Goal: Feedback & Contribution: Submit feedback/report problem

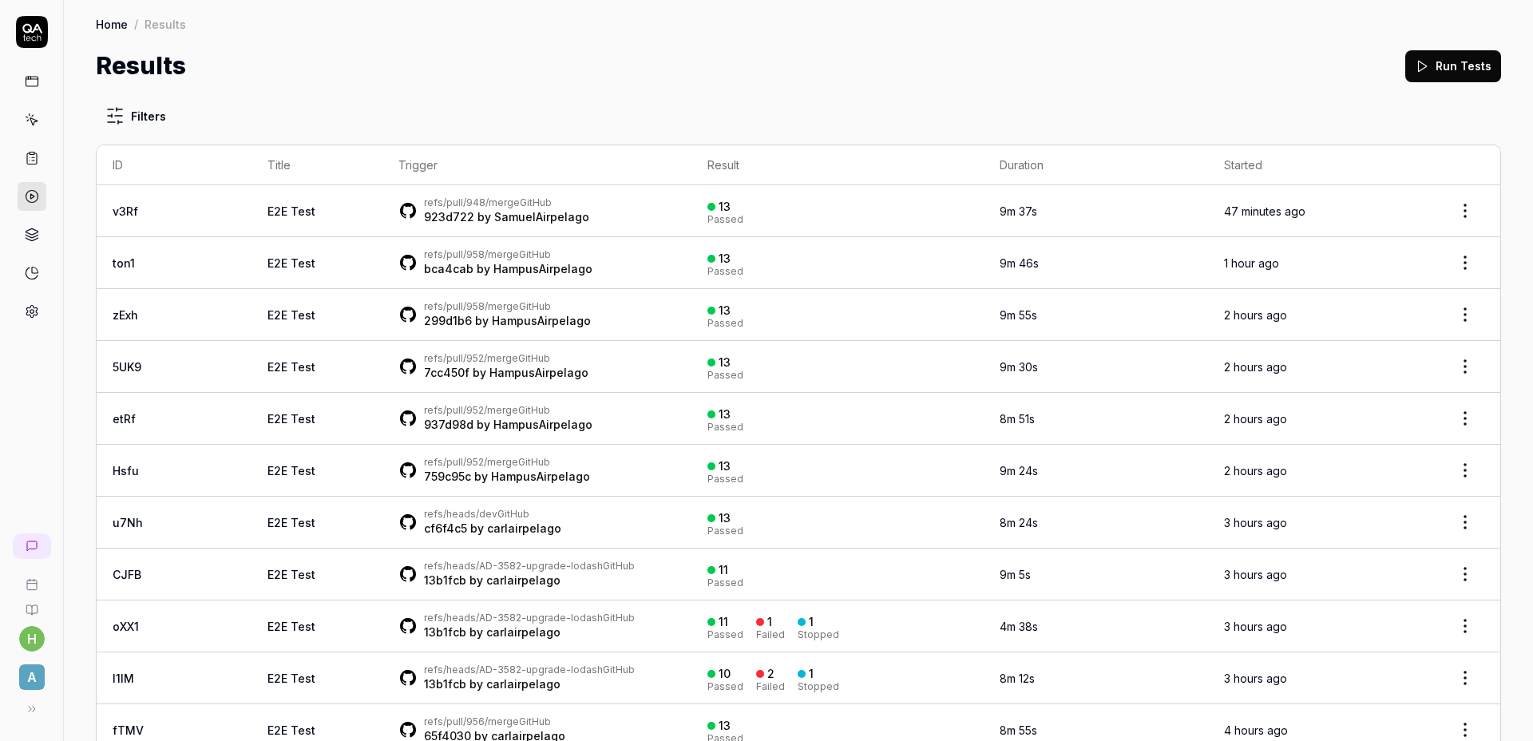
click at [967, 69] on div "Results Run Tests" at bounding box center [798, 66] width 1405 height 36
click at [965, 67] on div "Results Run Tests" at bounding box center [798, 66] width 1405 height 36
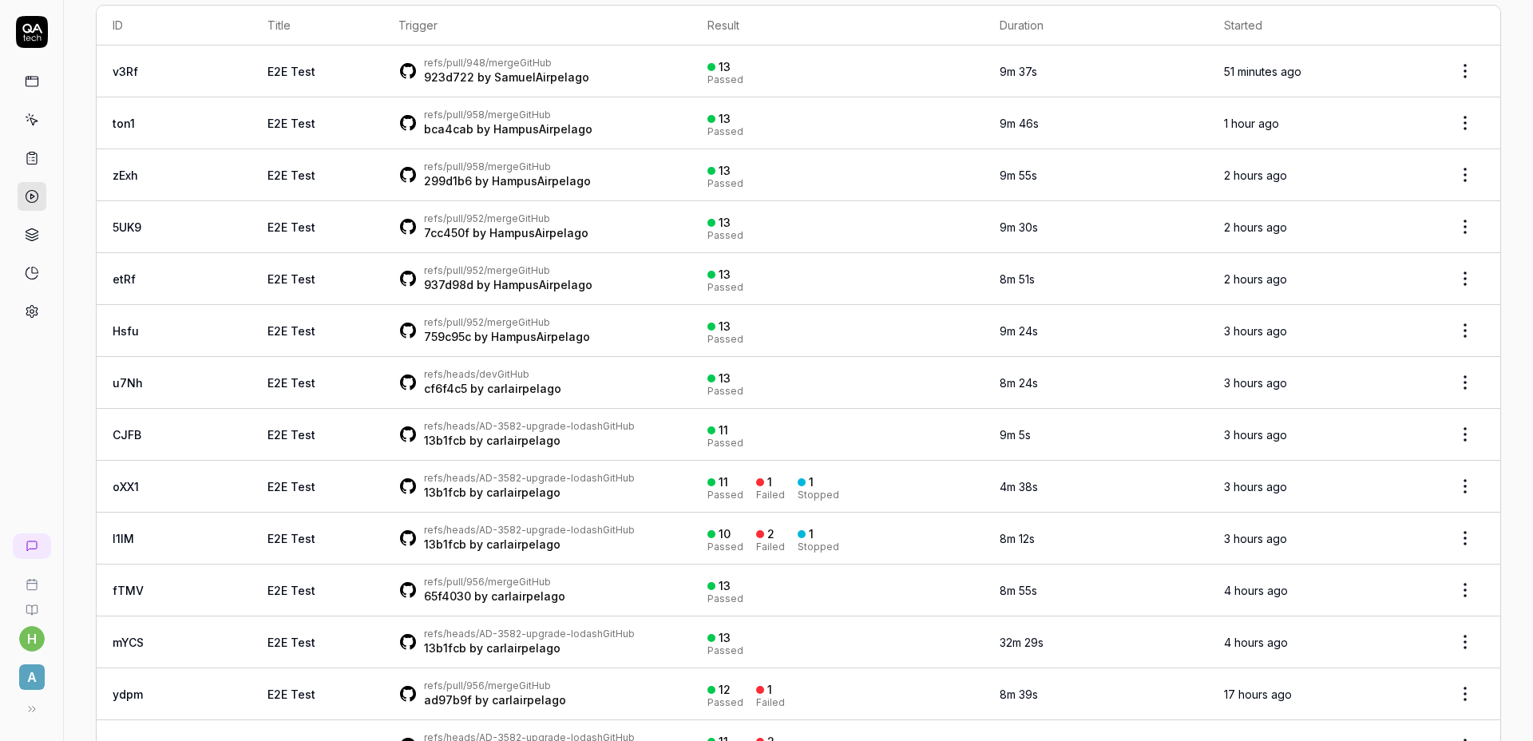
scroll to position [150, 0]
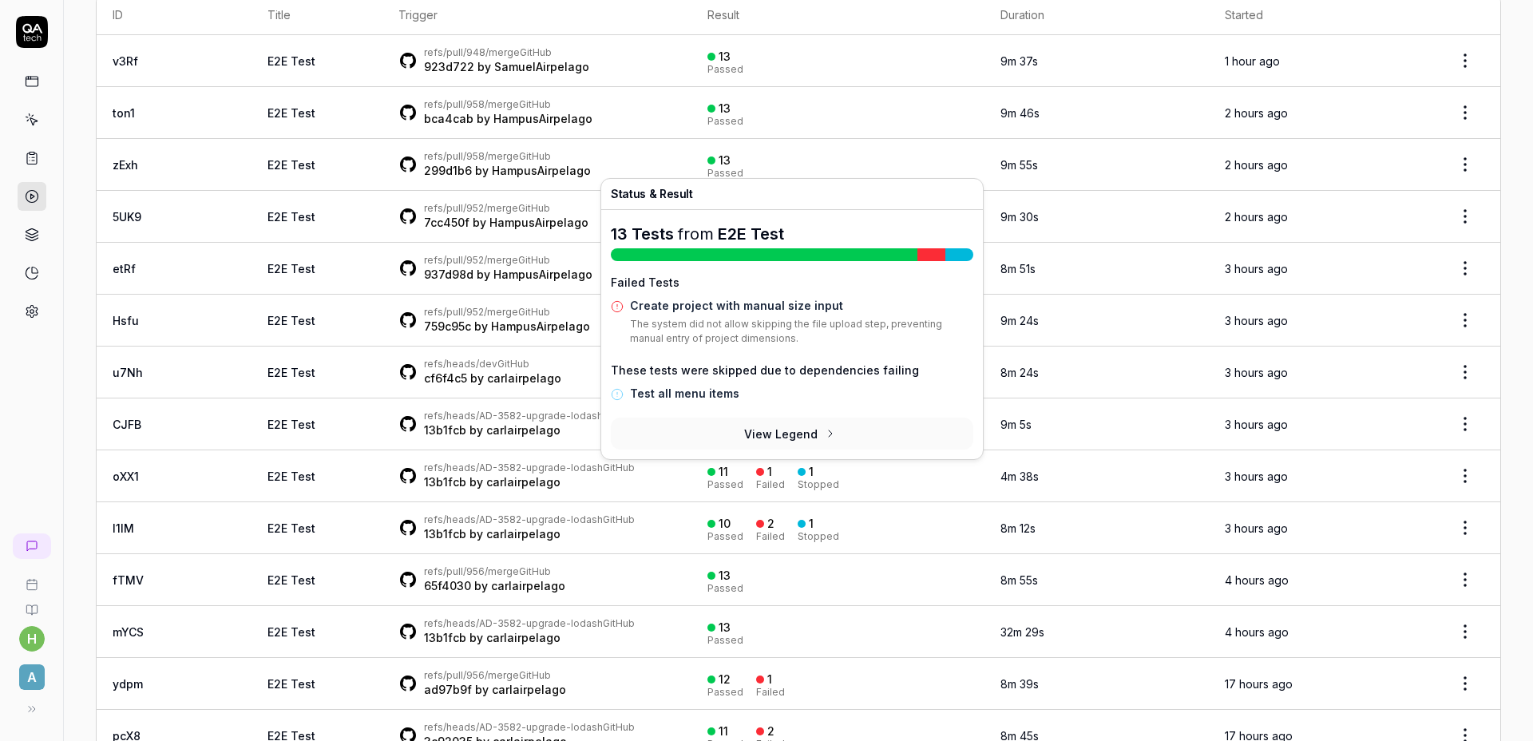
click at [756, 473] on div "1 Failed" at bounding box center [770, 476] width 29 height 26
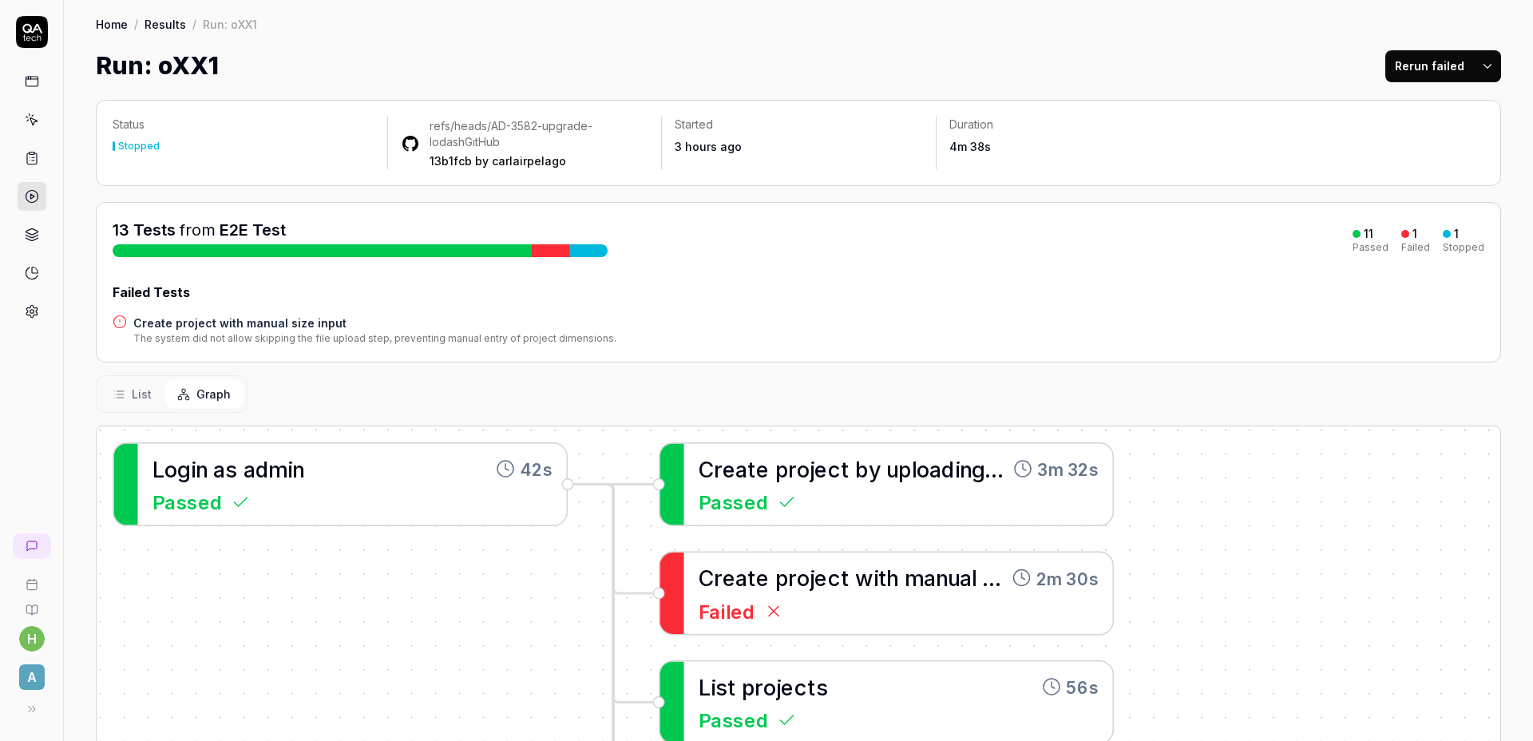
click at [802, 319] on div "Create project with manual size input The system did not allow skipping the fil…" at bounding box center [798, 330] width 1371 height 31
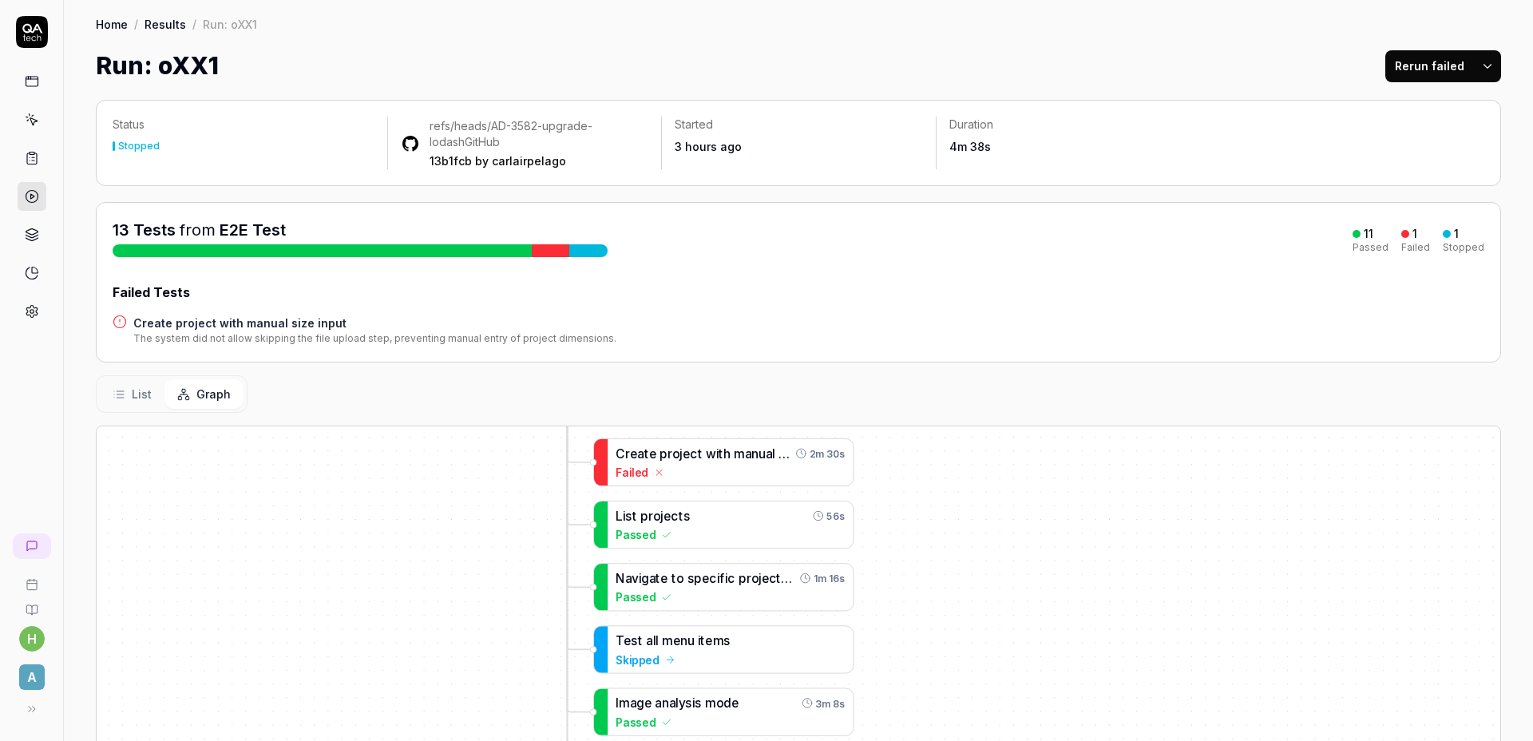
drag, startPoint x: 1241, startPoint y: 577, endPoint x: 986, endPoint y: 540, distance: 257.3
click at [996, 467] on div "C r e a t e p r o j e c t b y u p l o a d i n g f i l e 3m 32s Passed L o g i n…" at bounding box center [798, 721] width 1403 height 591
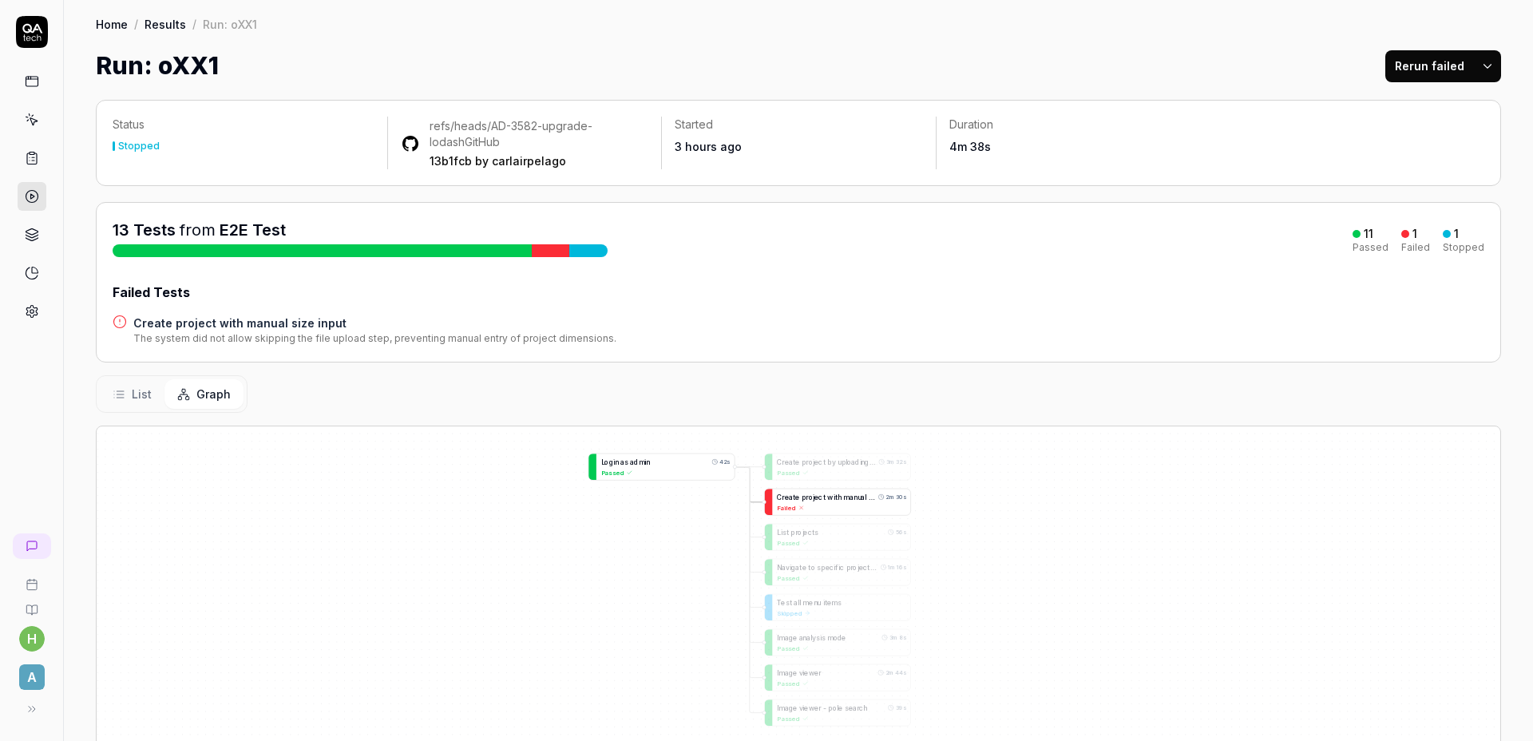
click at [825, 503] on div "Failed" at bounding box center [841, 508] width 129 height 10
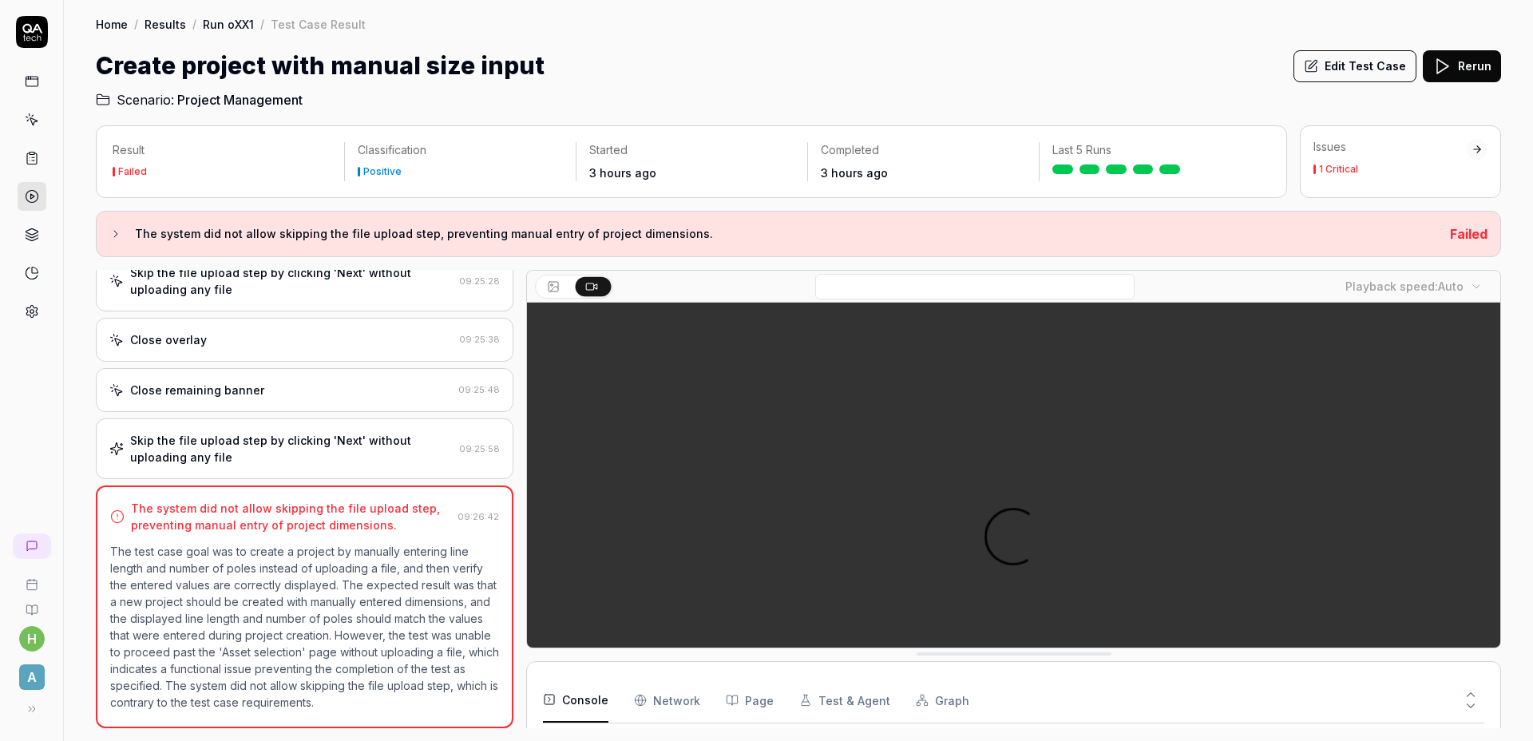
scroll to position [105, 0]
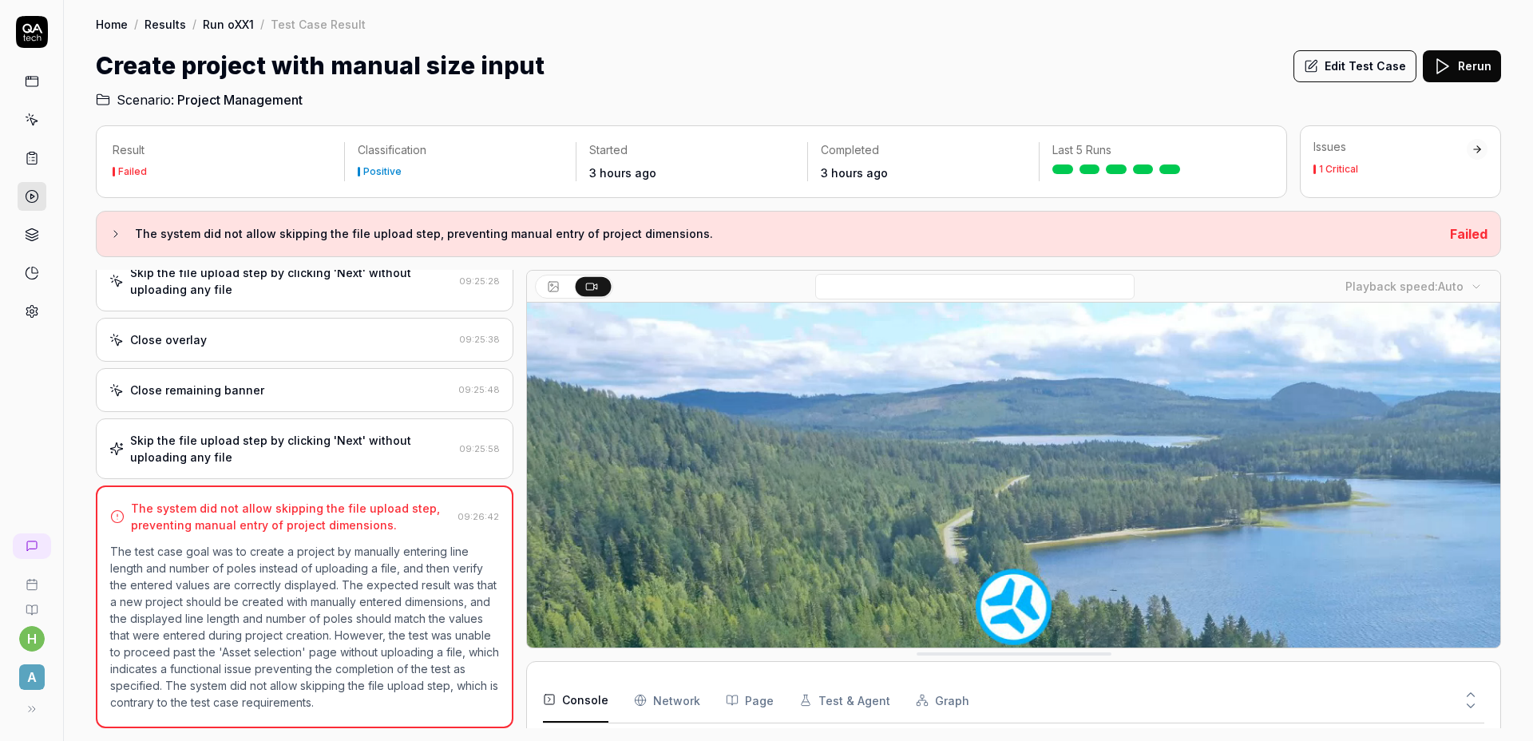
click at [358, 593] on p "The test case goal was to create a project by manually entering line length and…" at bounding box center [304, 627] width 389 height 168
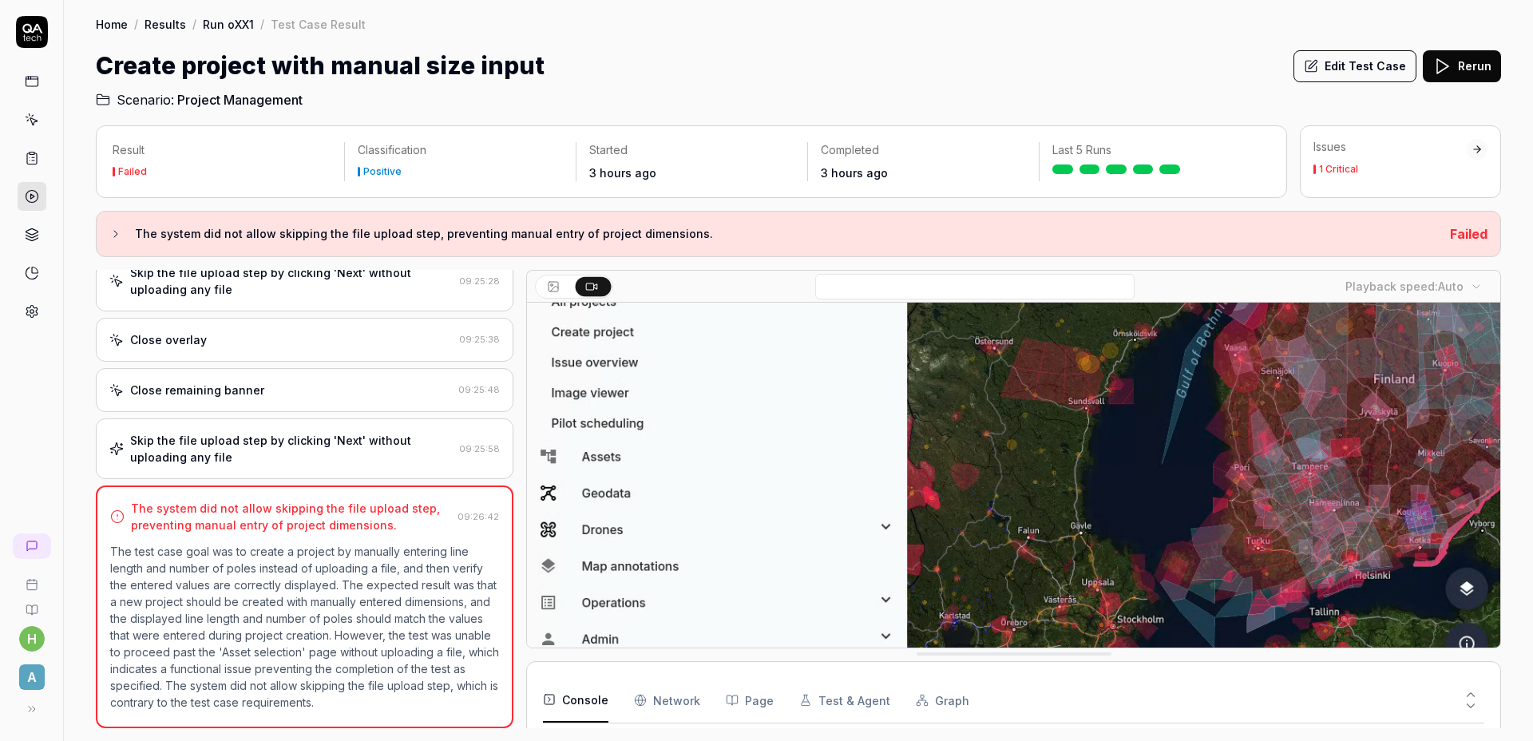
scroll to position [255, 0]
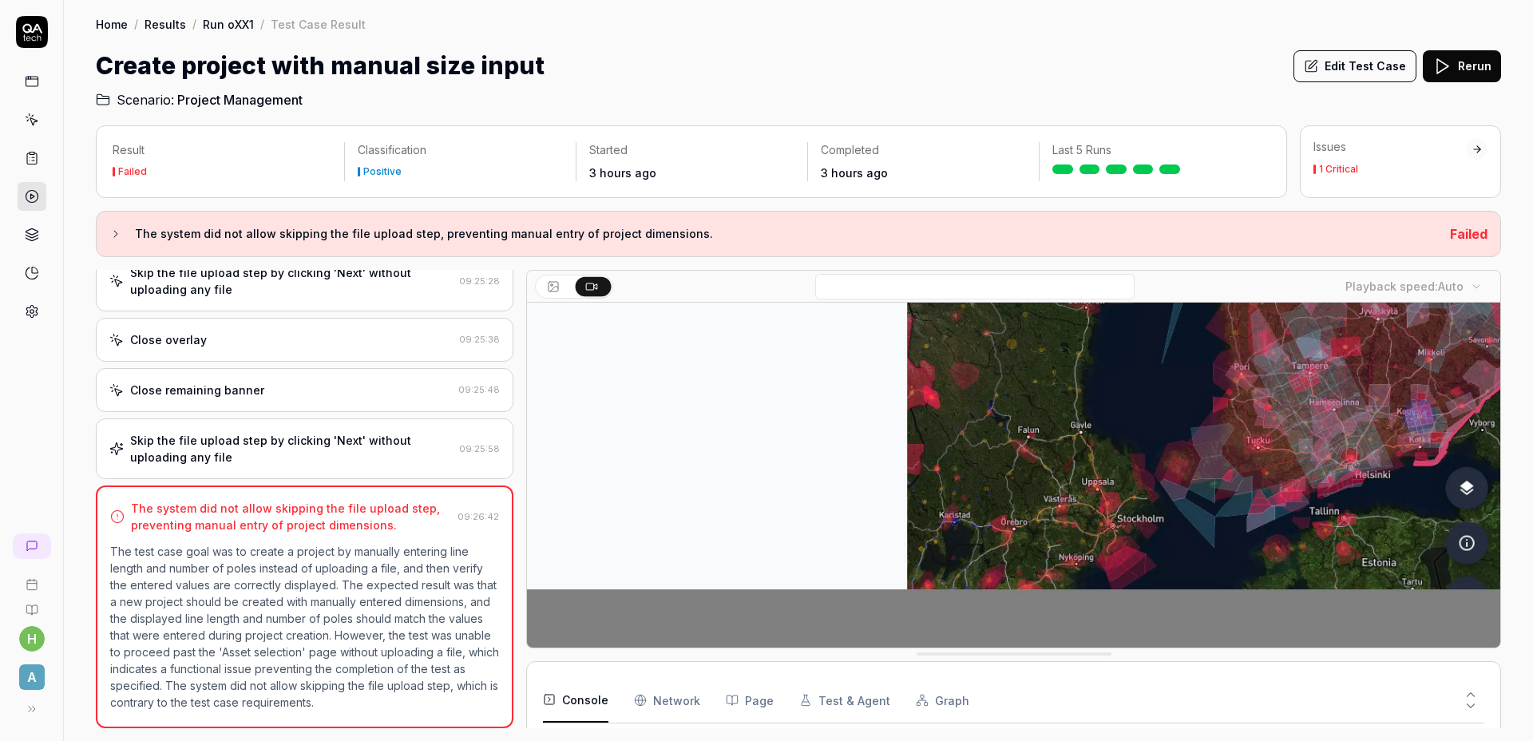
click at [789, 473] on video at bounding box center [1013, 351] width 973 height 608
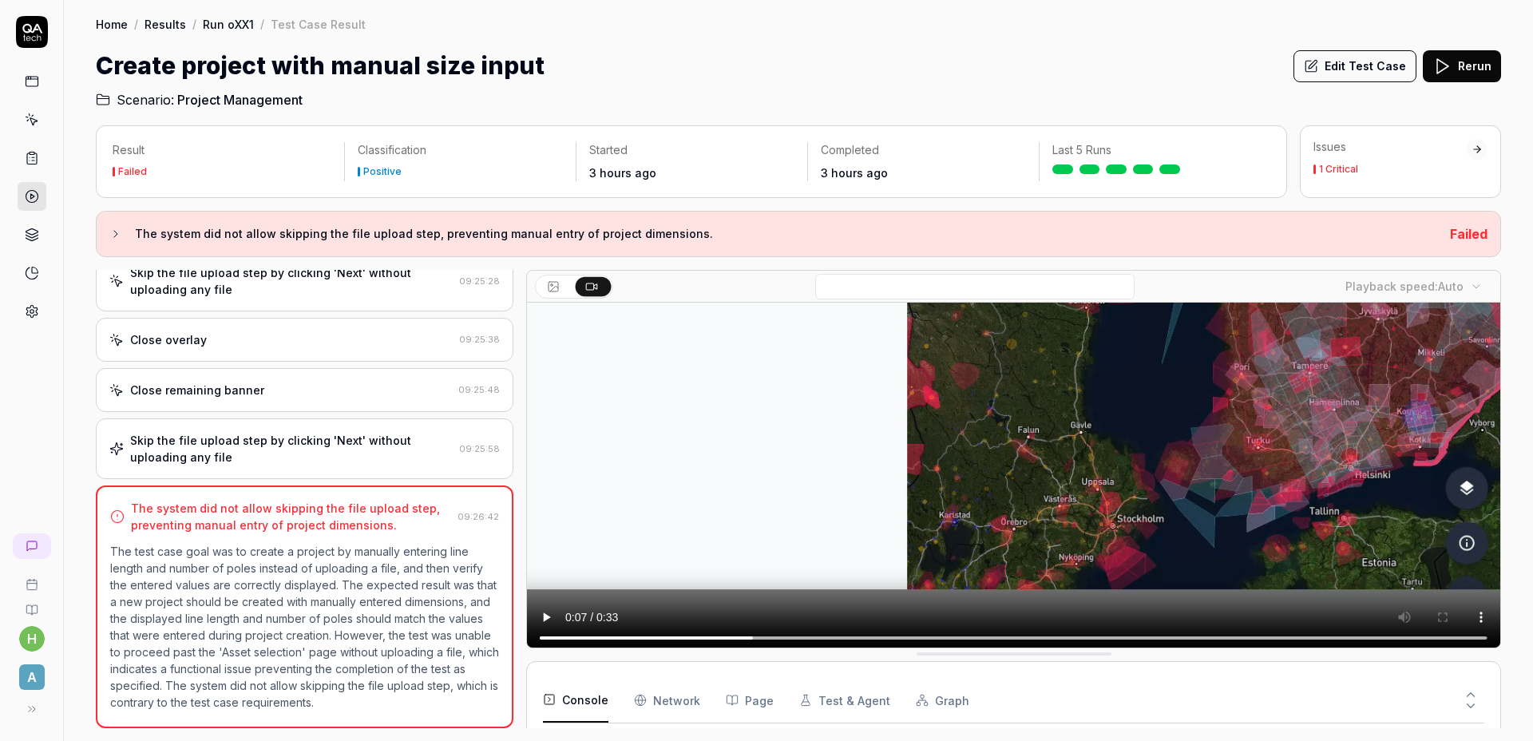
click at [355, 398] on div "Close remaining banner 09:25:48" at bounding box center [305, 390] width 418 height 44
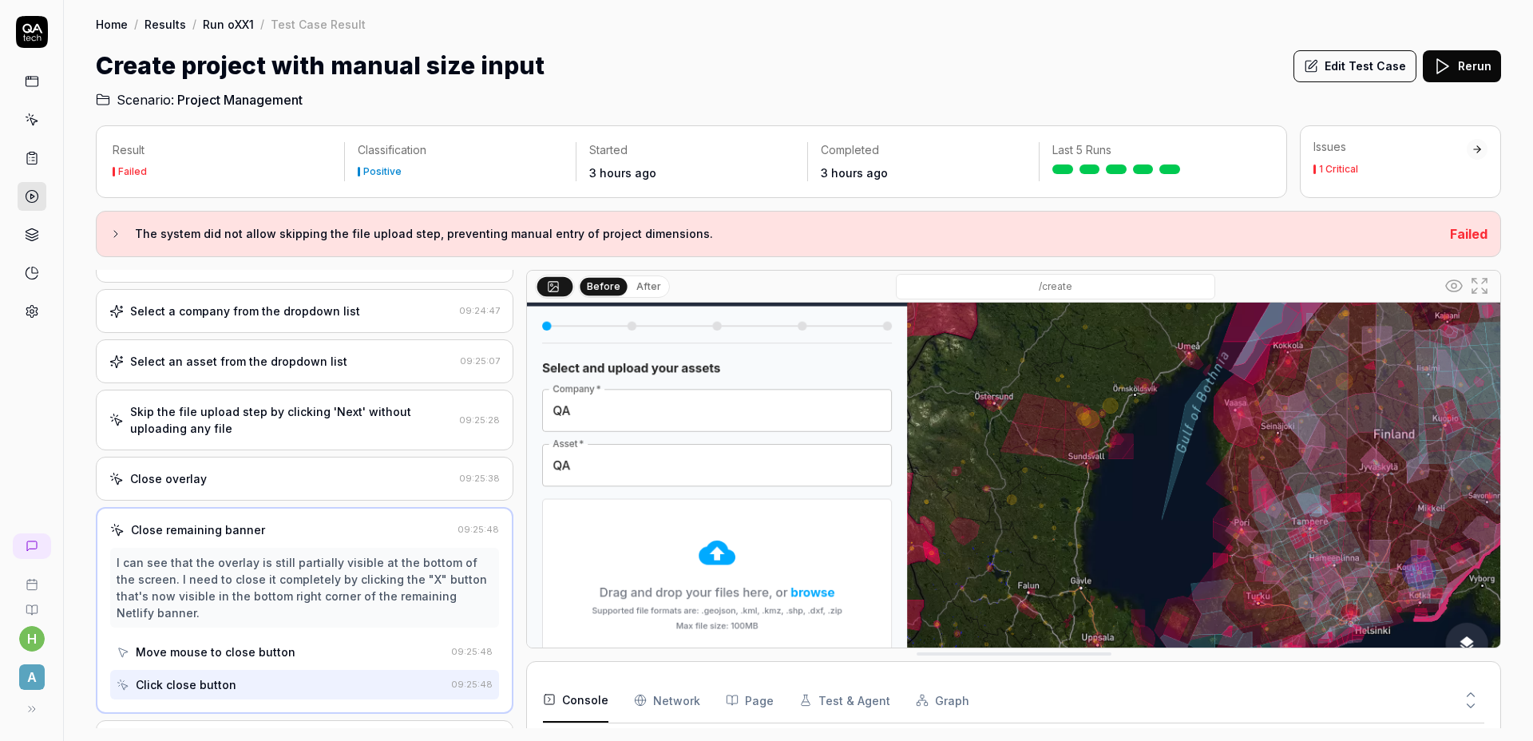
scroll to position [120, 0]
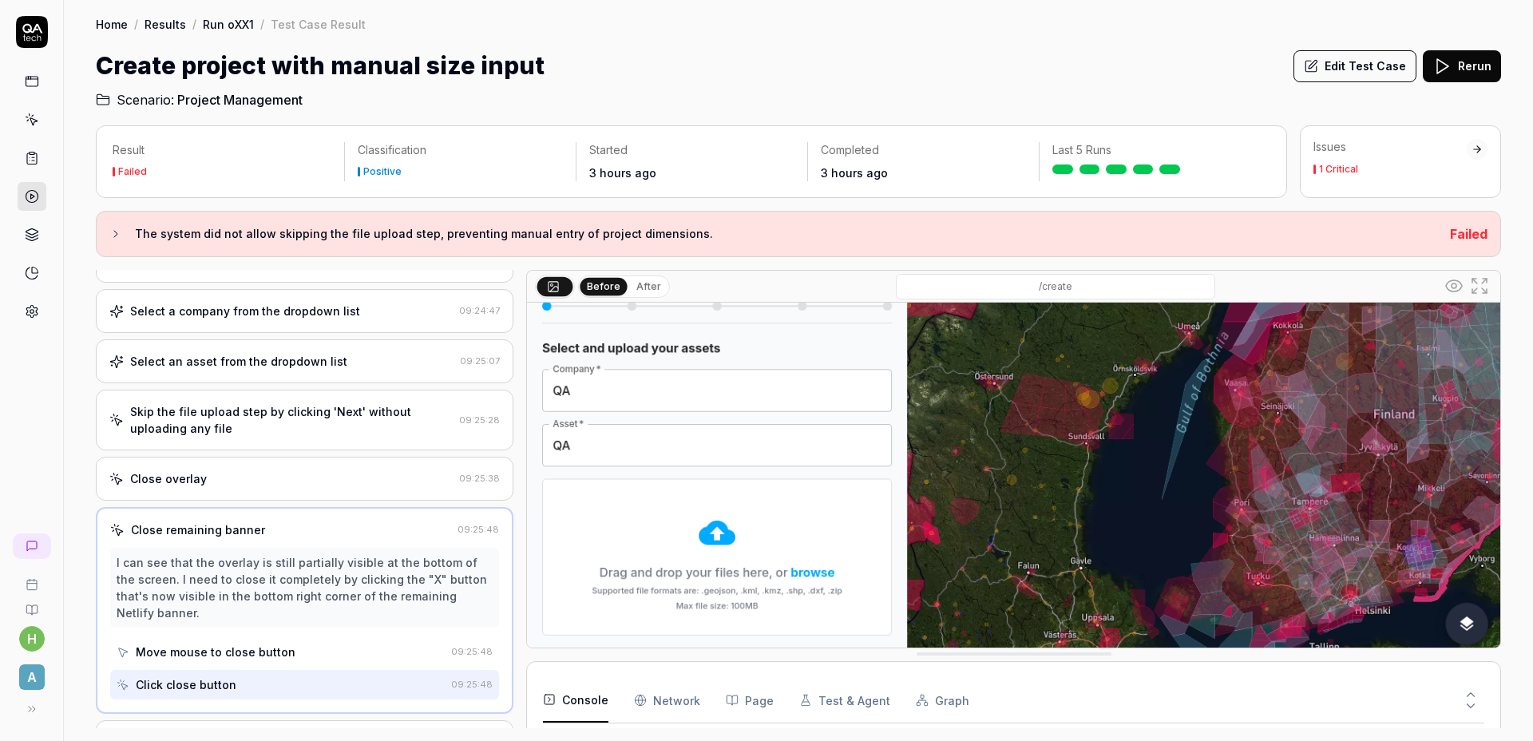
click at [175, 501] on div "Close overlay 09:25:38" at bounding box center [305, 479] width 418 height 44
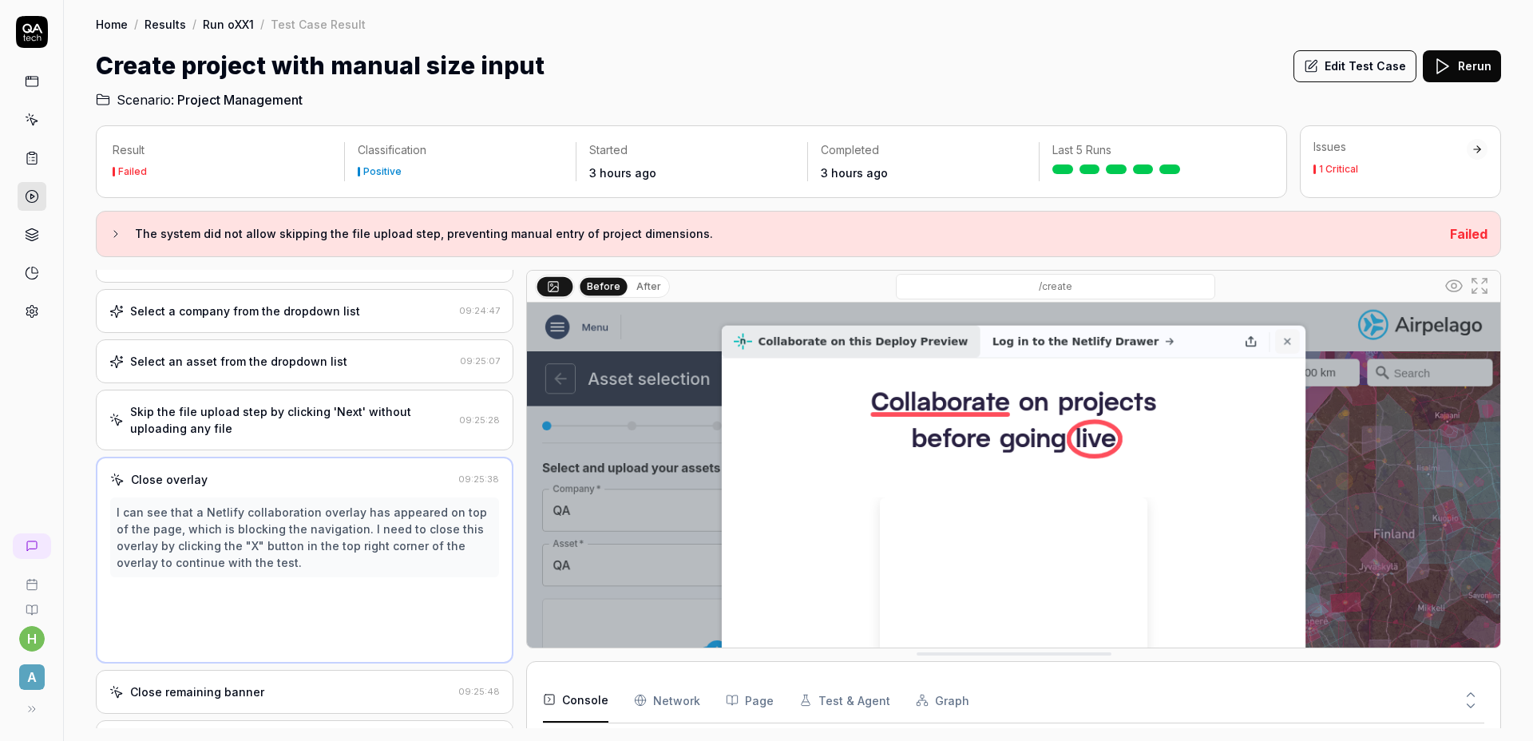
scroll to position [105, 0]
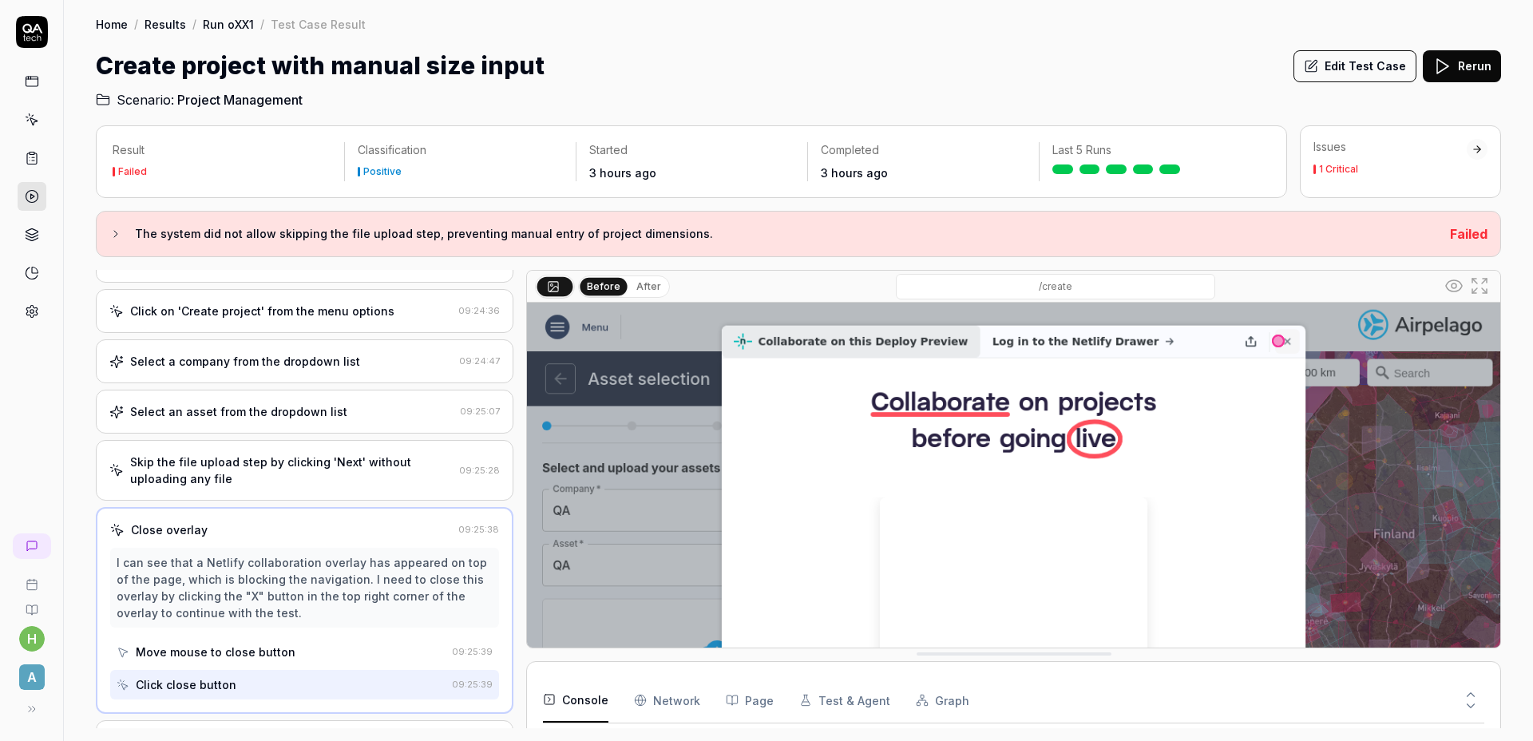
click at [199, 487] on div "Skip the file upload step by clicking 'Next' without uploading any file" at bounding box center [291, 470] width 323 height 34
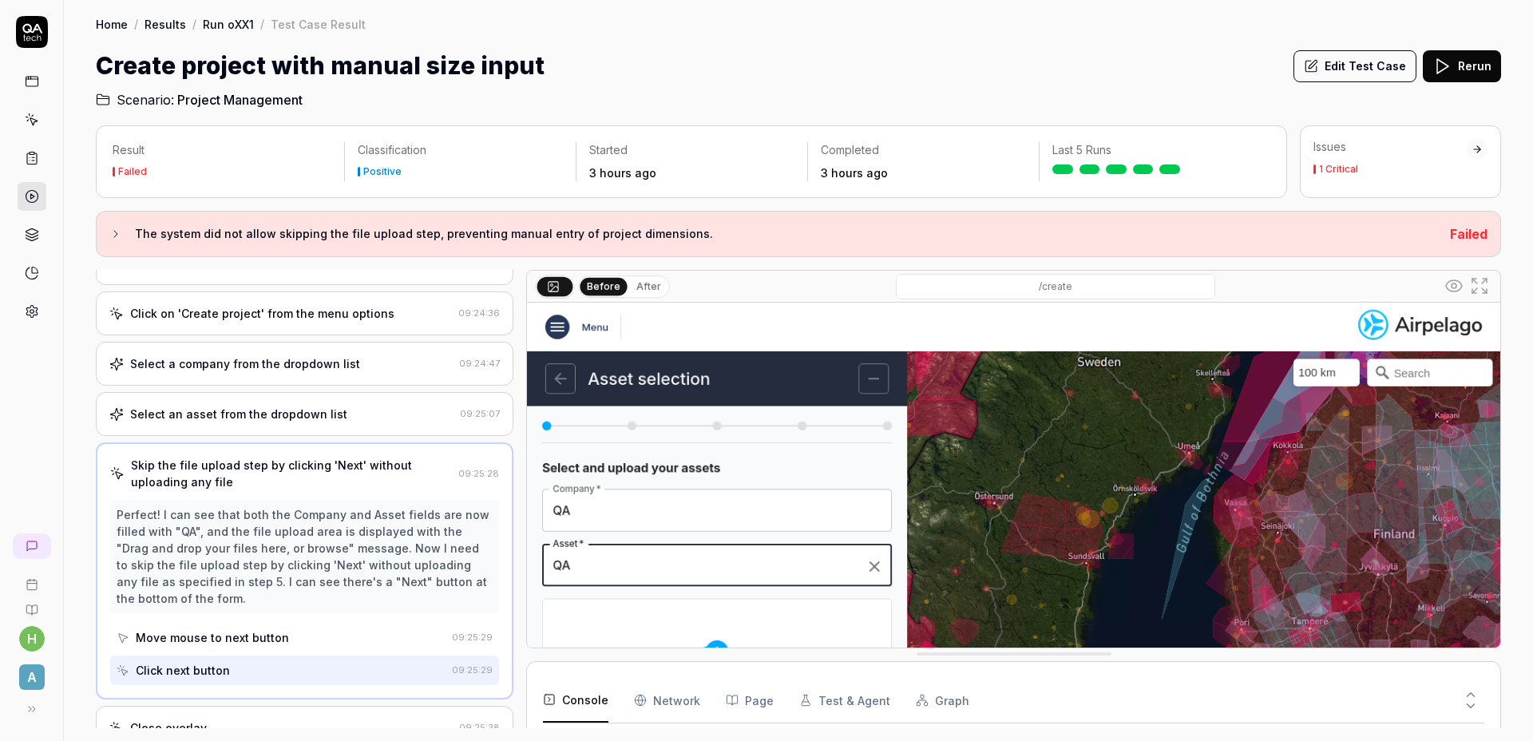
scroll to position [192, 0]
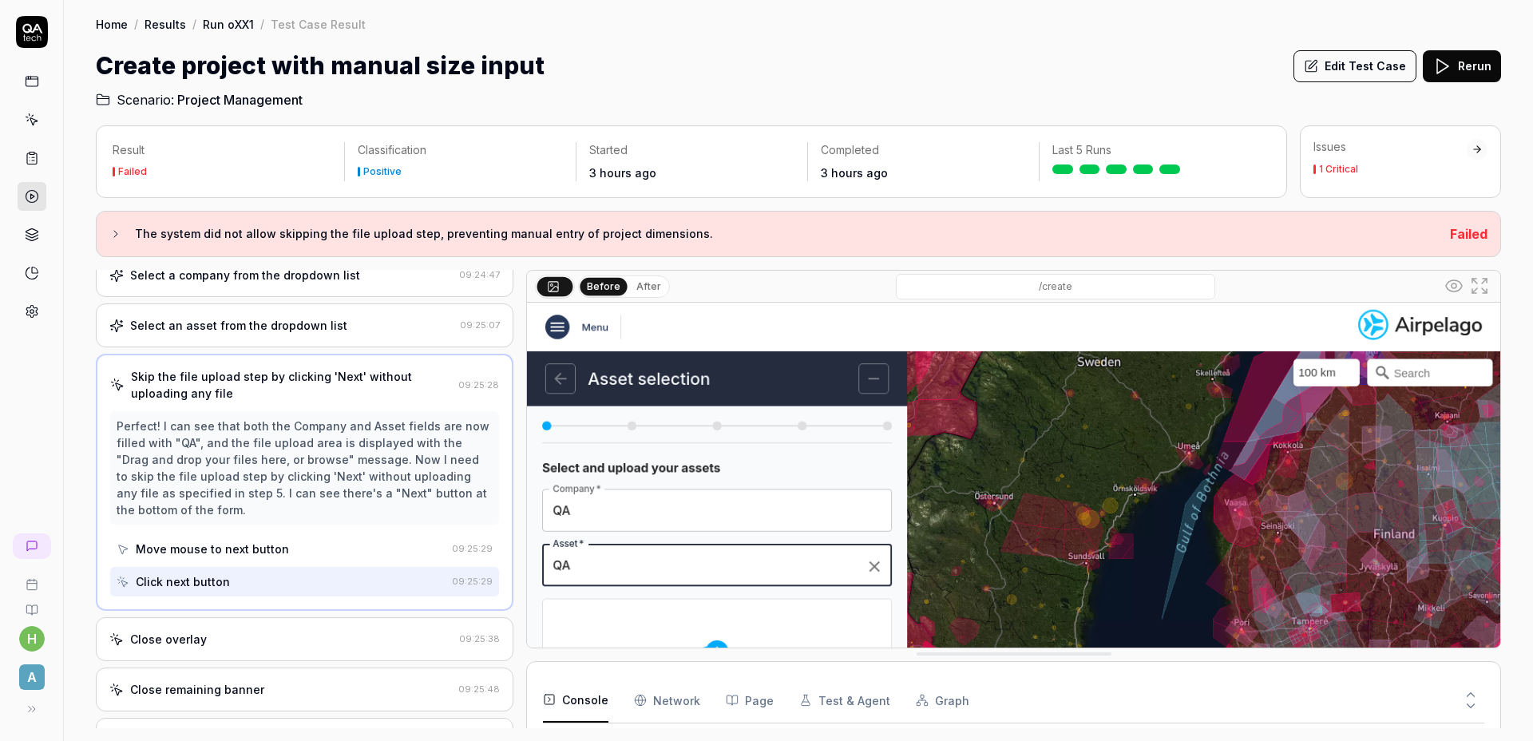
click at [235, 564] on div "Move mouse to next button" at bounding box center [281, 549] width 329 height 30
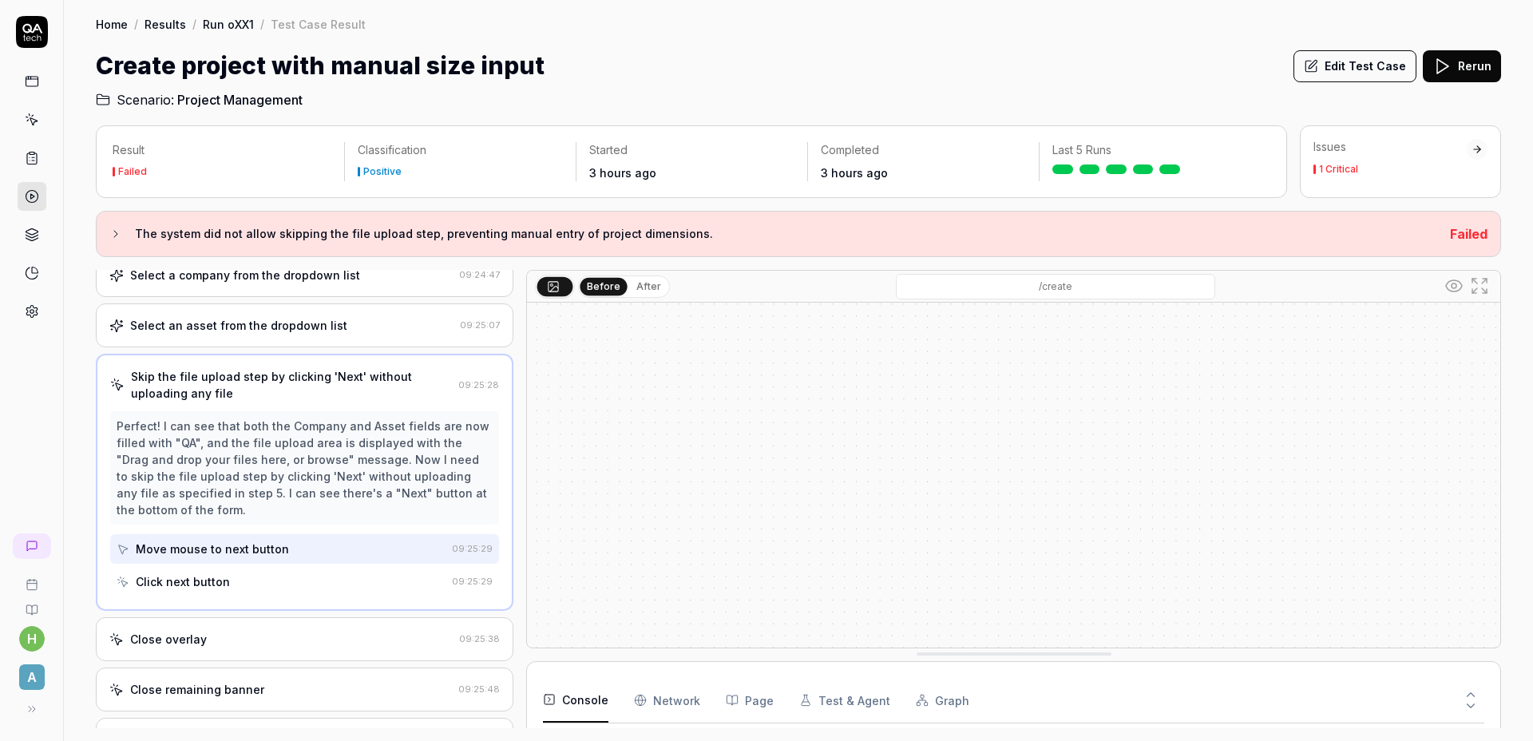
scroll to position [255, 0]
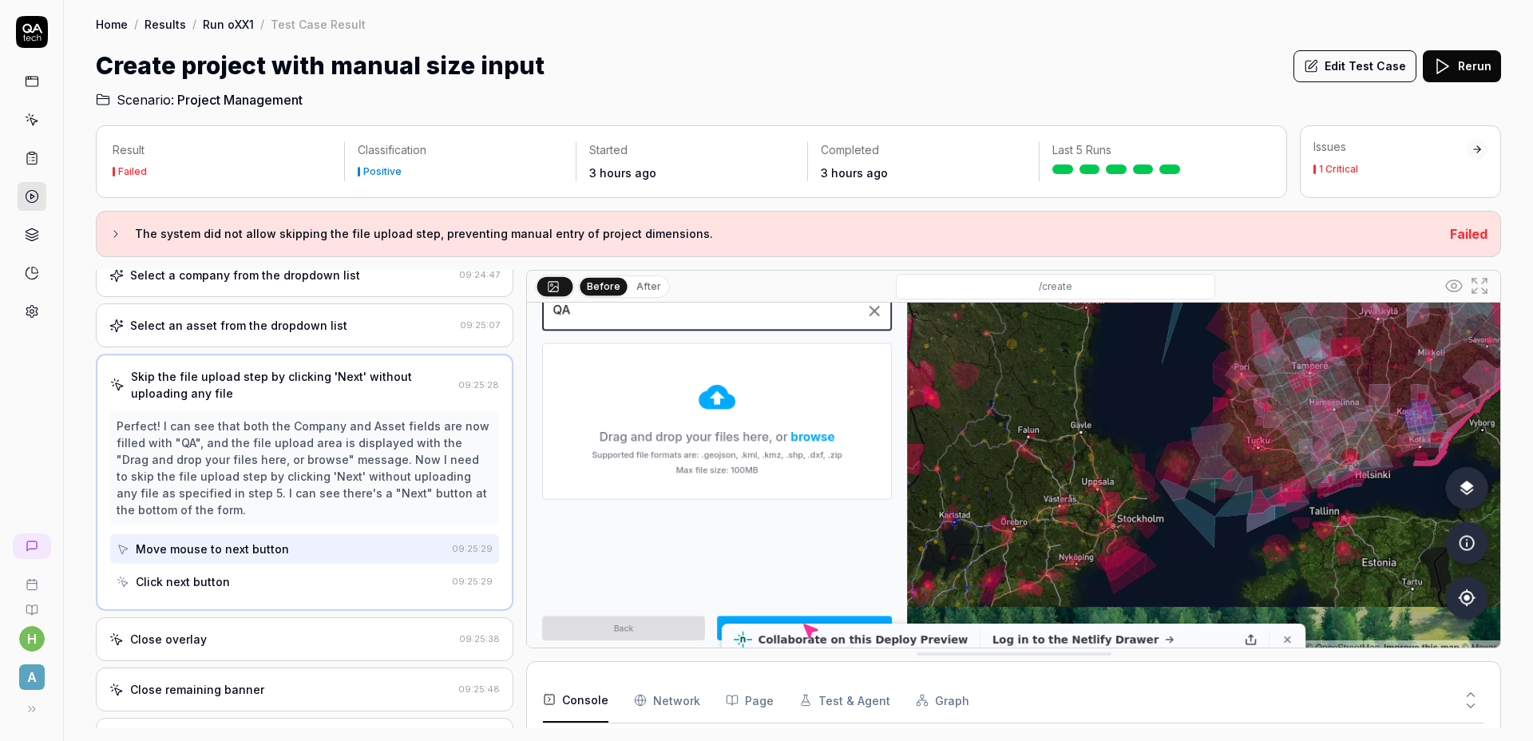
click at [263, 592] on div "Click next button" at bounding box center [281, 582] width 329 height 30
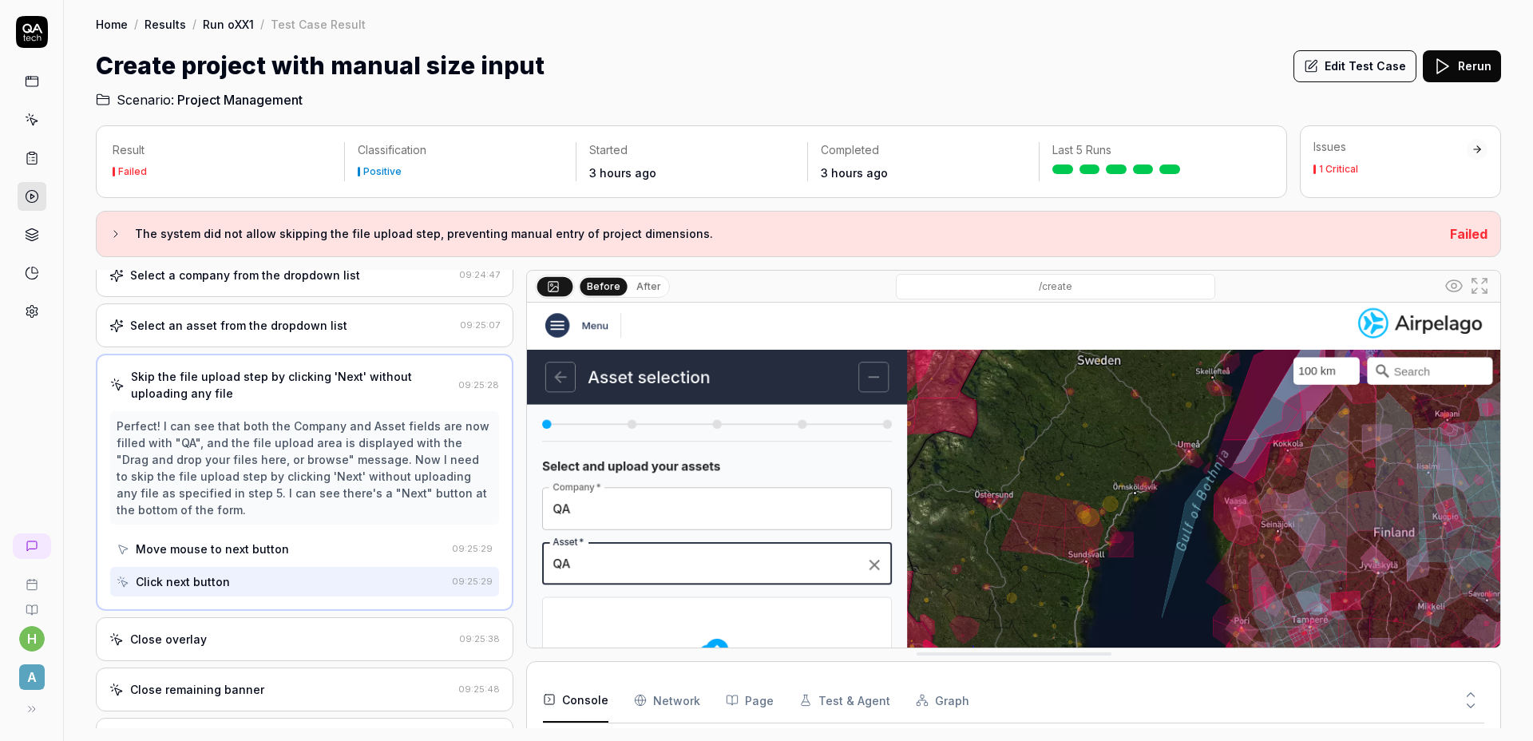
scroll to position [0, 0]
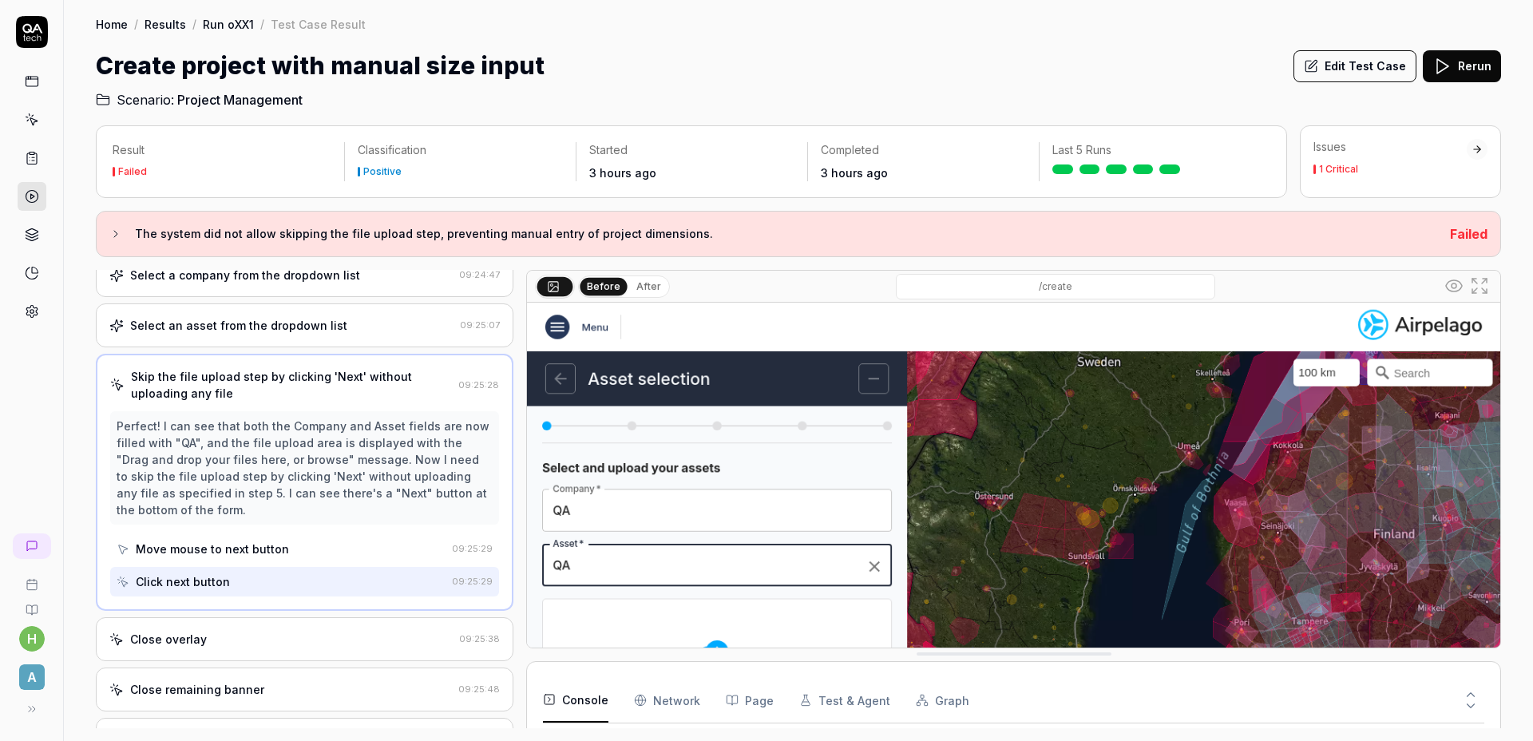
click at [545, 73] on div "Create project with manual size input Edit Test Case Rerun" at bounding box center [798, 66] width 1405 height 36
click at [591, 61] on div "Create project with manual size input Edit Test Case Rerun" at bounding box center [798, 66] width 1405 height 36
click at [170, 23] on link "Results" at bounding box center [165, 24] width 42 height 16
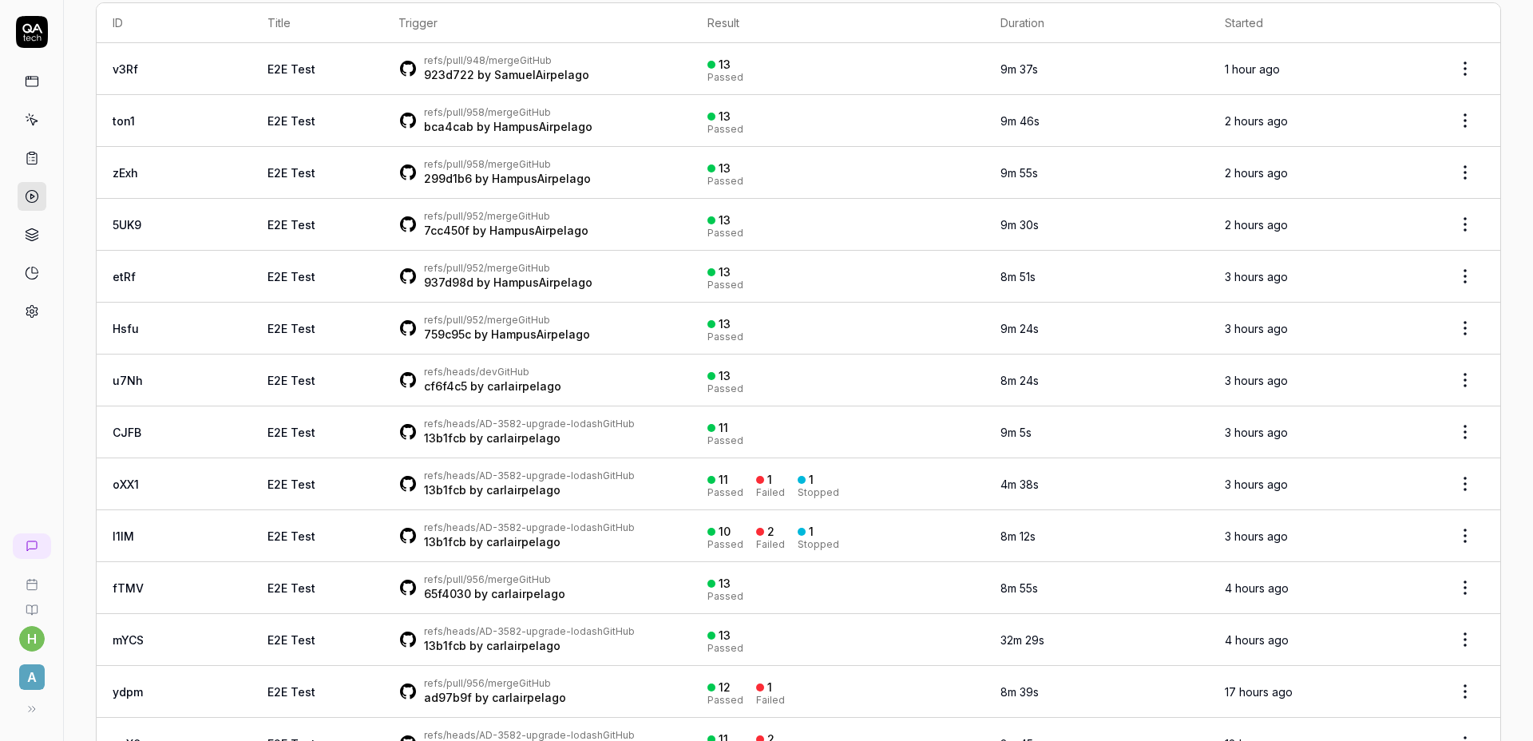
scroll to position [181, 0]
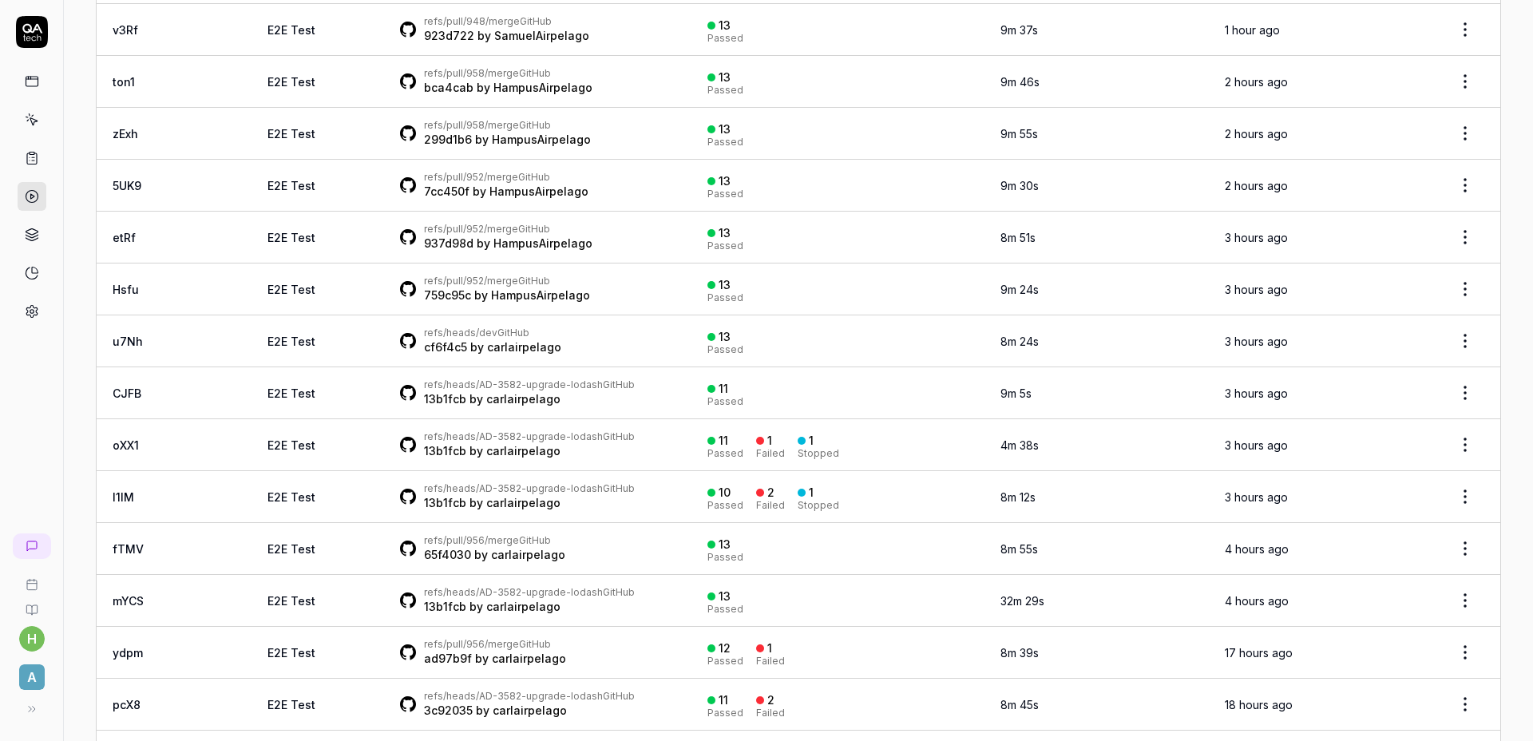
click at [756, 501] on div "Failed" at bounding box center [770, 506] width 29 height 10
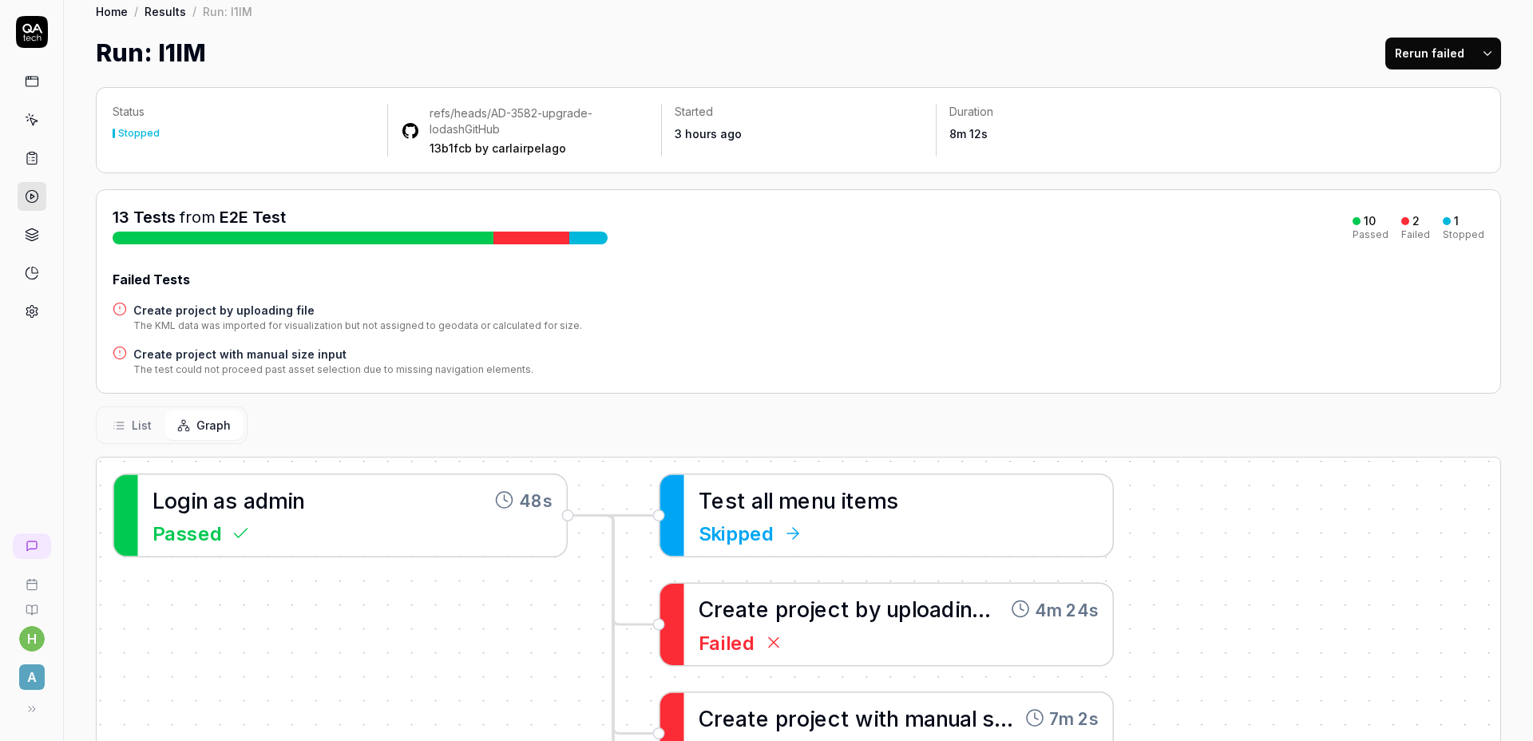
scroll to position [78, 0]
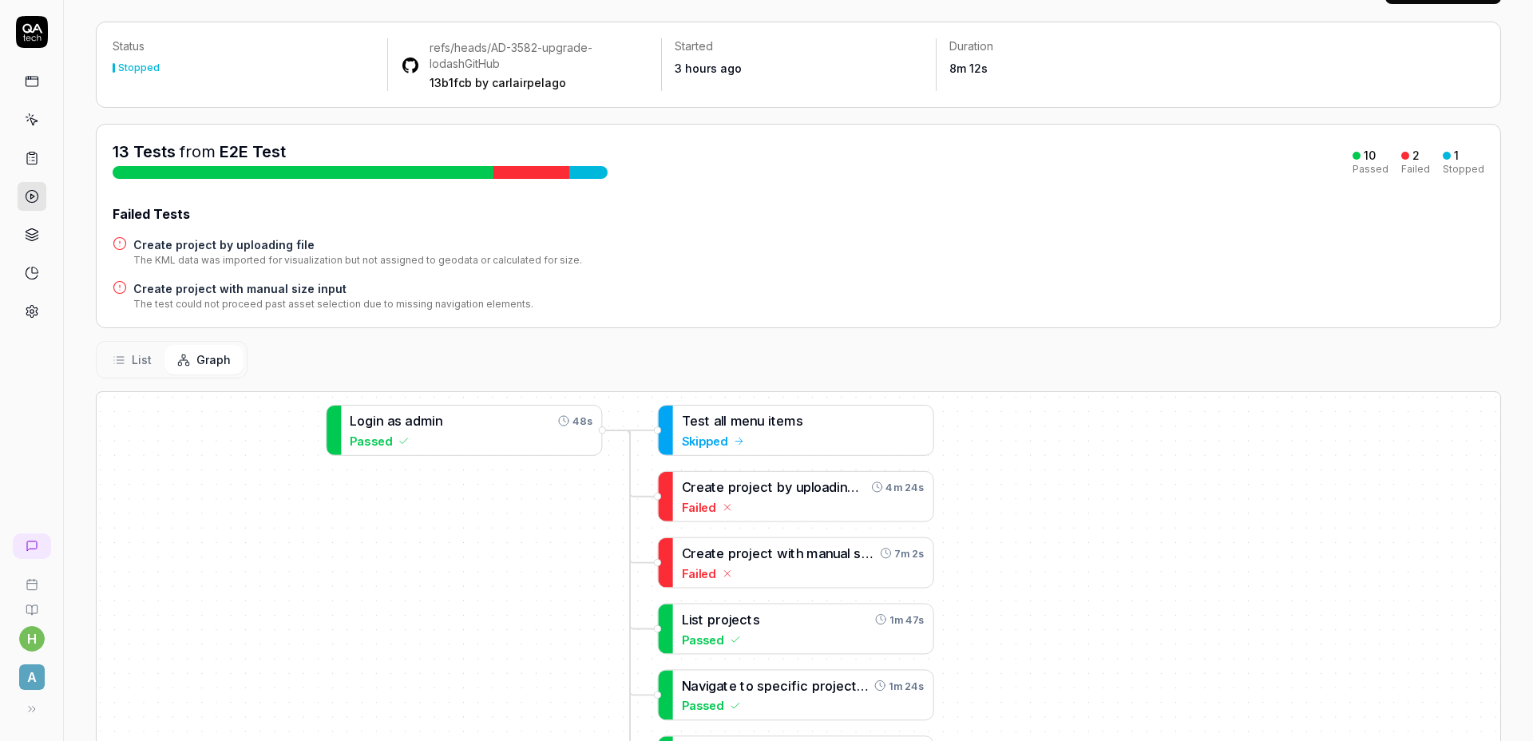
drag, startPoint x: 1325, startPoint y: 545, endPoint x: 1036, endPoint y: 488, distance: 294.6
click at [889, 232] on div "Failed Tests Create project by uploading file The KML data was imported for vis…" at bounding box center [798, 257] width 1371 height 107
drag, startPoint x: 886, startPoint y: 238, endPoint x: 887, endPoint y: 229, distance: 8.8
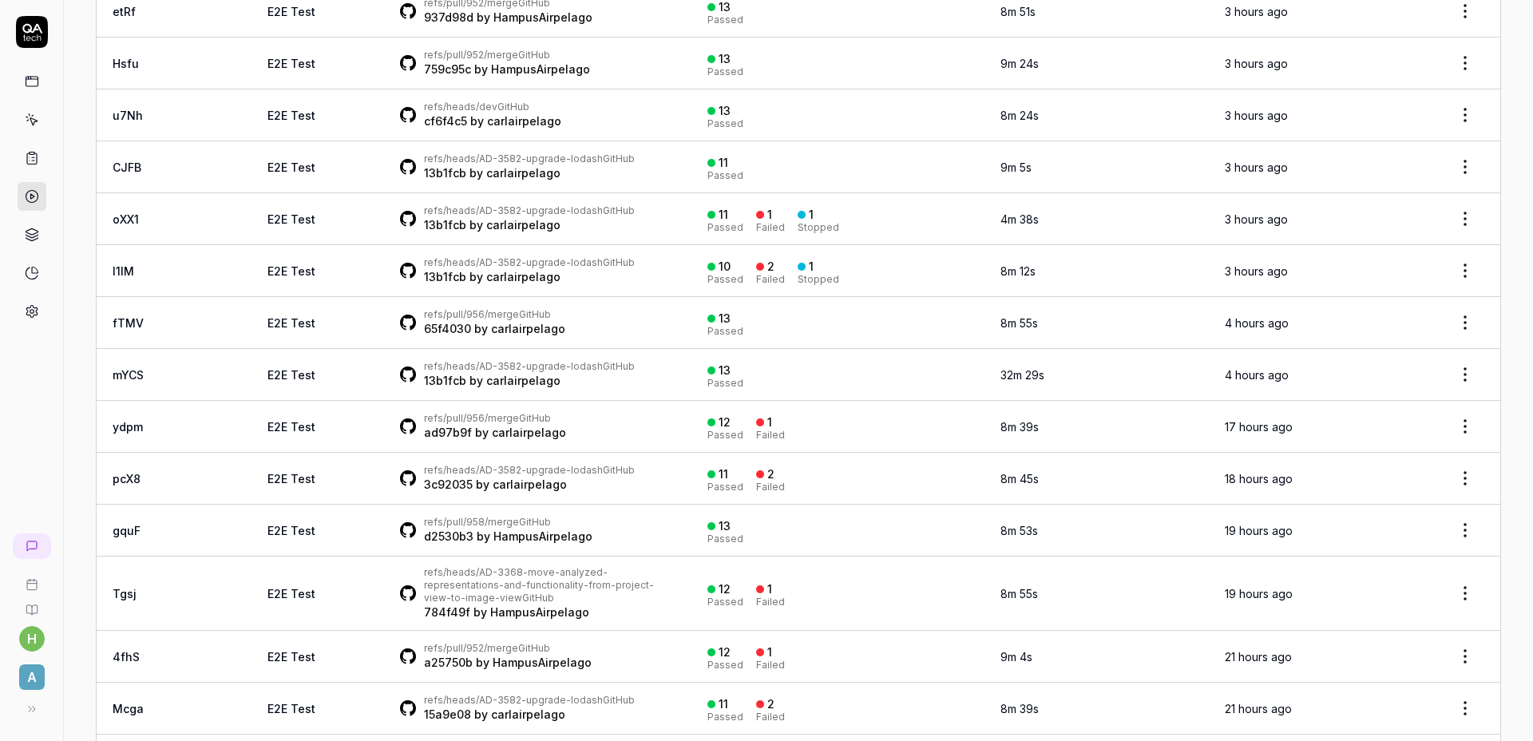
scroll to position [437, 0]
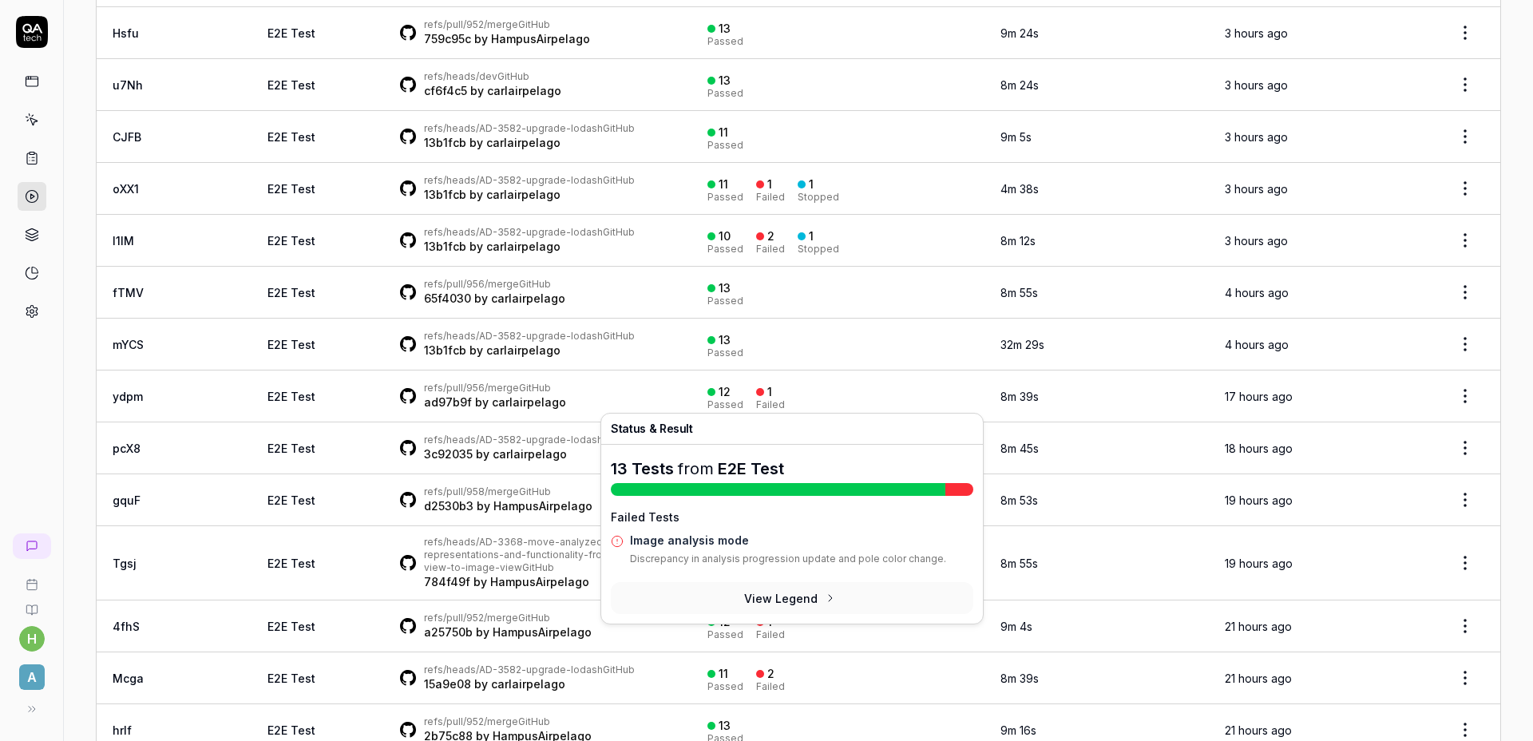
click at [756, 391] on div at bounding box center [760, 392] width 8 height 8
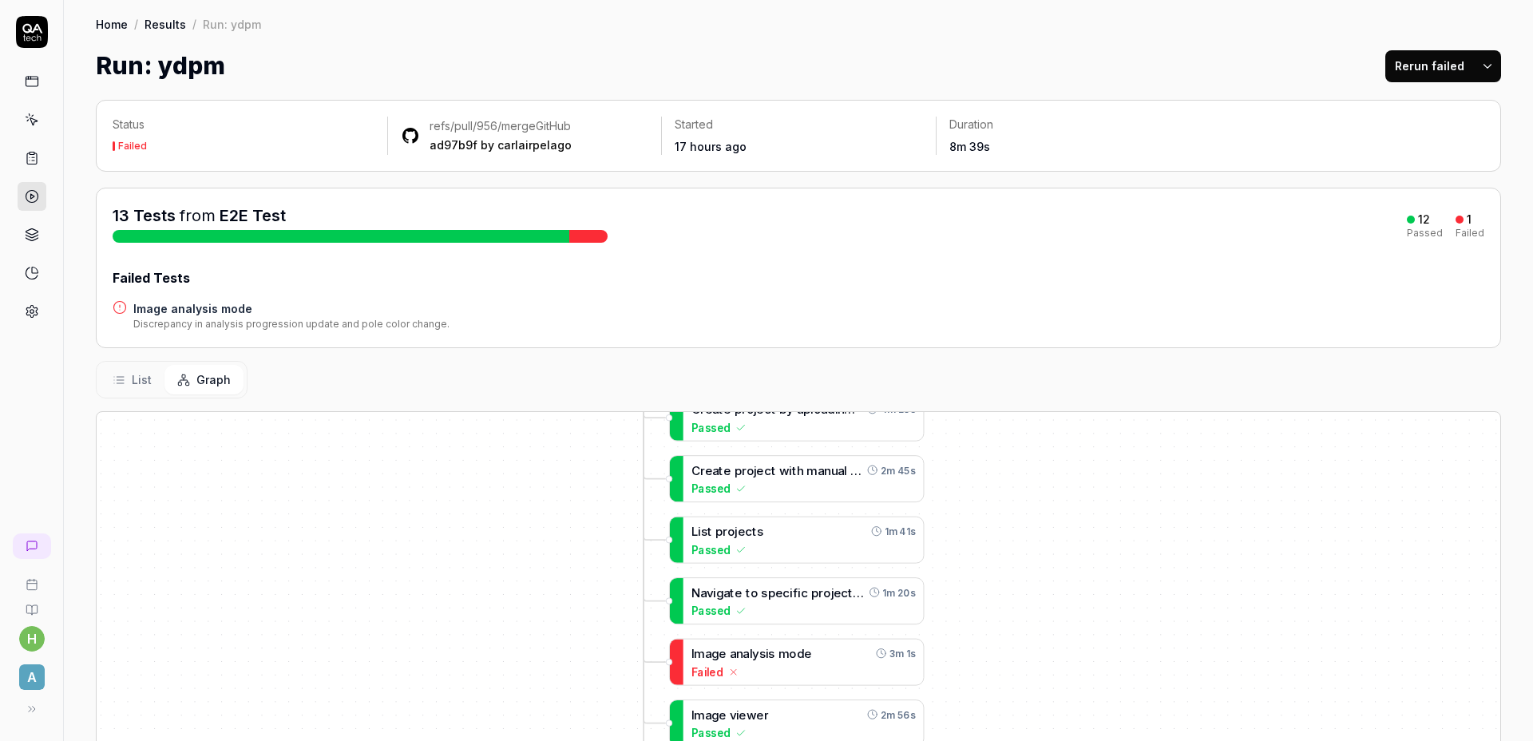
drag, startPoint x: 1315, startPoint y: 568, endPoint x: 1018, endPoint y: 445, distance: 321.4
click at [1028, 402] on div "Status Failed refs/pull/956/merge GitHub ad97b9f by carlairpelago Started 17 ho…" at bounding box center [798, 560] width 1469 height 952
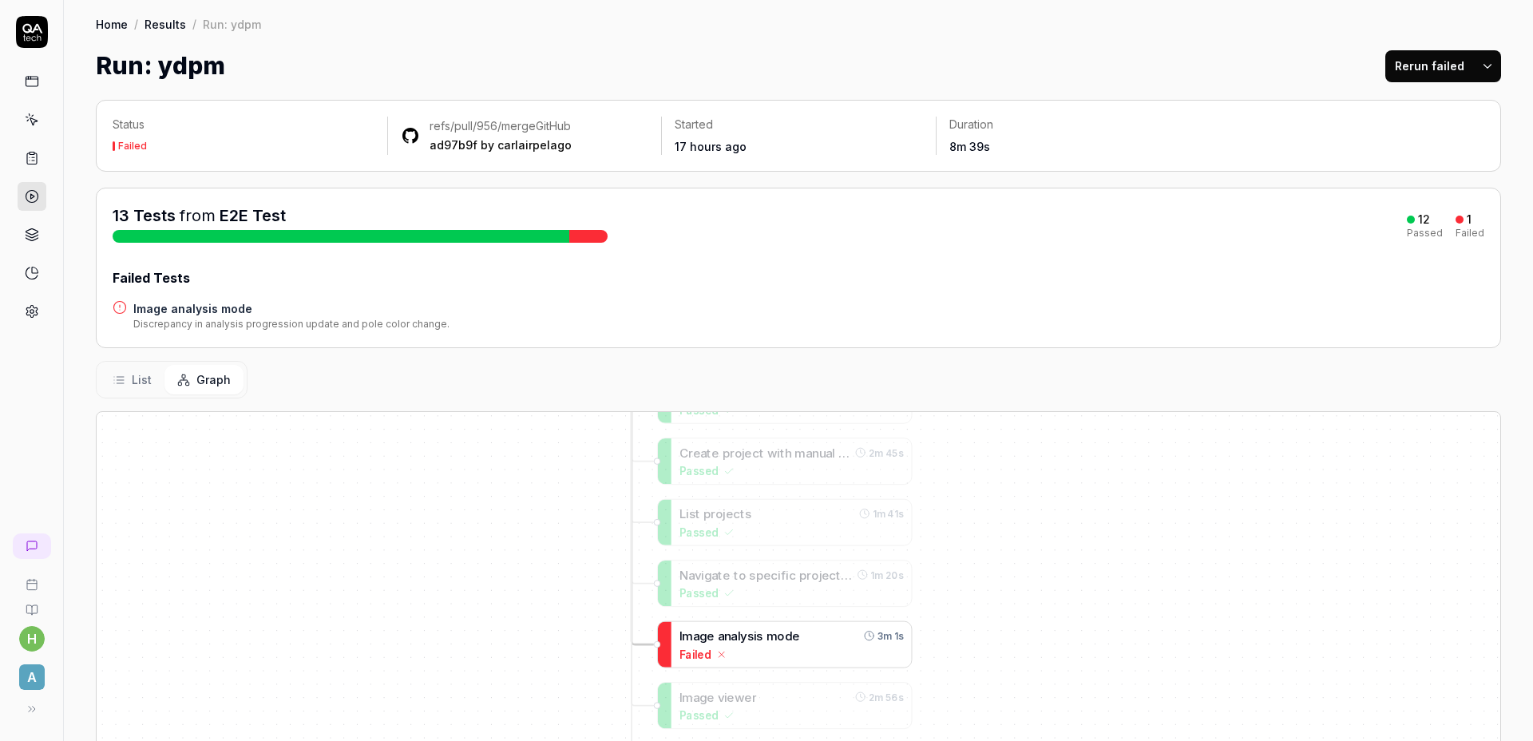
click at [784, 635] on span "o" at bounding box center [780, 635] width 7 height 14
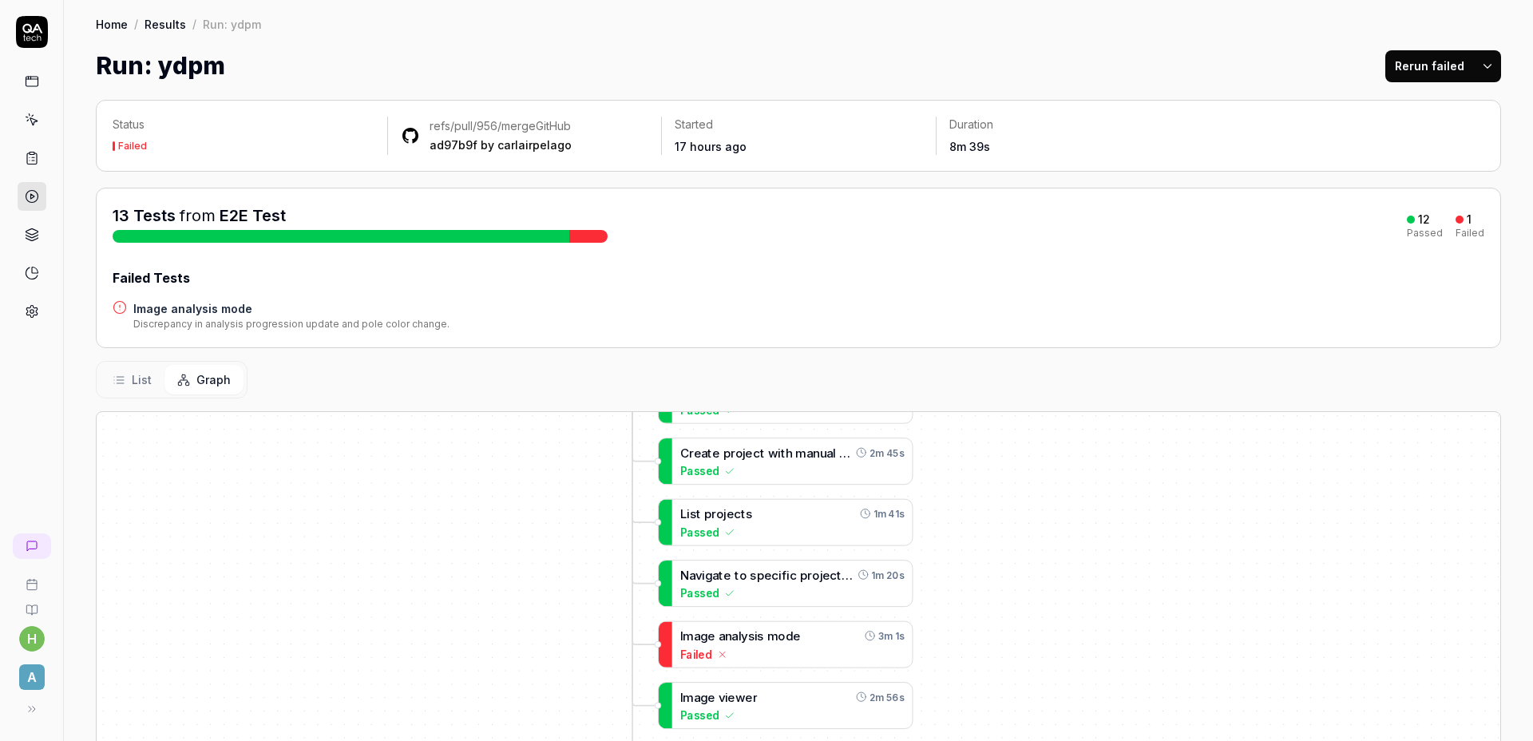
click at [1202, 101] on div "Status Failed refs/pull/956/merge GitHub ad97b9f by carlairpelago Started 17 ho…" at bounding box center [798, 136] width 1405 height 72
drag, startPoint x: 1187, startPoint y: 98, endPoint x: 1203, endPoint y: 54, distance: 46.7
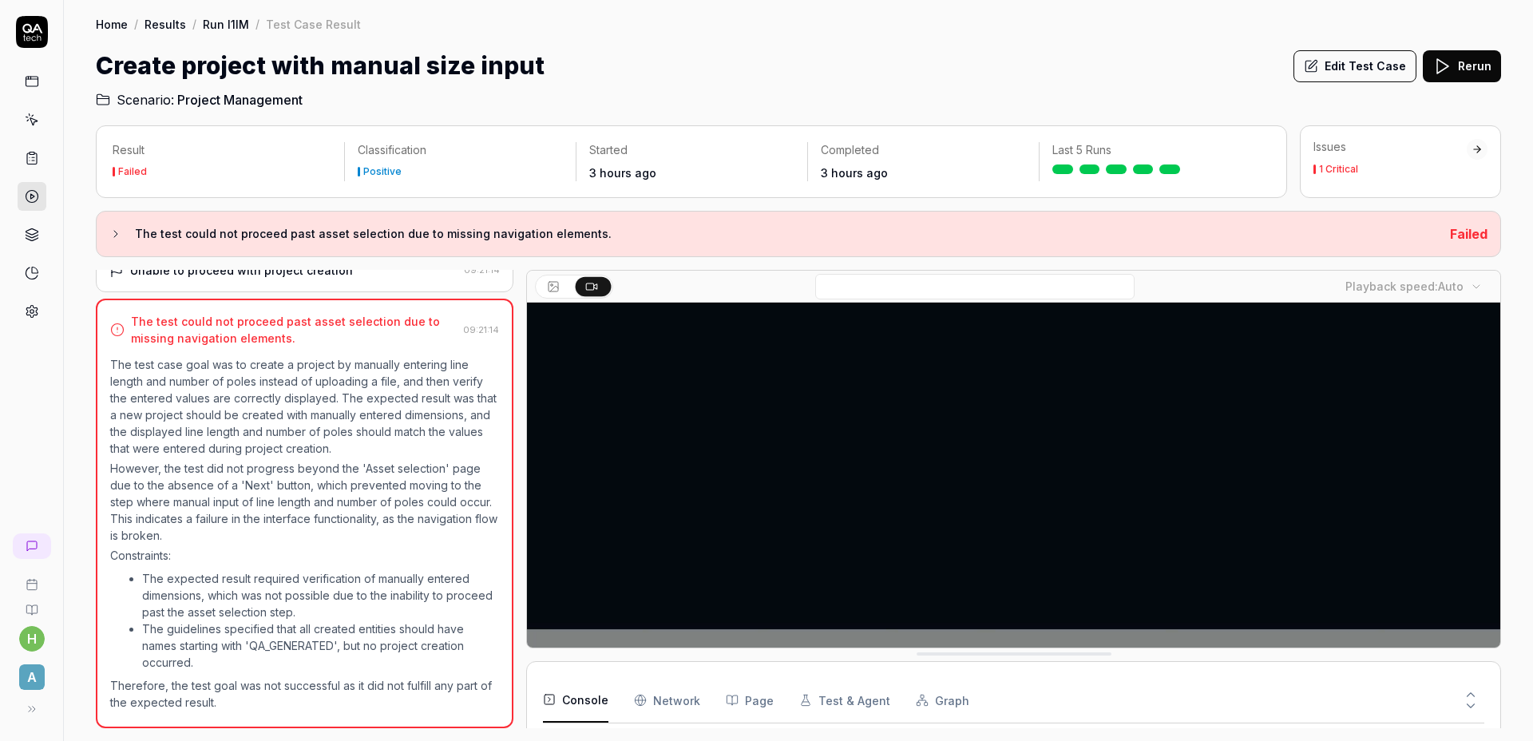
scroll to position [255, 0]
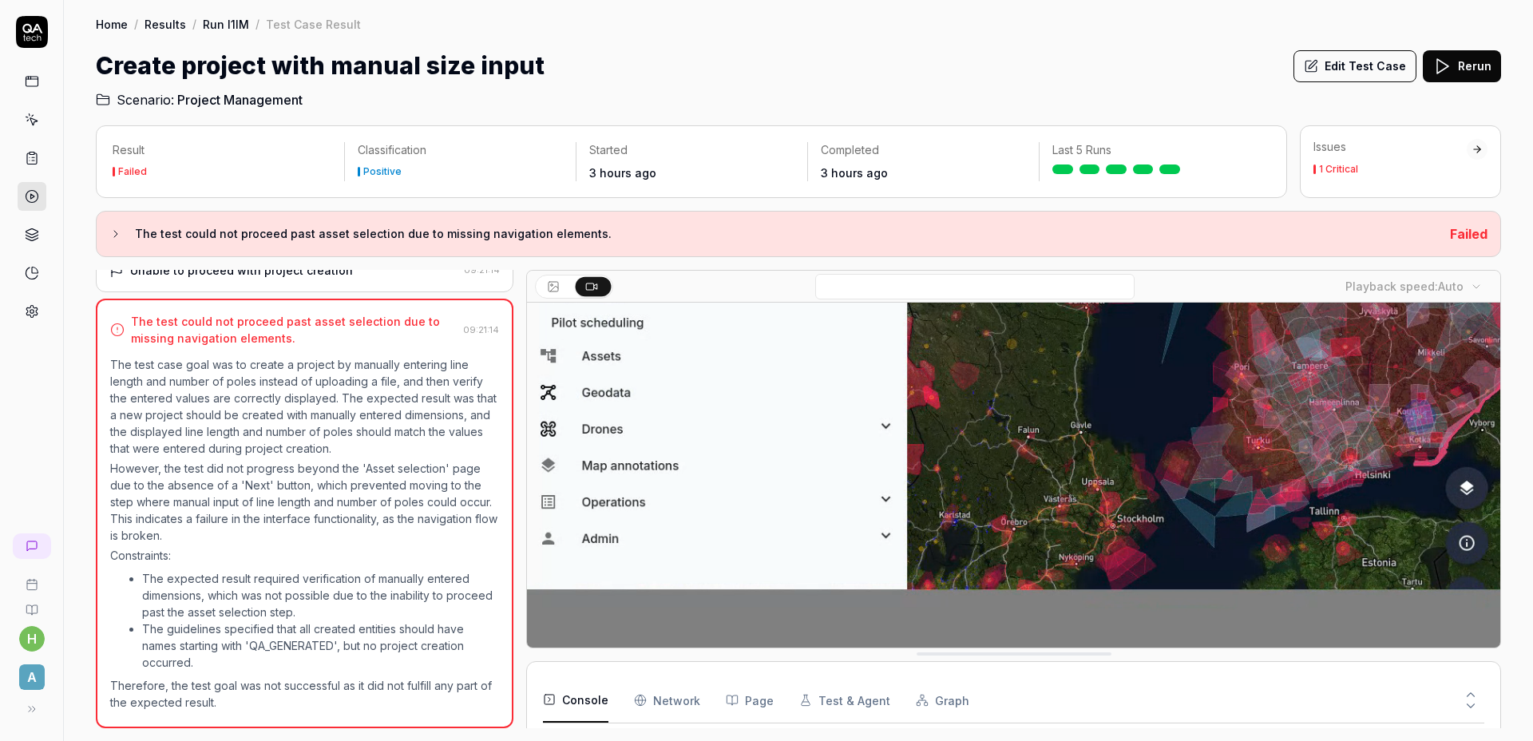
click at [913, 415] on video at bounding box center [1013, 351] width 973 height 608
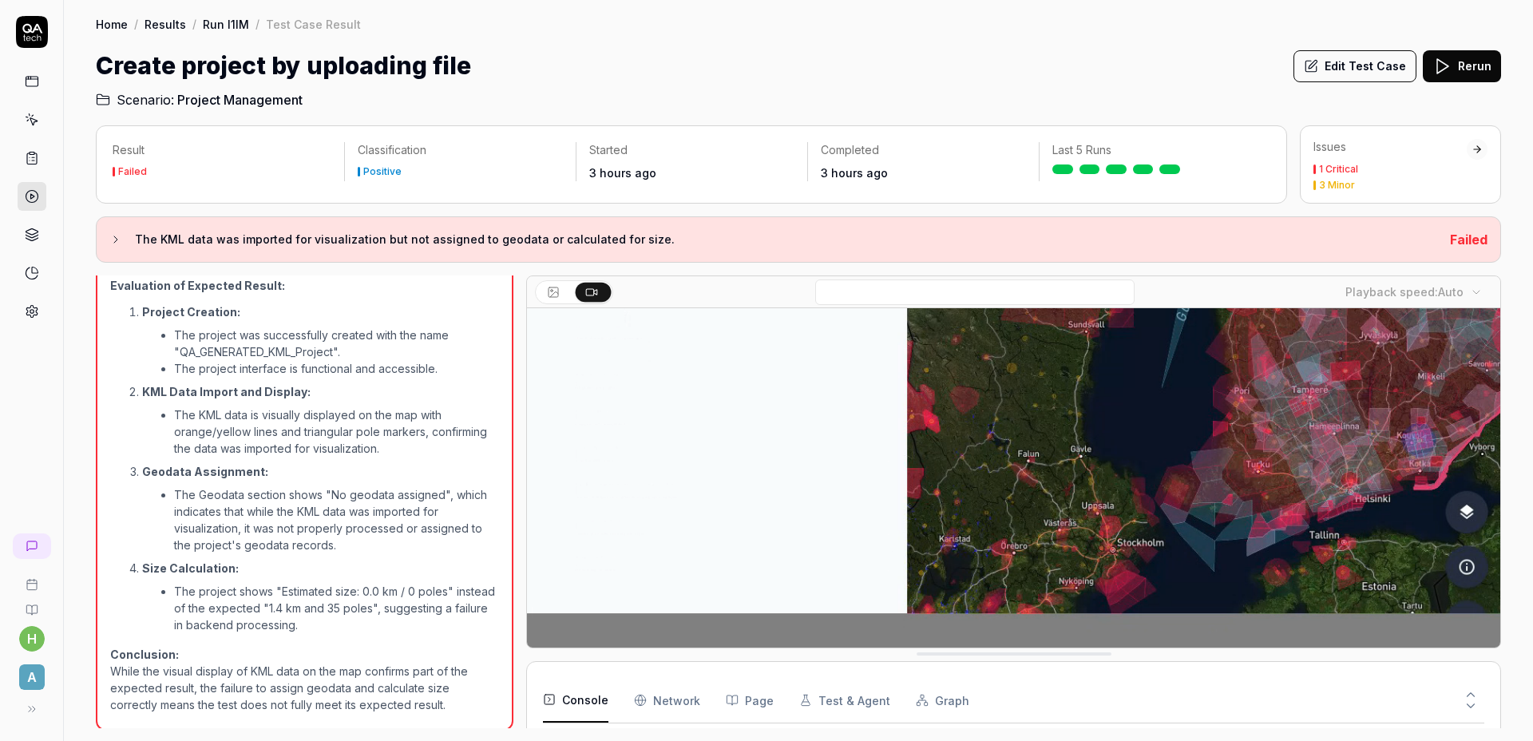
scroll to position [261, 0]
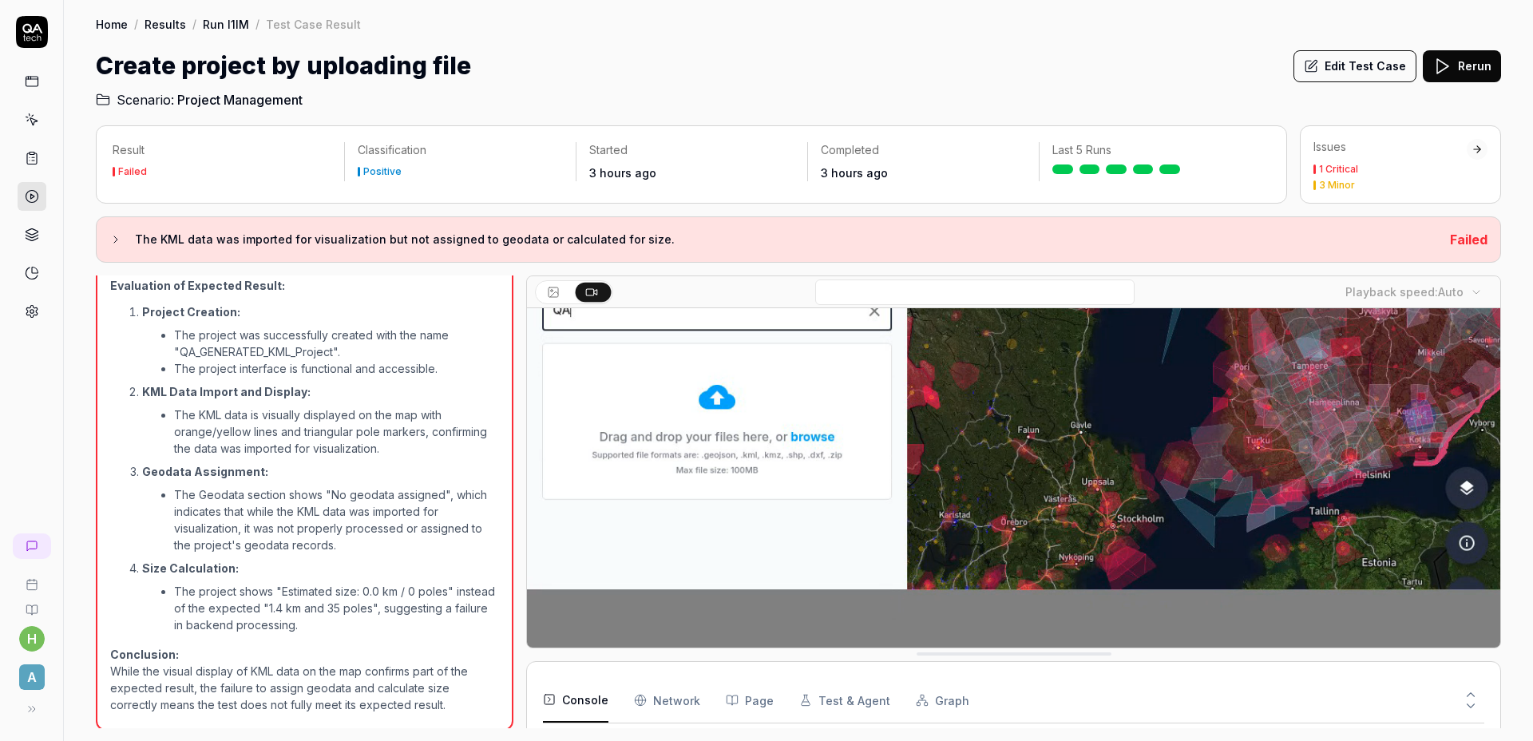
click at [961, 434] on video at bounding box center [1013, 351] width 973 height 608
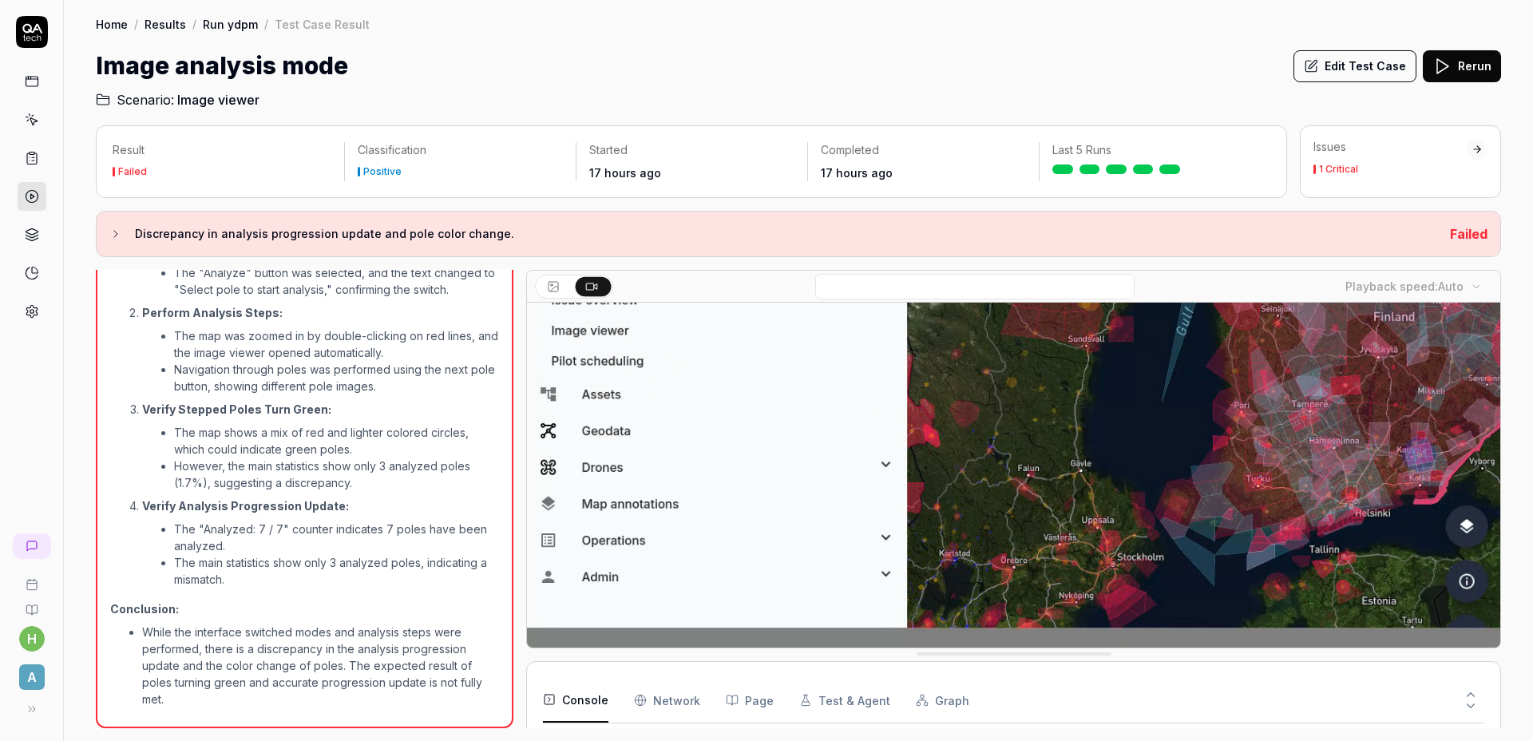
scroll to position [255, 0]
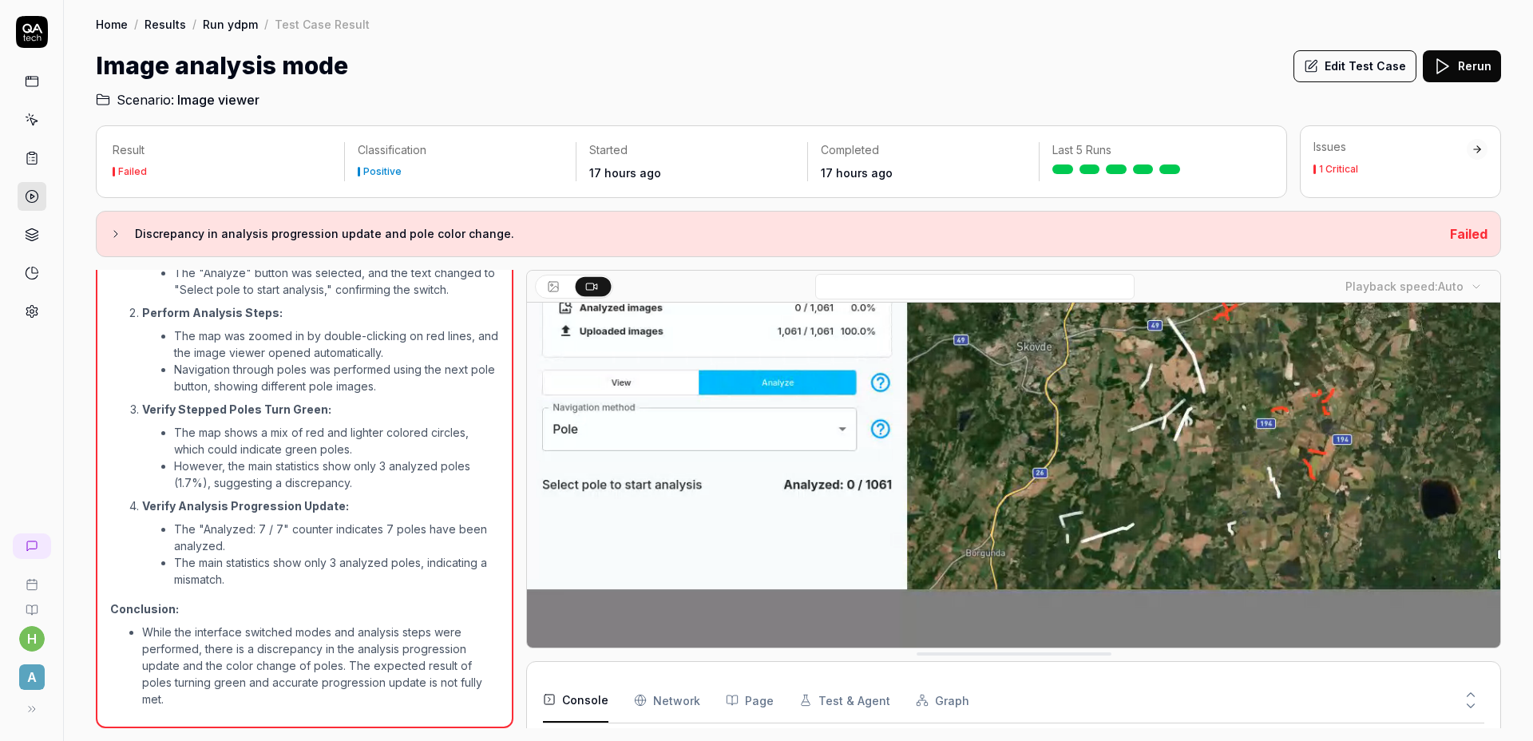
click at [1161, 424] on video at bounding box center [1013, 351] width 973 height 608
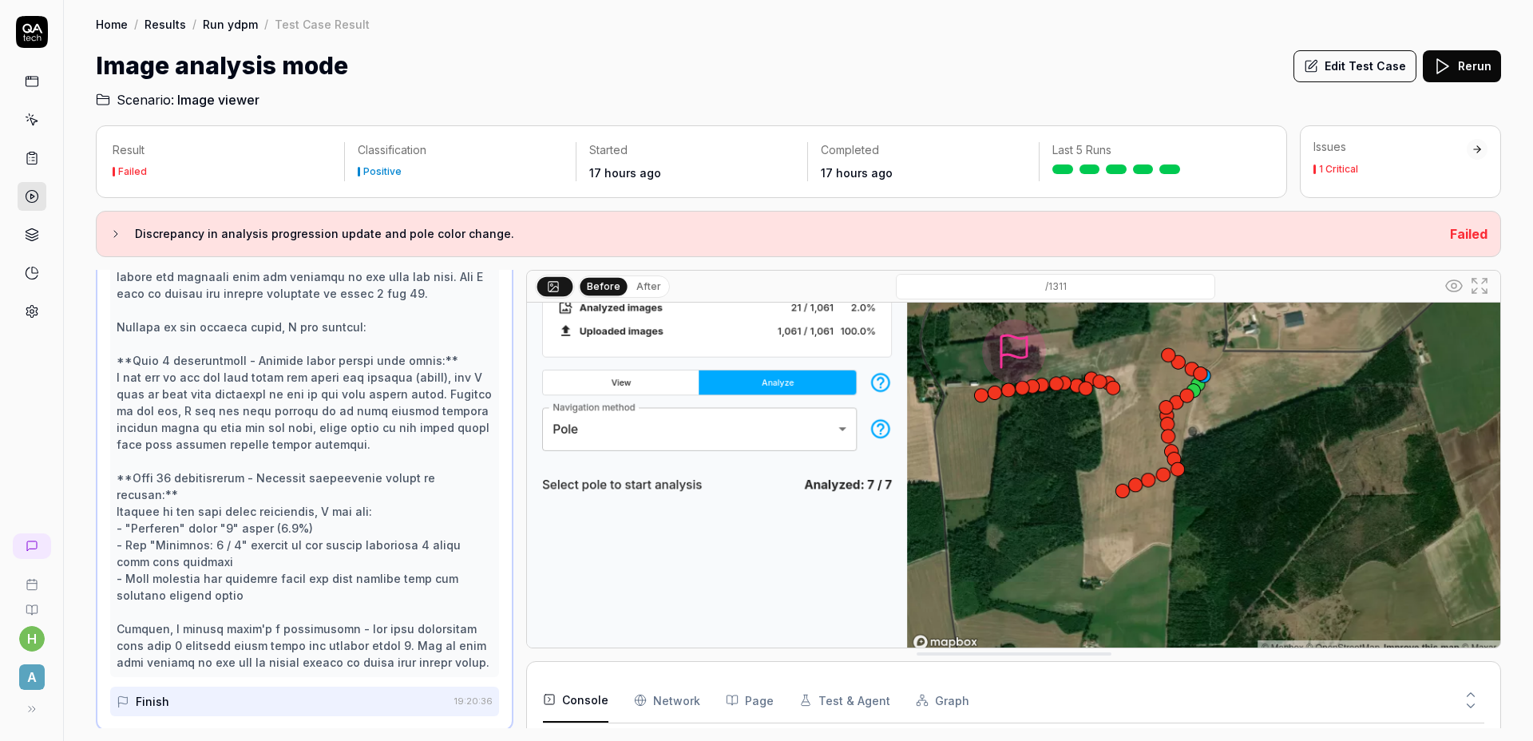
click at [896, 616] on img at bounding box center [1013, 351] width 973 height 608
click at [866, 477] on img at bounding box center [1013, 351] width 973 height 608
click at [423, 93] on h2 "Scenario: Image viewer" at bounding box center [798, 97] width 1405 height 26
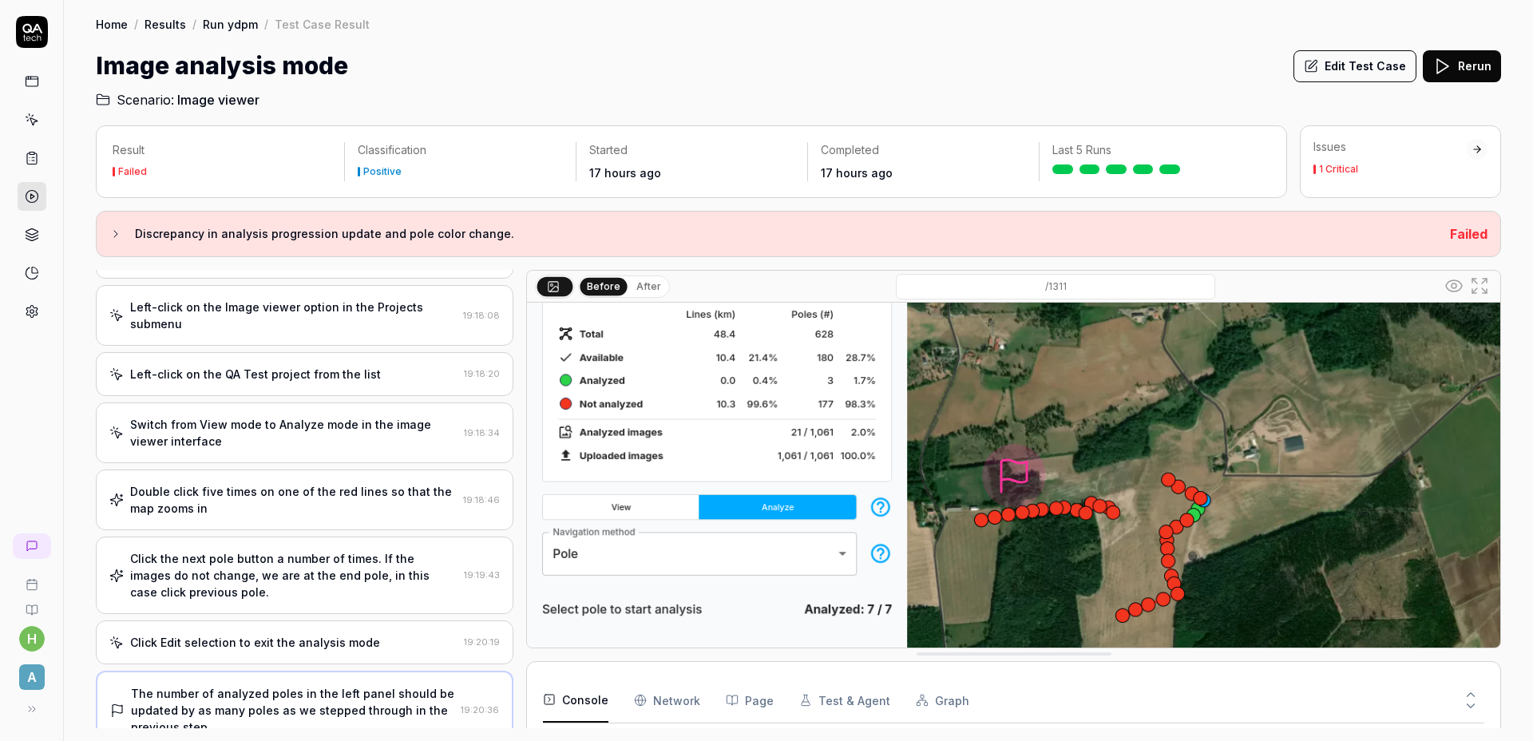
scroll to position [320, 0]
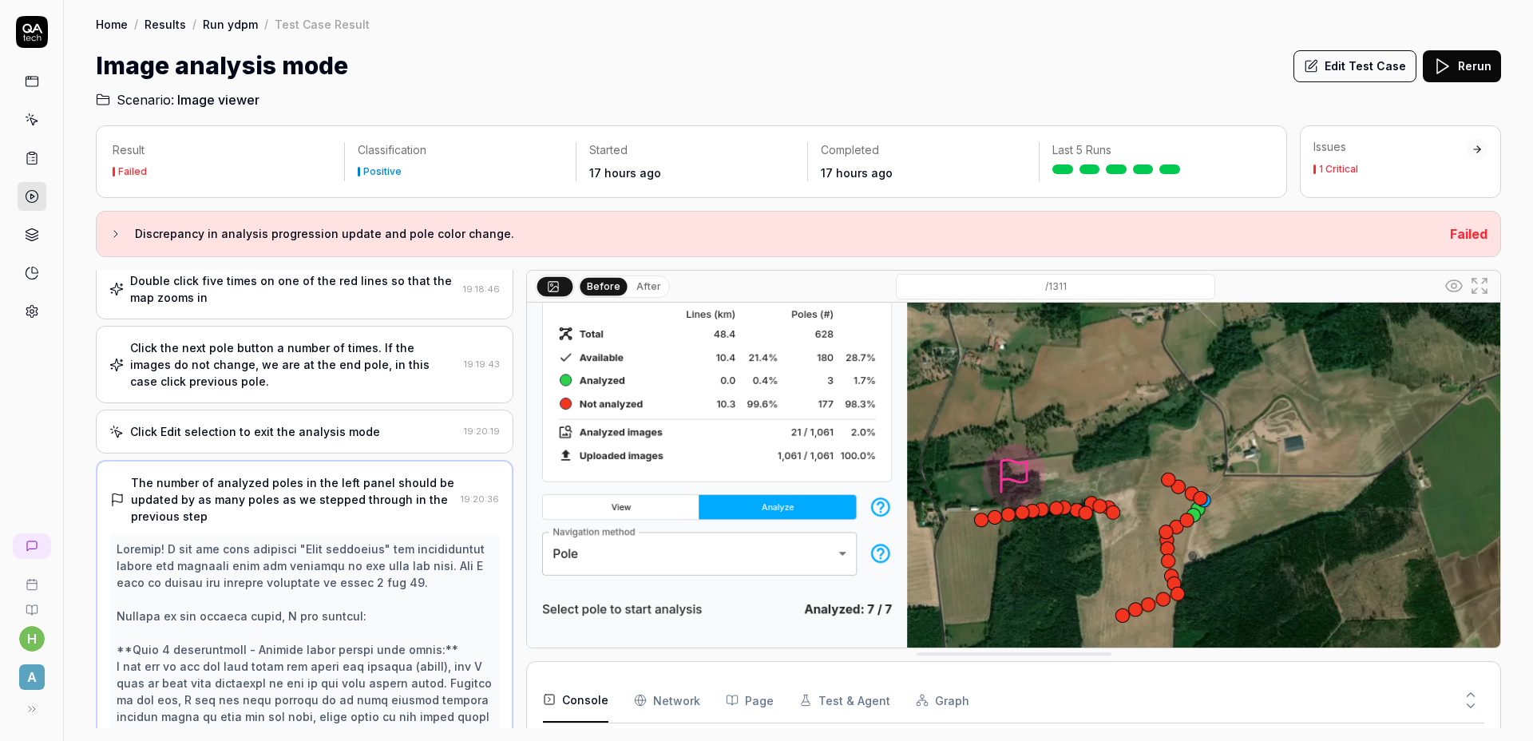
click at [301, 453] on div "Click Edit selection to exit the analysis mode 19:20:19" at bounding box center [305, 432] width 418 height 44
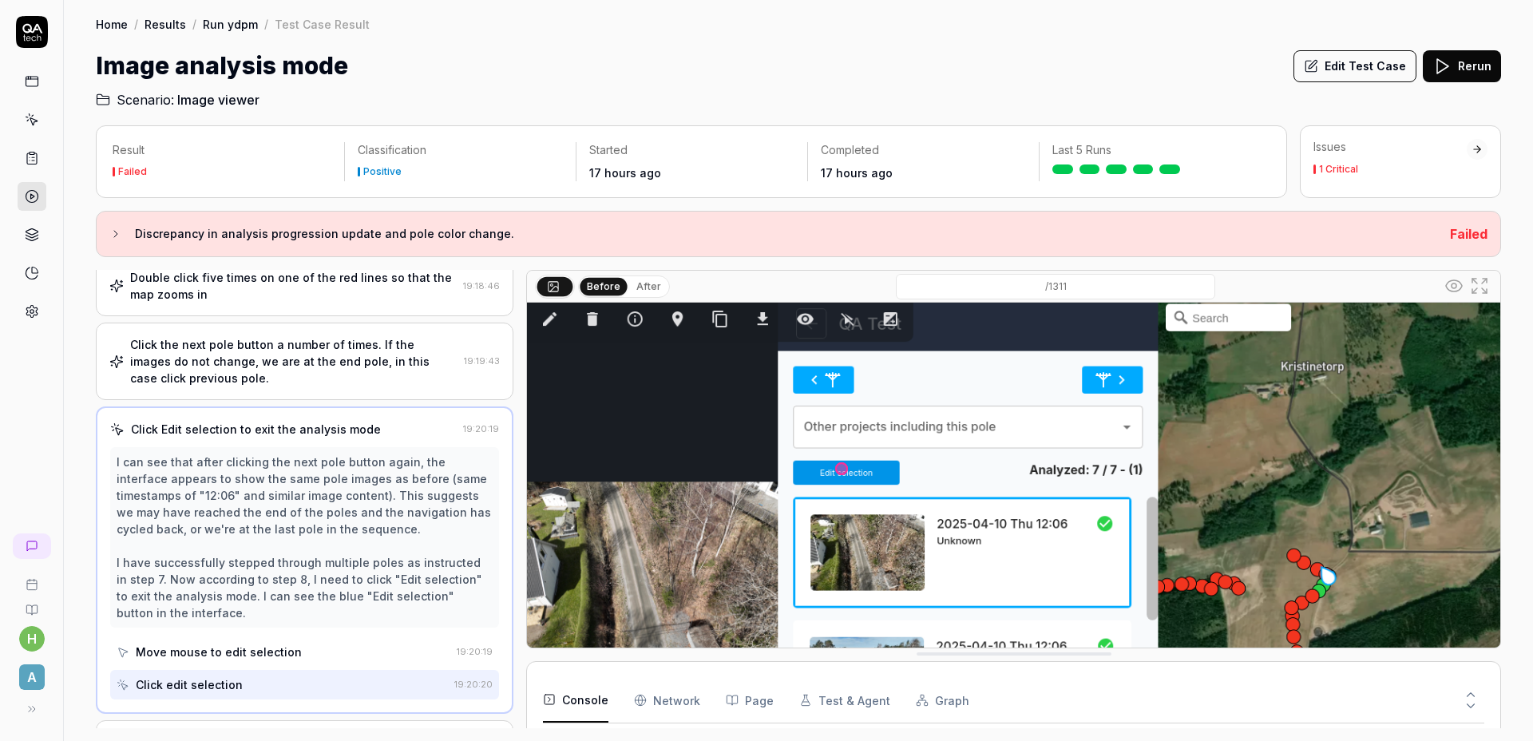
scroll to position [62, 0]
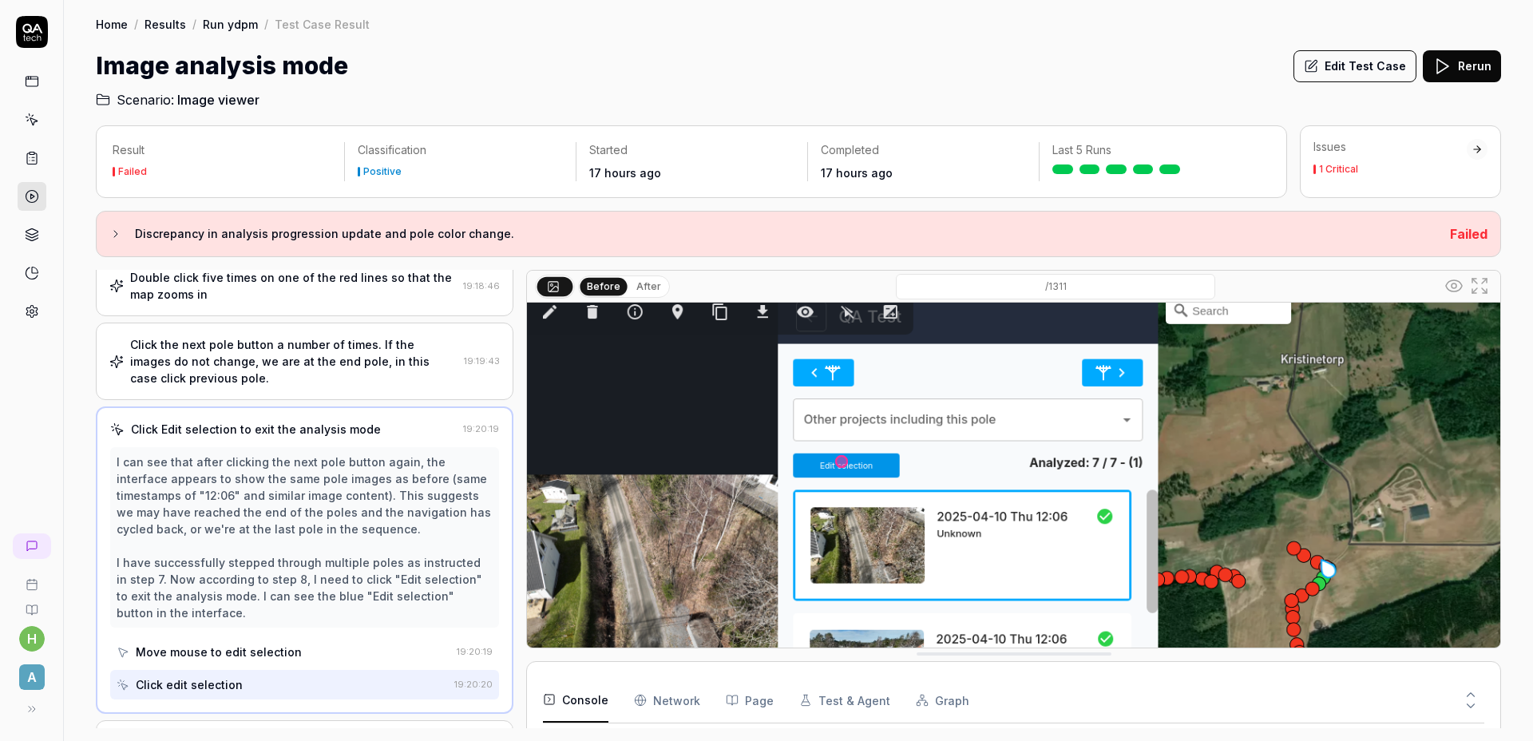
click at [306, 386] on div "Click the next pole button a number of times. If the images do not change, we a…" at bounding box center [293, 361] width 327 height 50
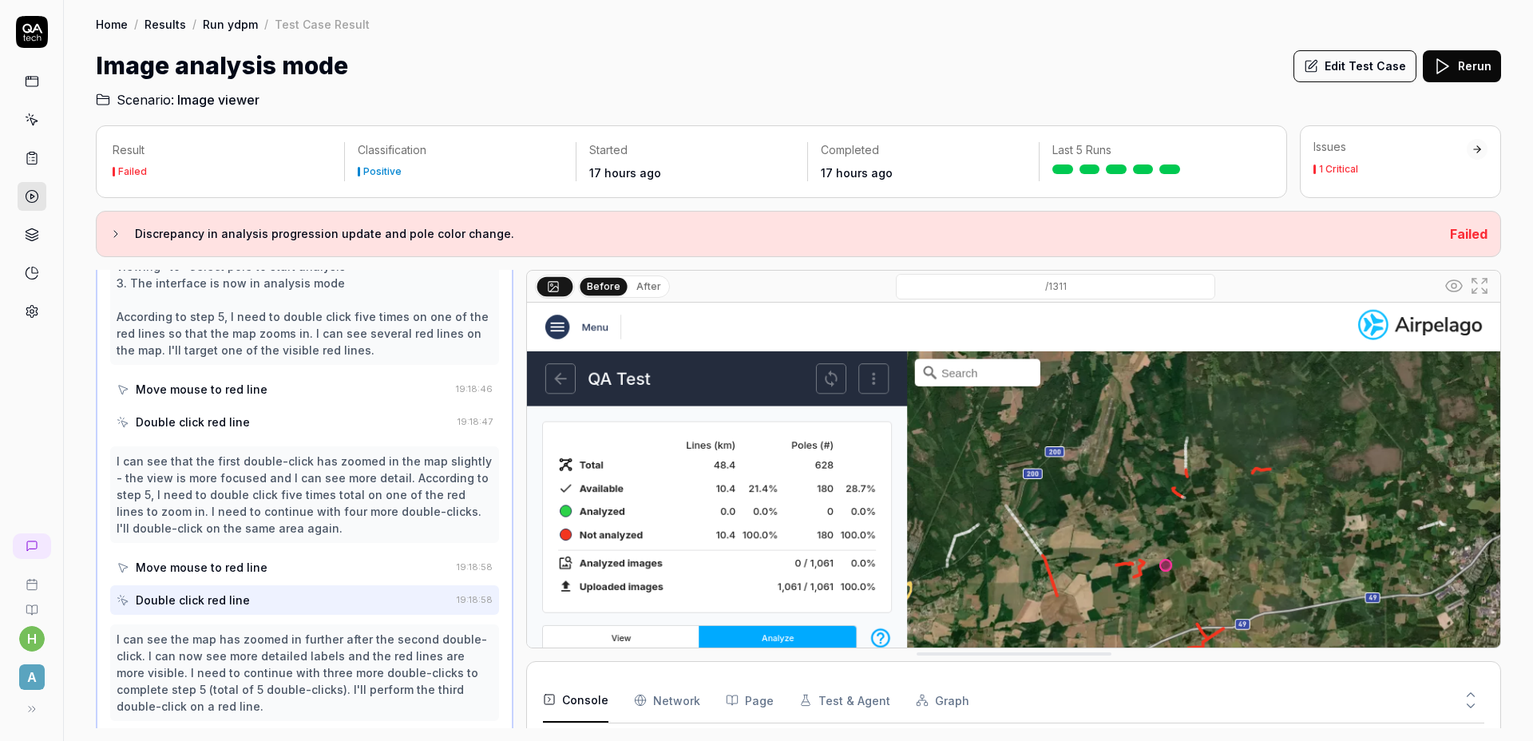
scroll to position [0, 0]
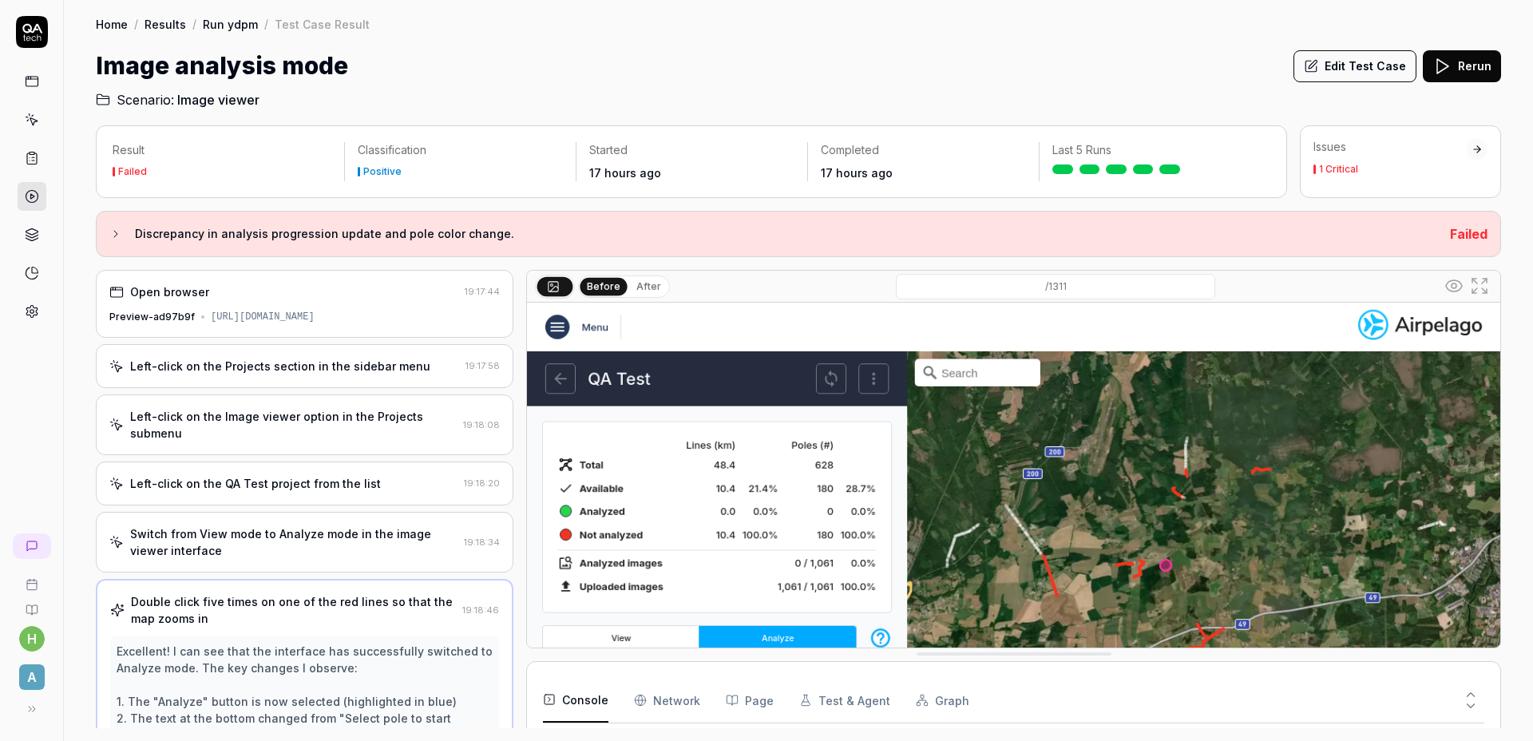
click at [323, 441] on div "Left-click on the Image viewer option in the Projects submenu" at bounding box center [293, 425] width 327 height 34
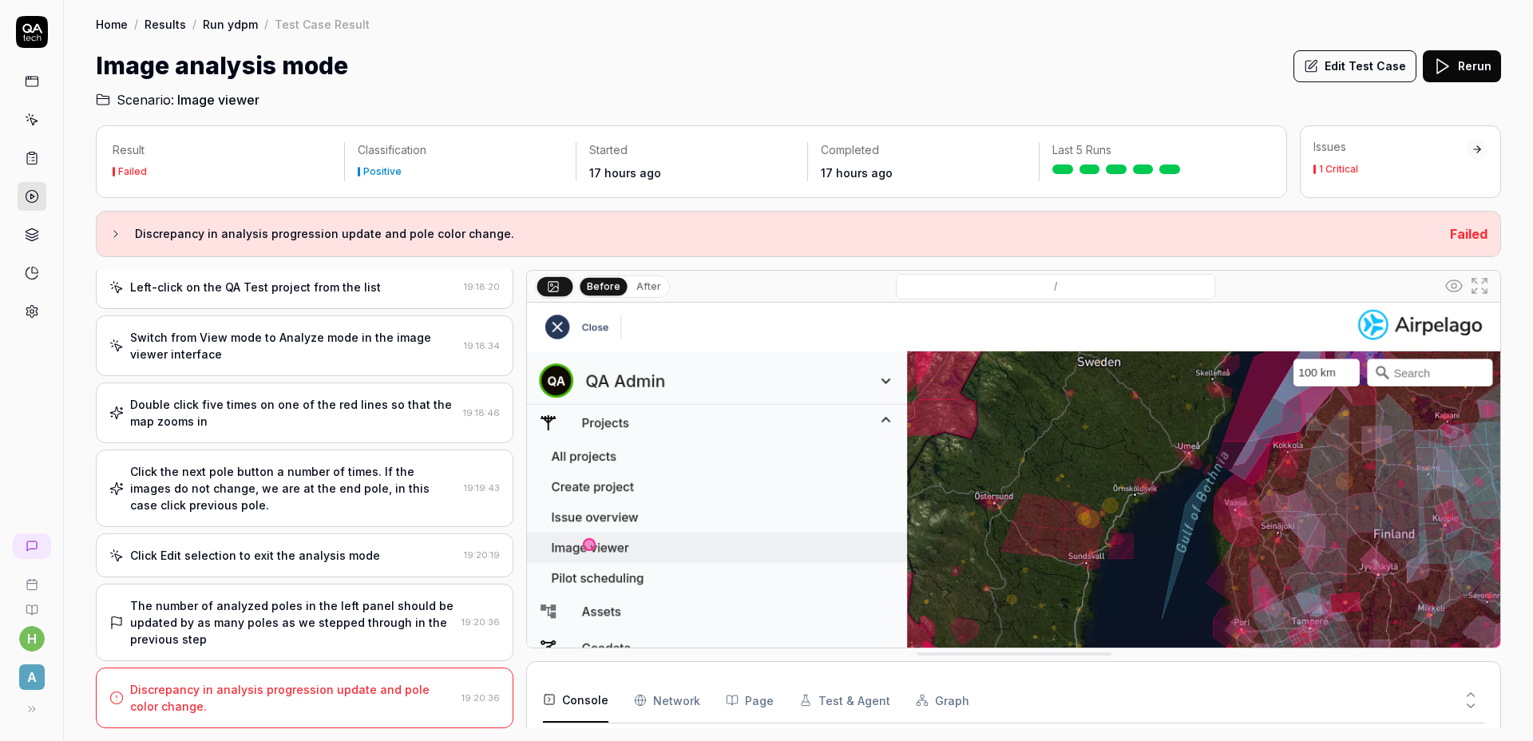
click at [319, 348] on div "Switch from View mode to Analyze mode in the image viewer interface" at bounding box center [293, 346] width 327 height 34
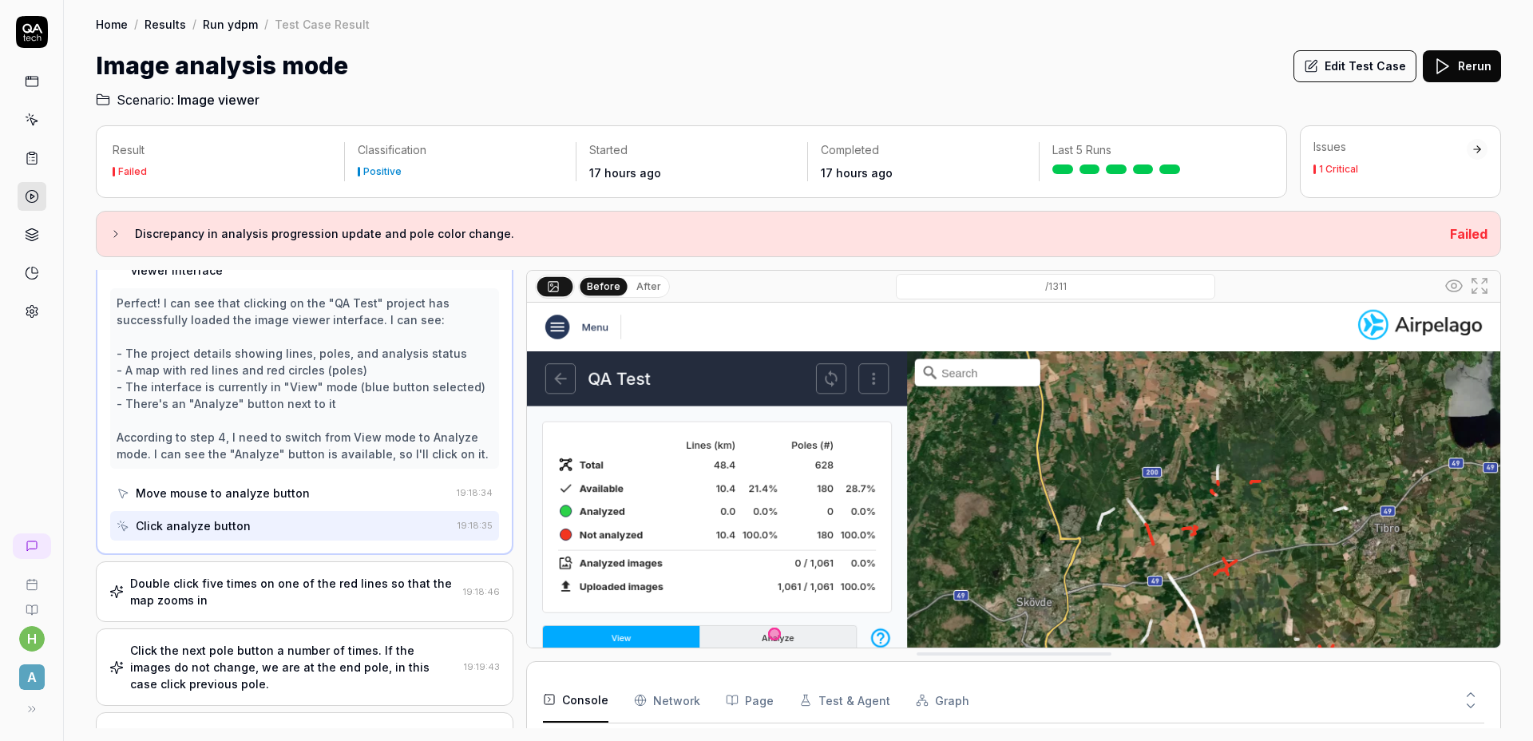
scroll to position [295, 0]
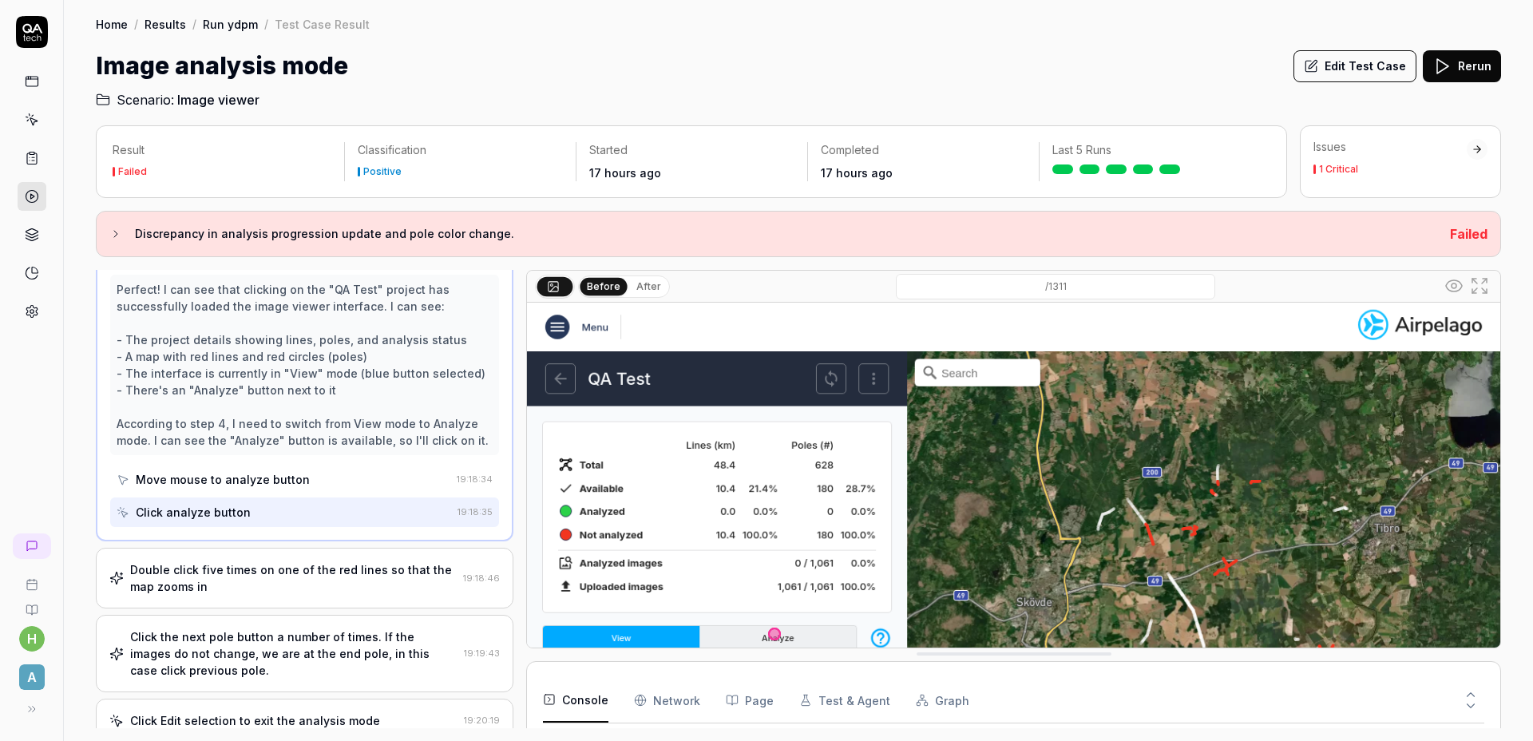
click at [319, 595] on div "Double click five times on one of the red lines so that the map zooms in" at bounding box center [293, 578] width 327 height 34
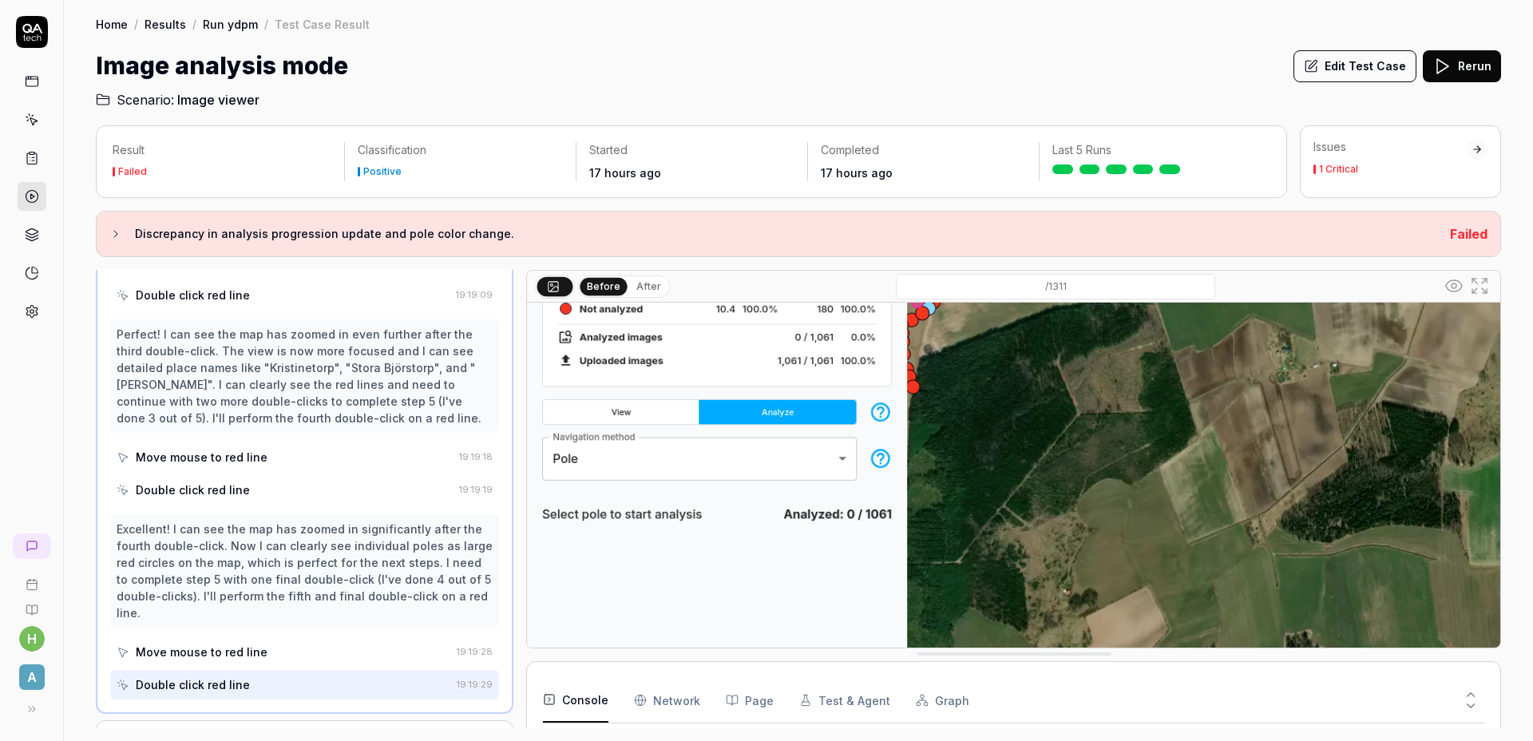
scroll to position [255, 0]
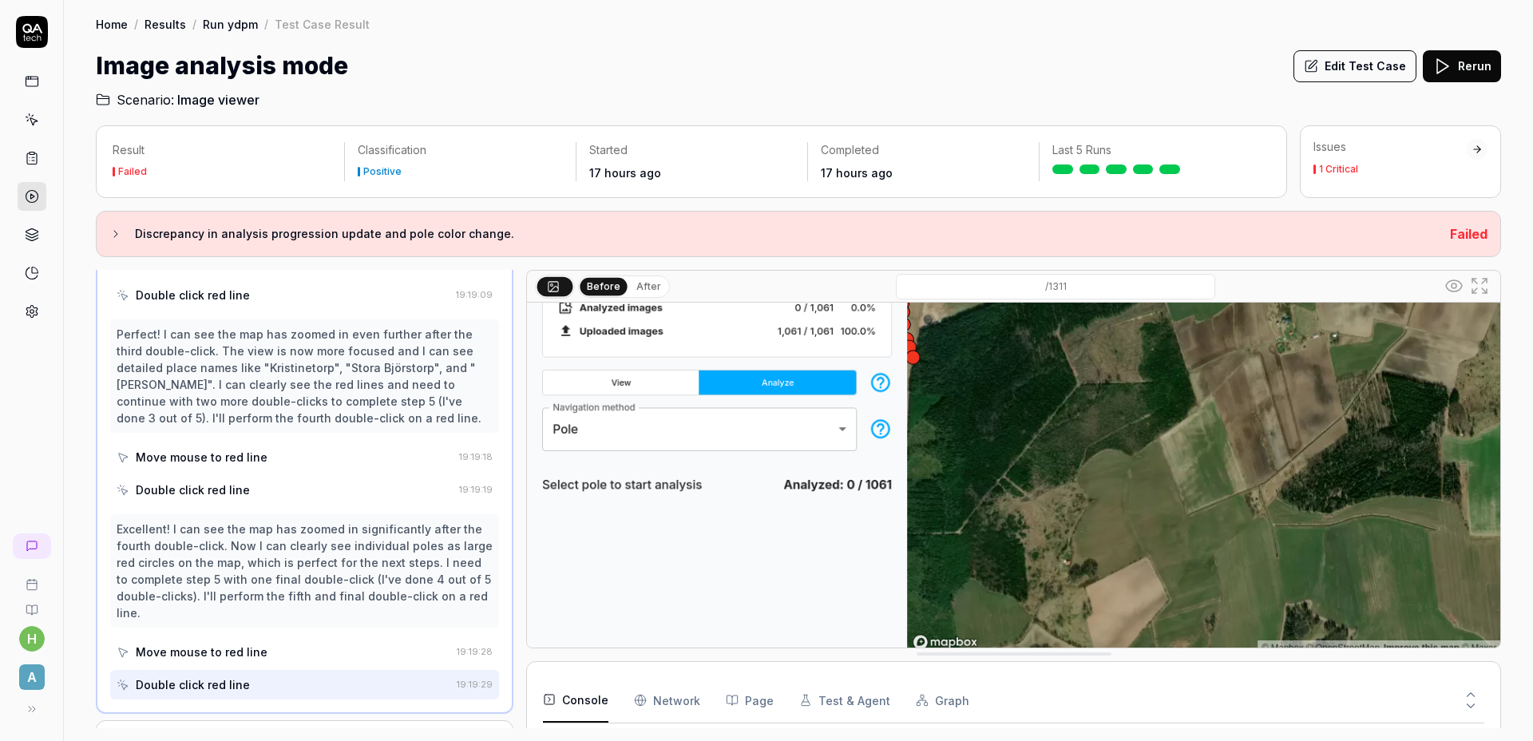
click at [264, 472] on div "Move mouse to red line" at bounding box center [285, 457] width 336 height 30
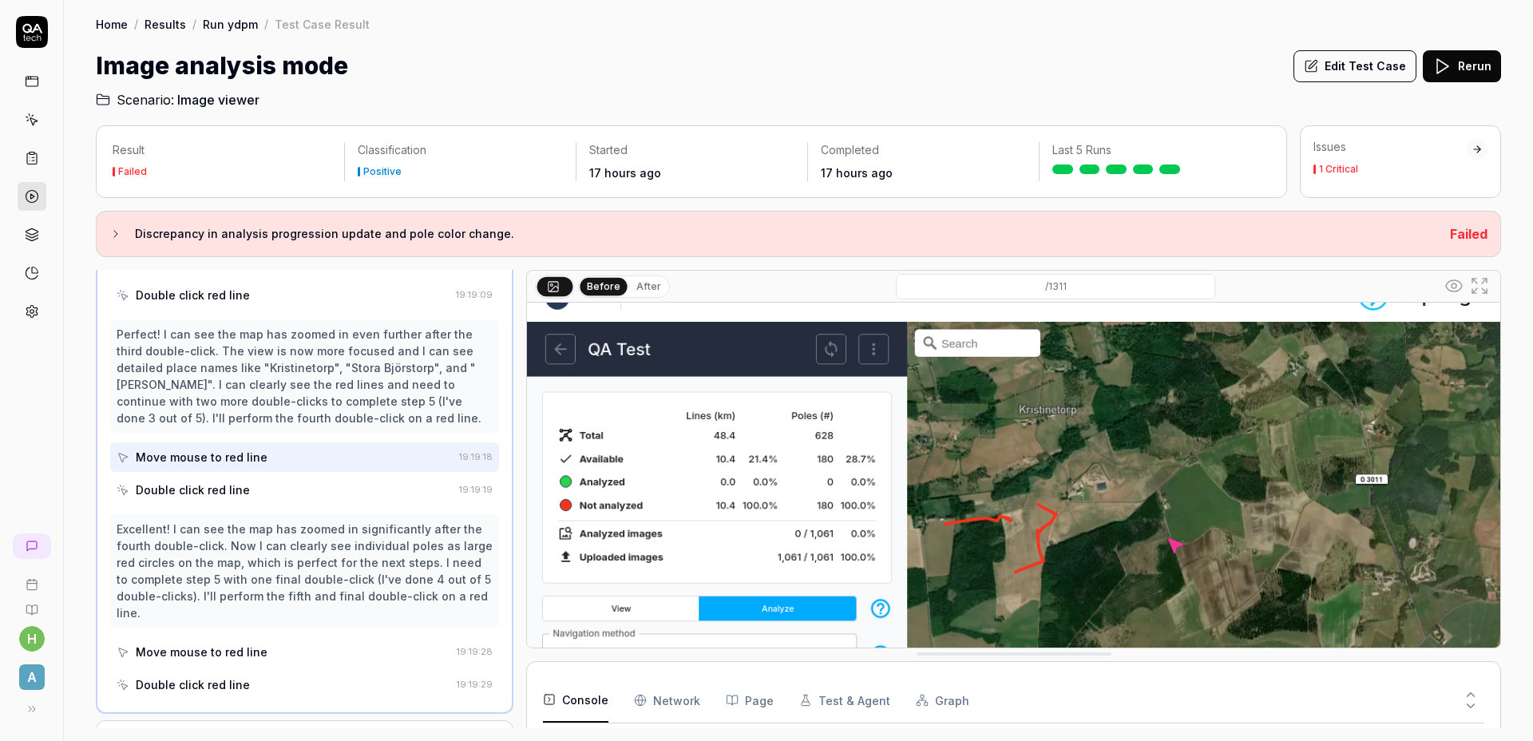
scroll to position [30, 0]
click at [238, 498] on div "Double click red line" at bounding box center [193, 489] width 114 height 17
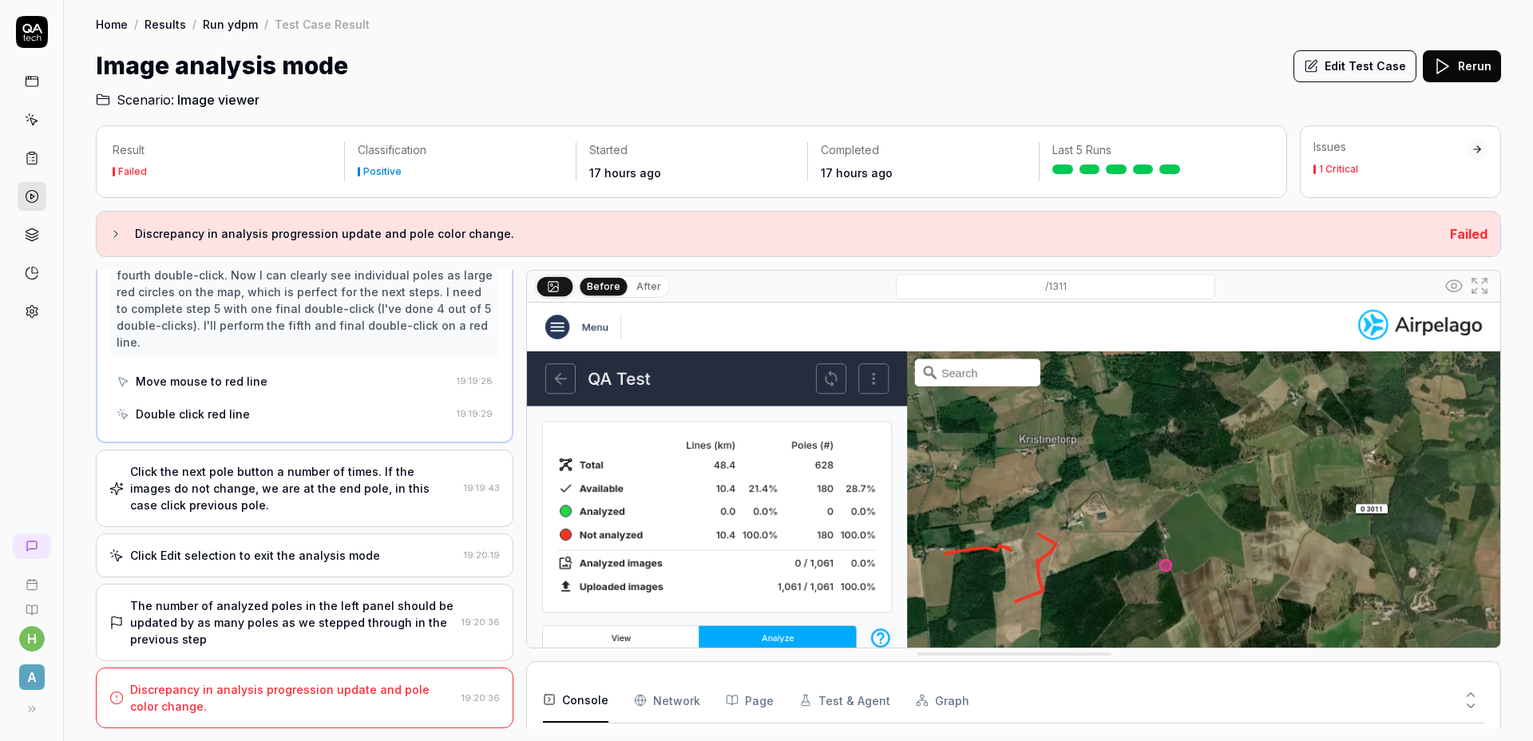
scroll to position [1237, 0]
click at [301, 490] on div "Click the next pole button a number of times. If the images do not change, we a…" at bounding box center [293, 488] width 327 height 50
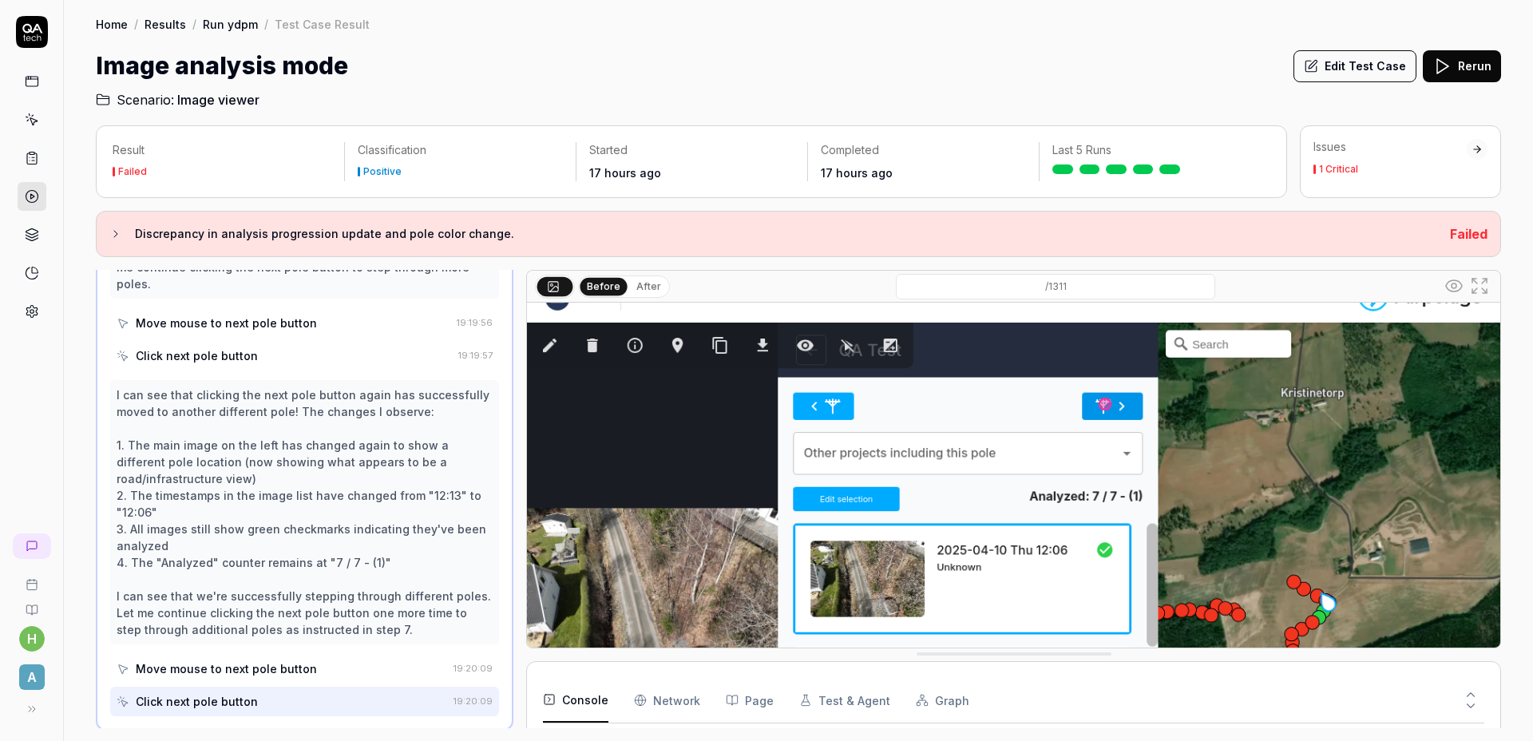
scroll to position [133, 0]
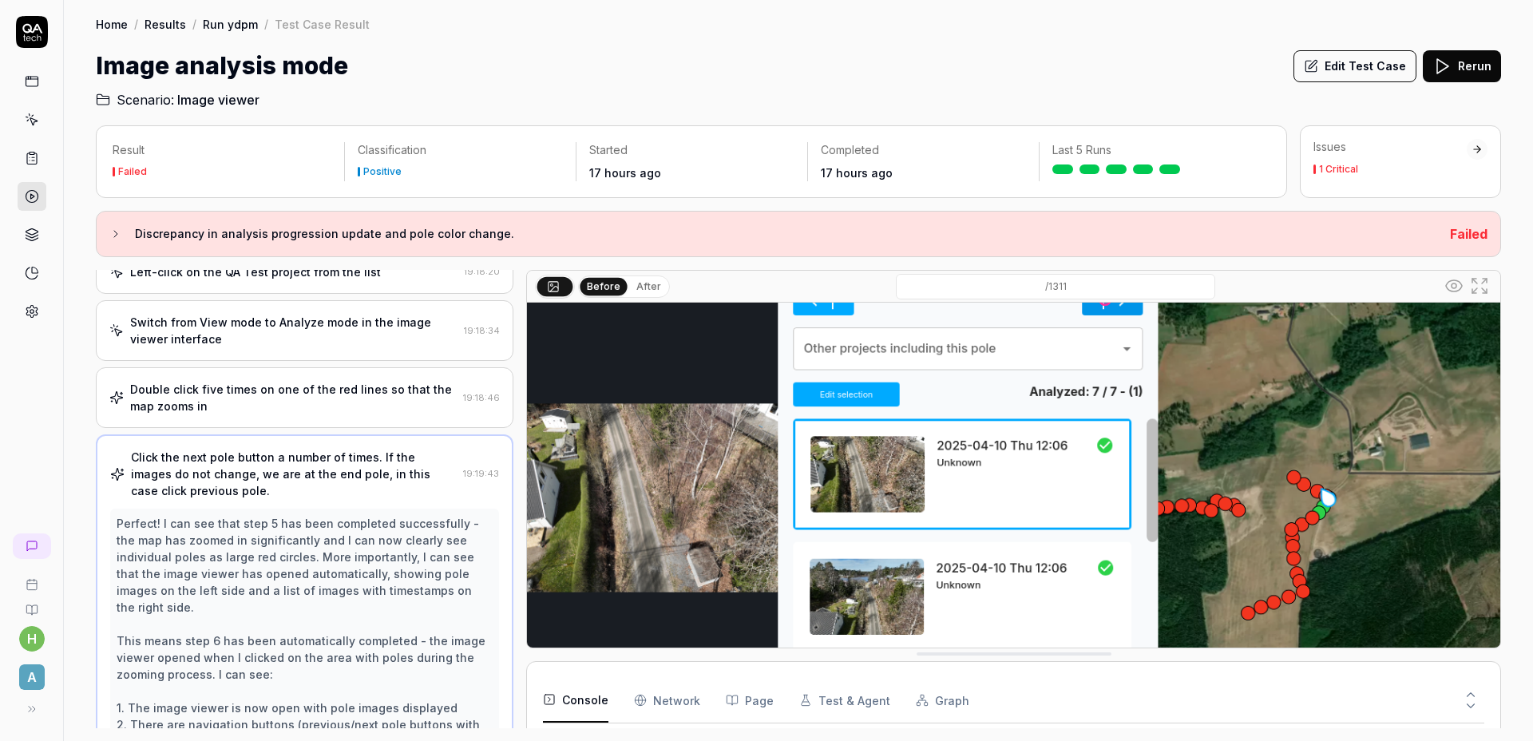
click at [289, 428] on div "Double click five times on one of the red lines so that the map zooms in 19:18:…" at bounding box center [305, 397] width 418 height 61
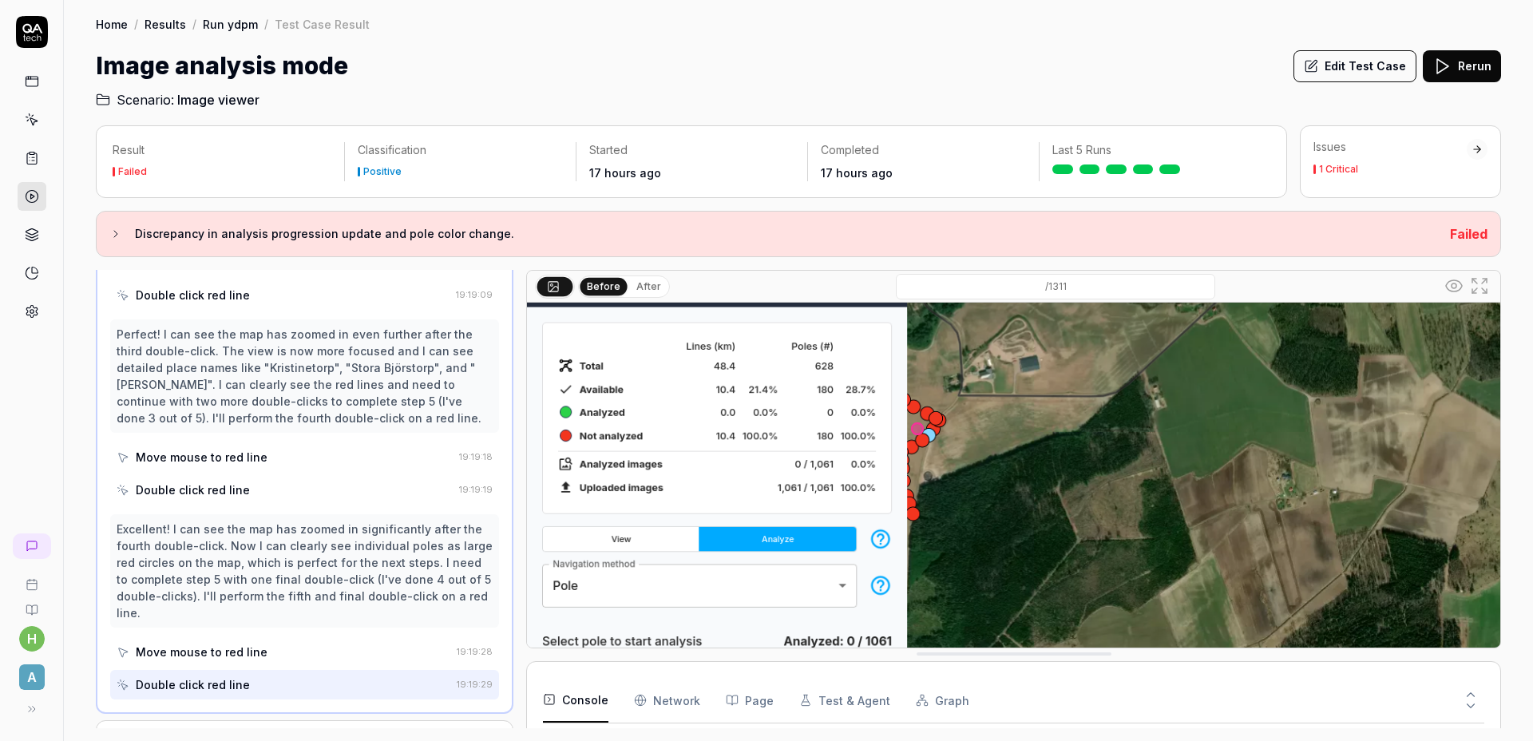
scroll to position [125, 0]
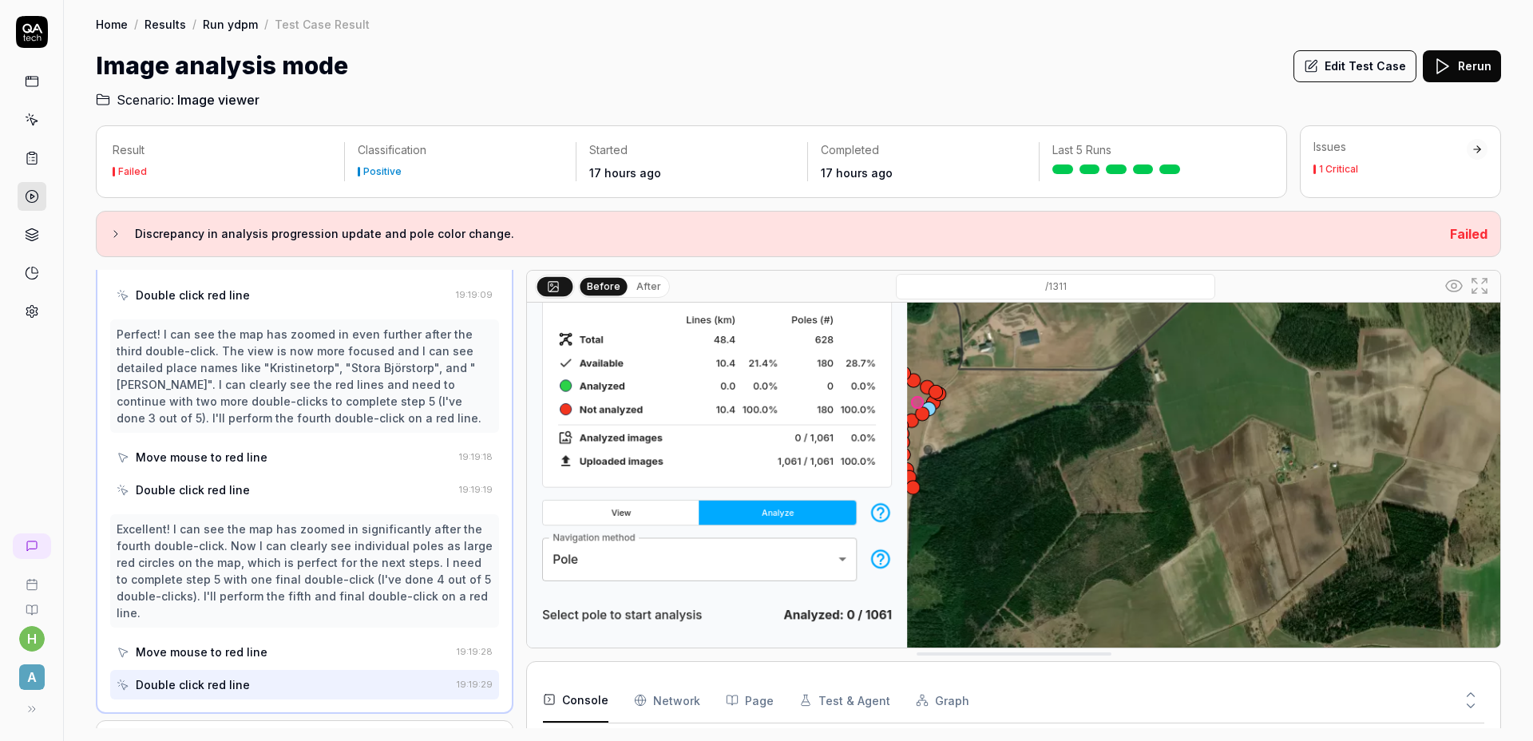
click at [242, 271] on div "Move mouse to red line" at bounding box center [202, 262] width 132 height 17
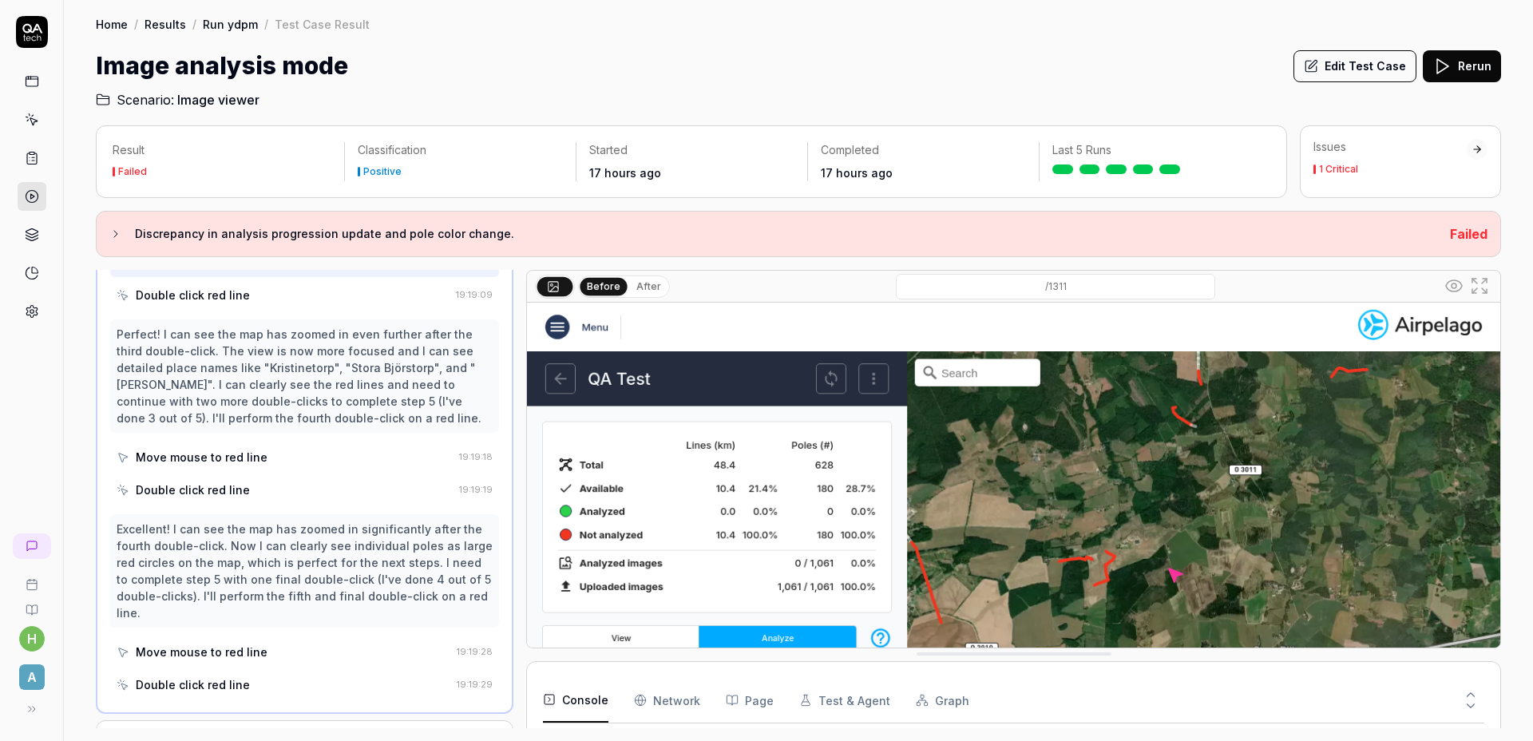
click at [251, 303] on div "Double click red line" at bounding box center [283, 295] width 333 height 30
click at [288, 472] on div "Move mouse to red line" at bounding box center [285, 457] width 336 height 30
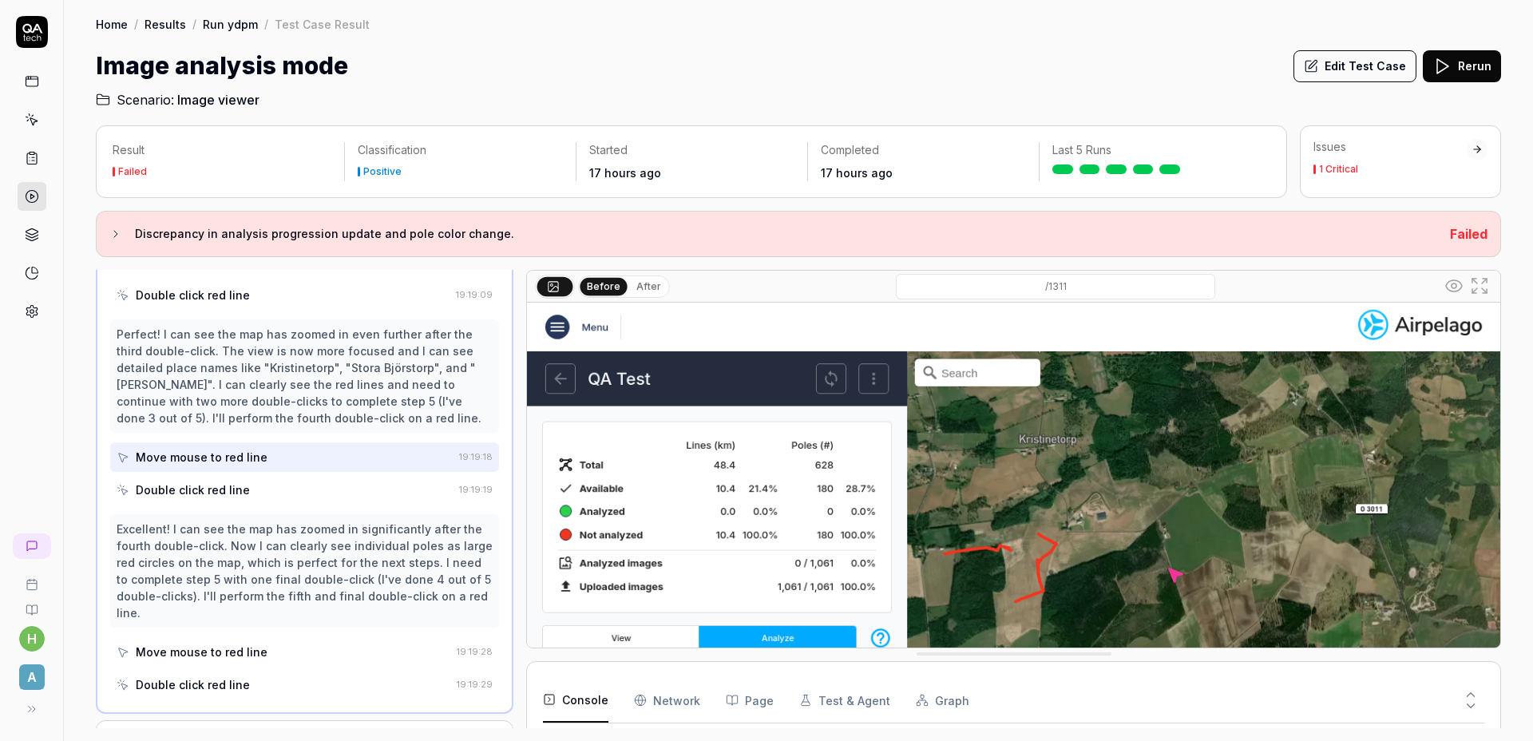
click at [286, 496] on div "Double click red line" at bounding box center [285, 490] width 336 height 30
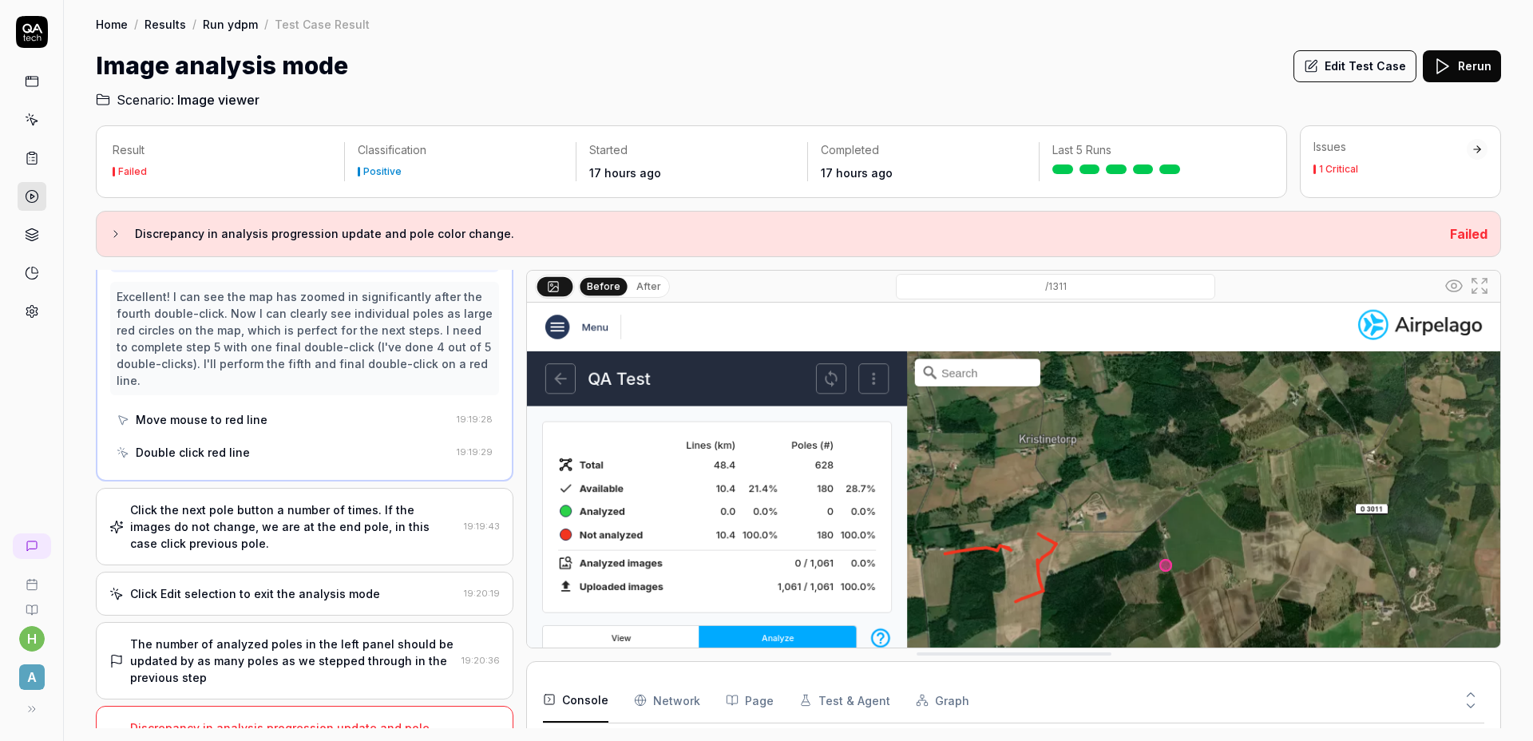
scroll to position [1201, 0]
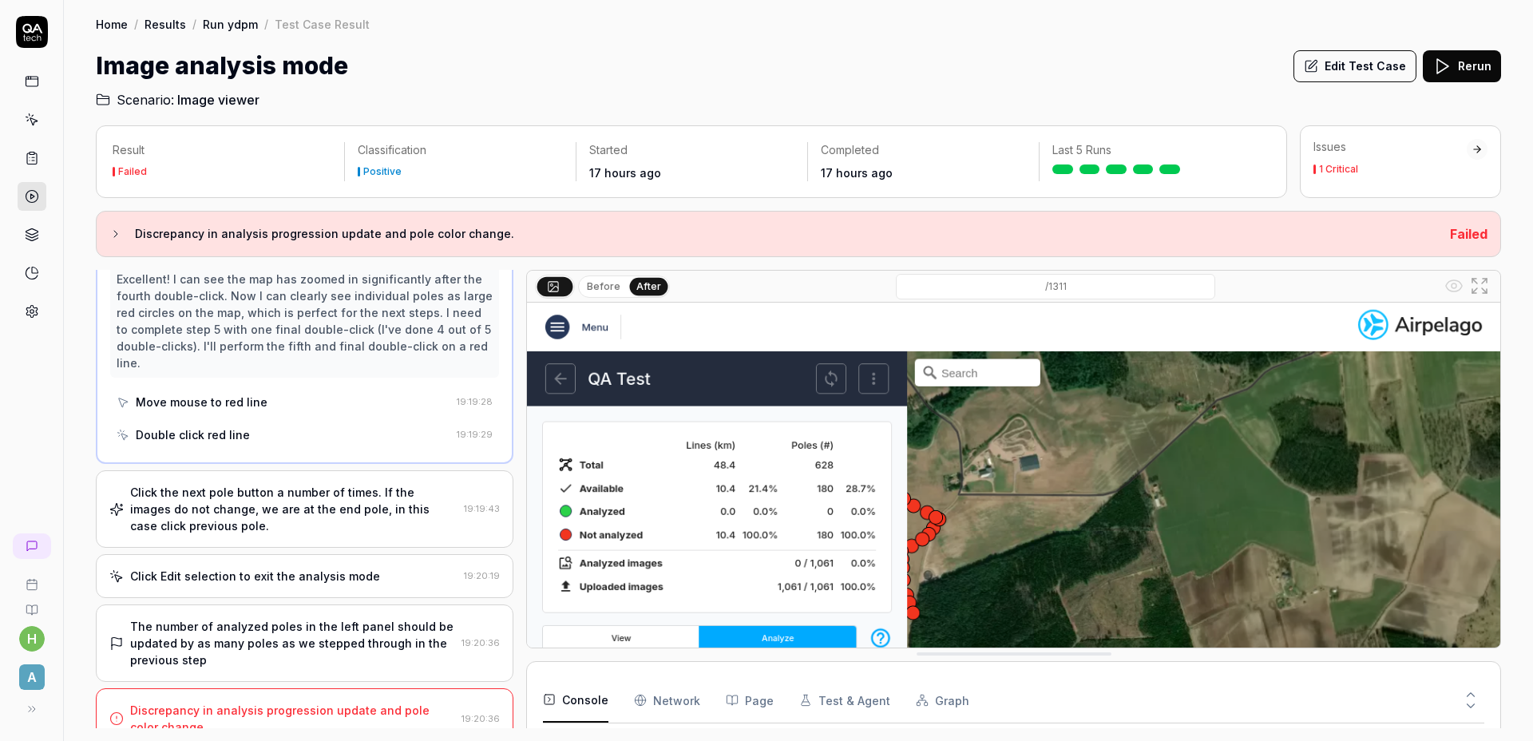
click at [279, 410] on div "Move mouse to red line" at bounding box center [284, 402] width 334 height 30
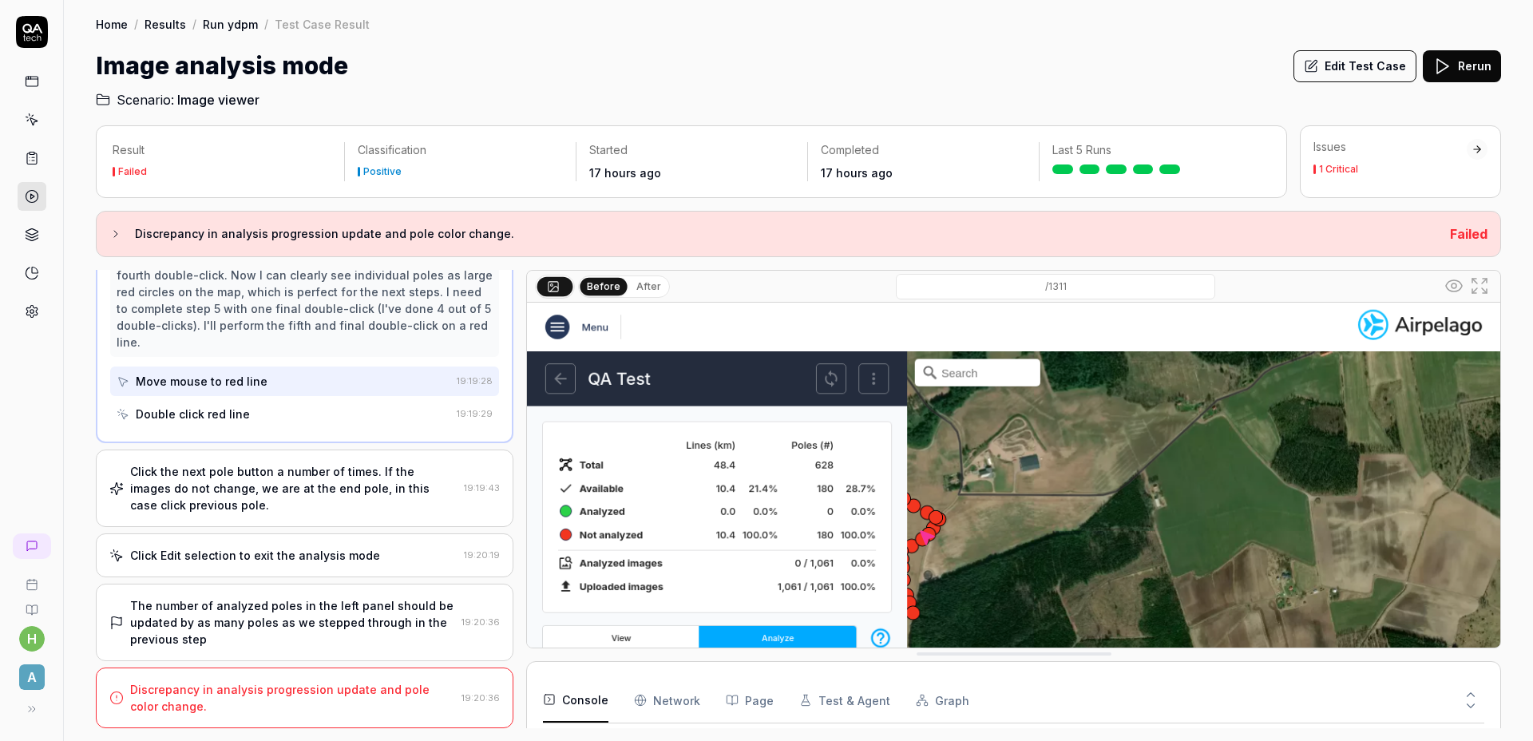
scroll to position [1237, 0]
click at [274, 415] on div "Double click red line" at bounding box center [284, 414] width 334 height 30
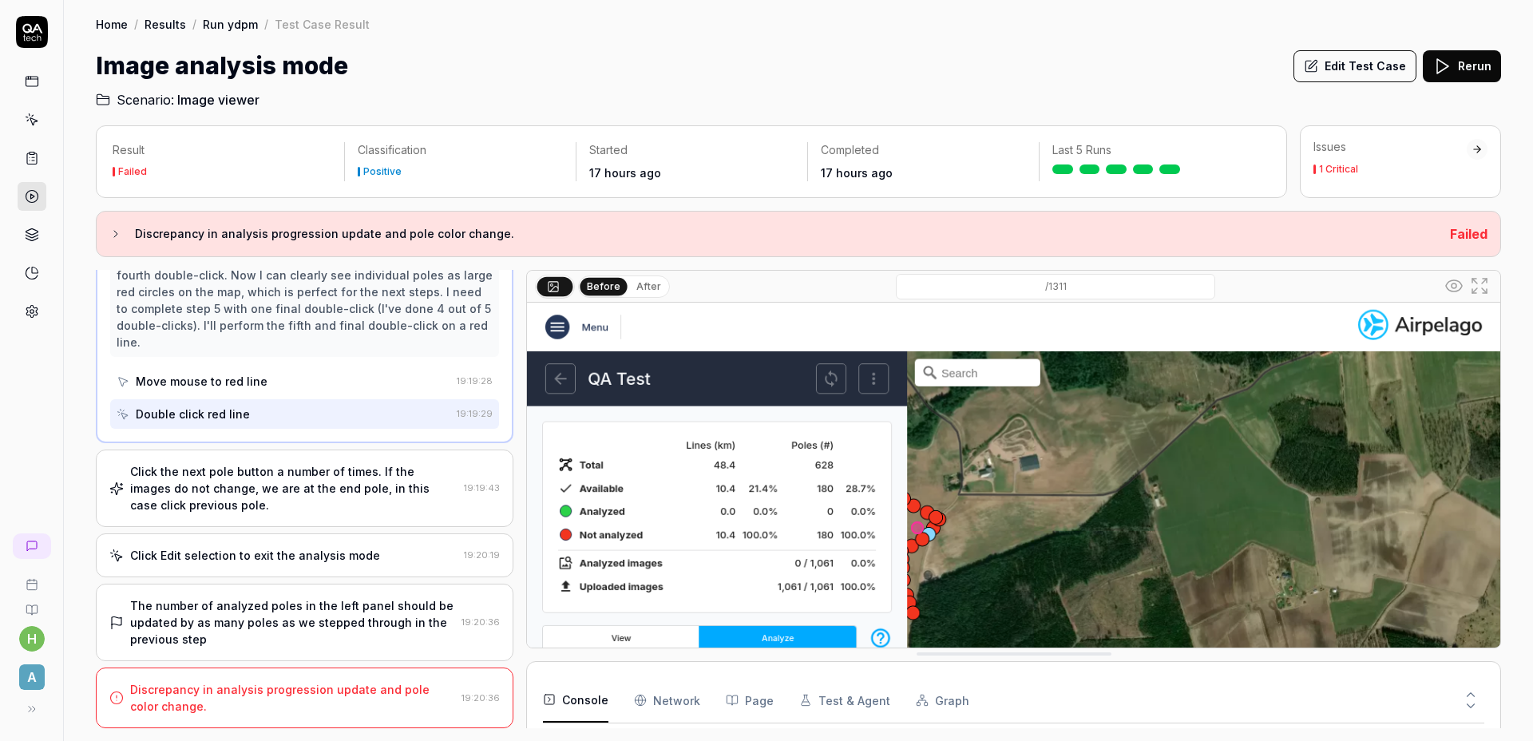
click at [285, 387] on div "Move mouse to red line" at bounding box center [284, 381] width 334 height 30
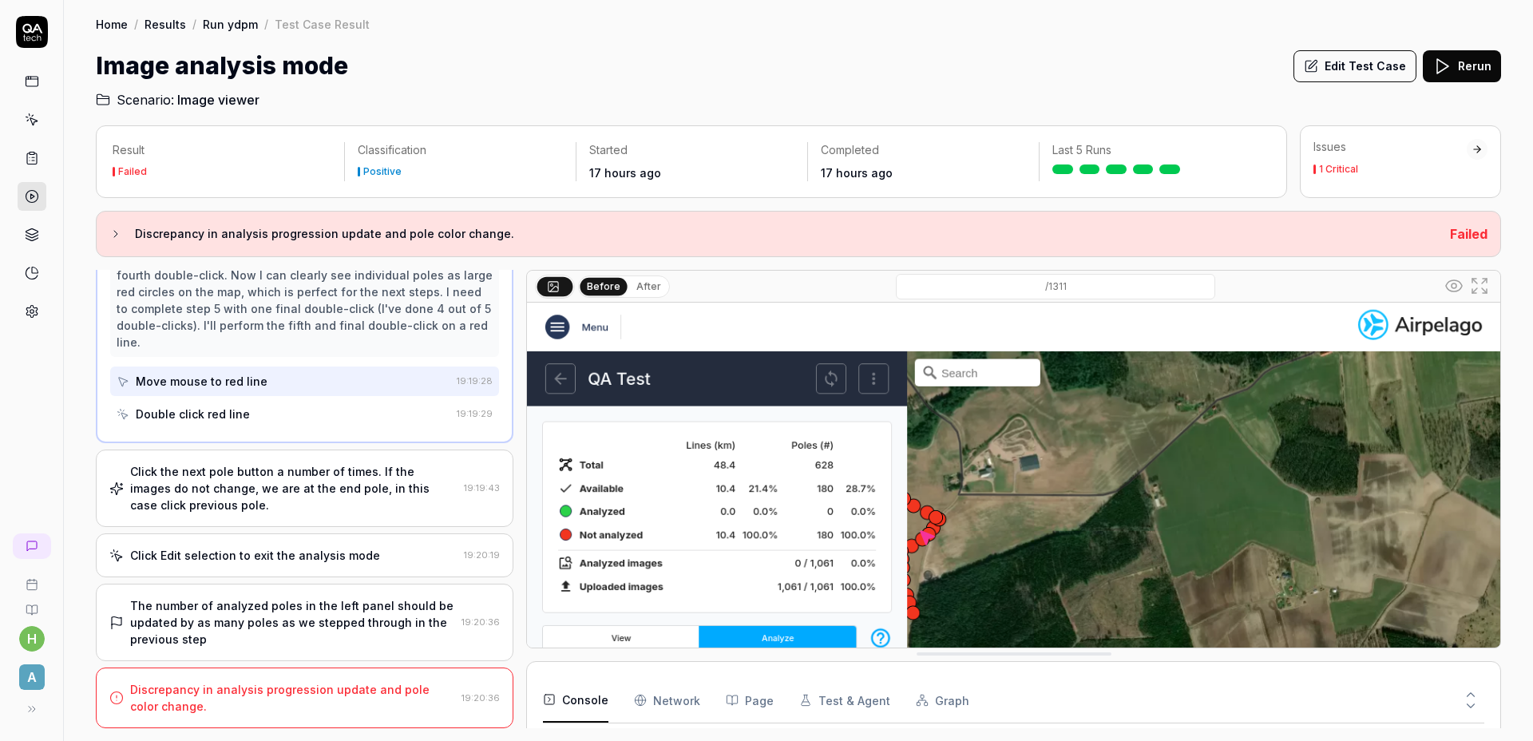
click at [282, 405] on div "Double click red line" at bounding box center [284, 414] width 334 height 30
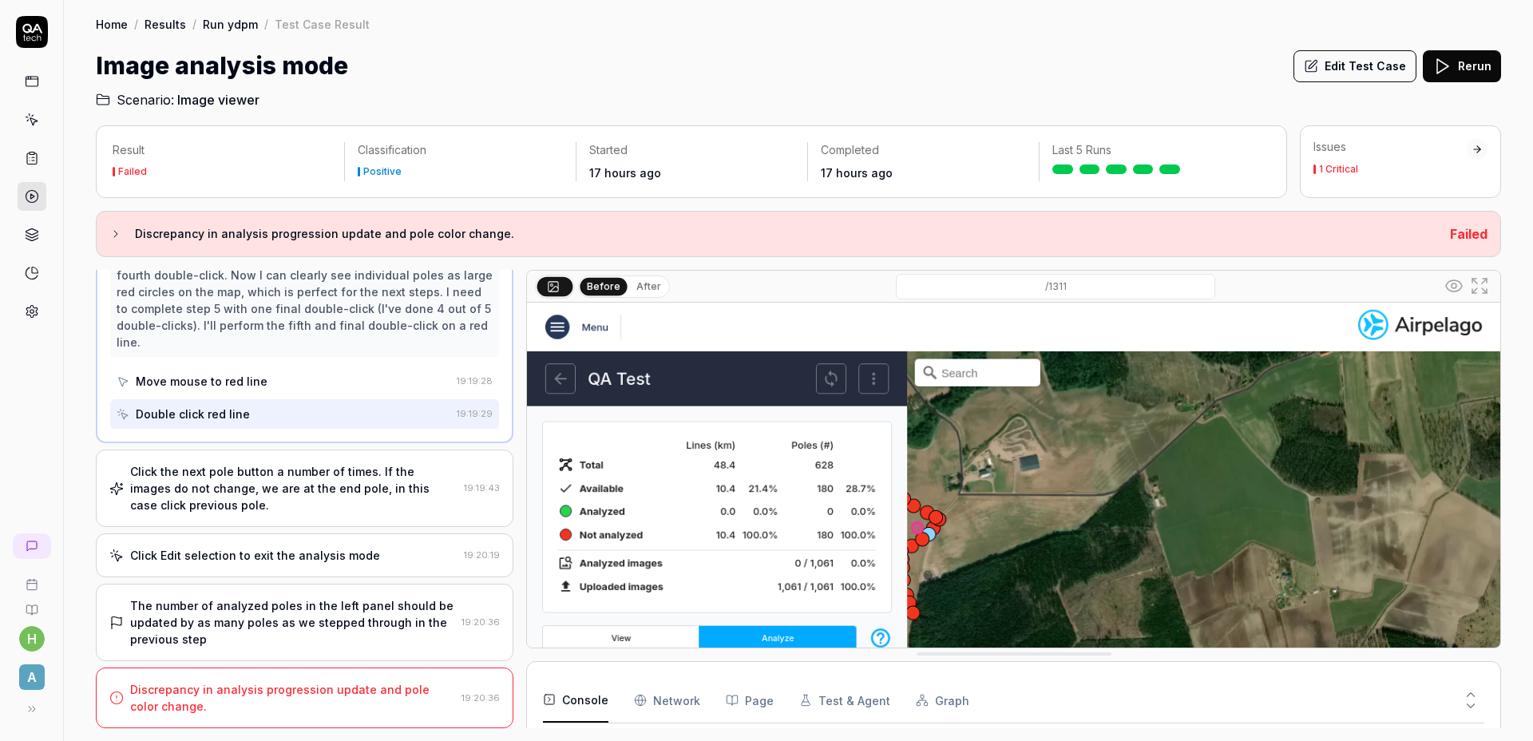
click at [311, 483] on div "Click the next pole button a number of times. If the images do not change, we a…" at bounding box center [293, 488] width 327 height 50
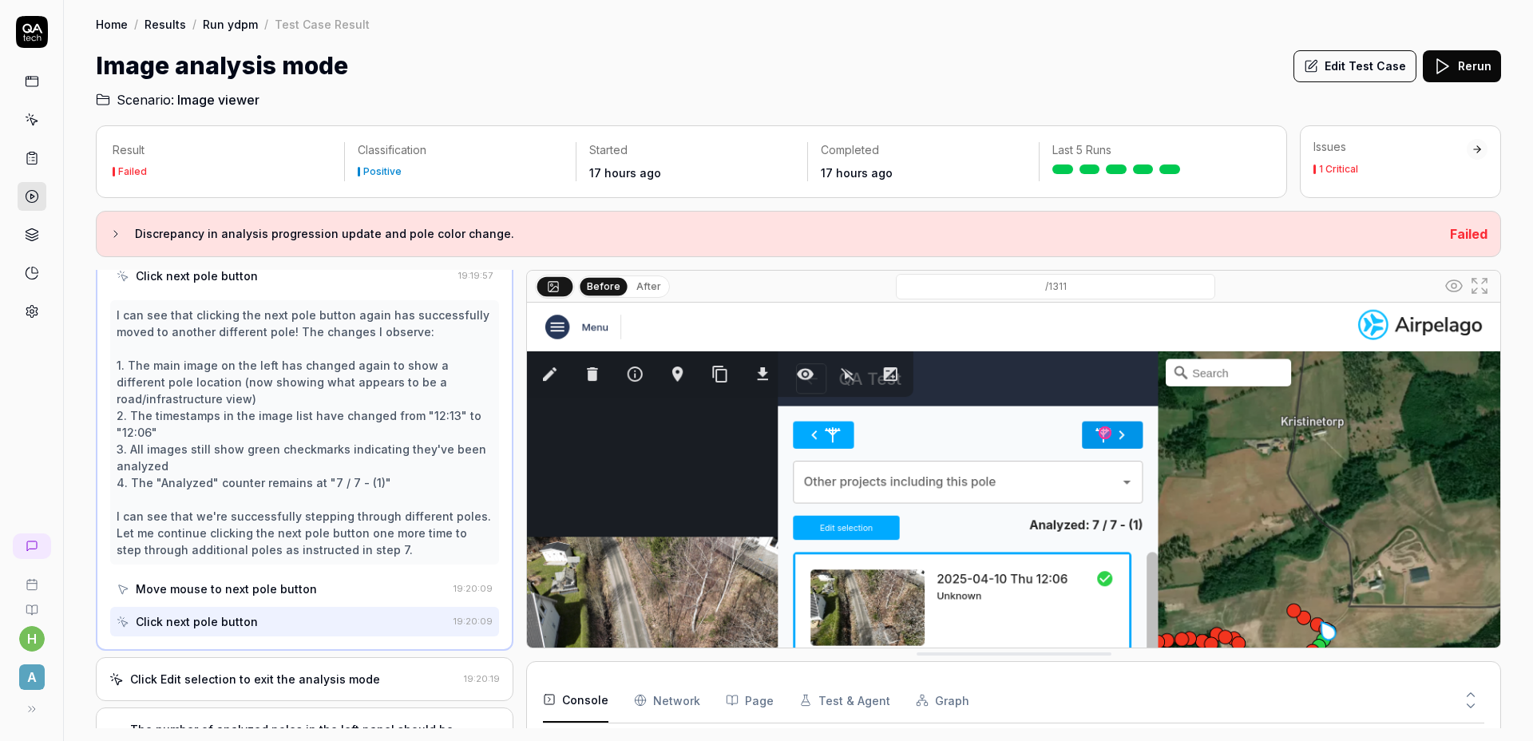
scroll to position [1110, 0]
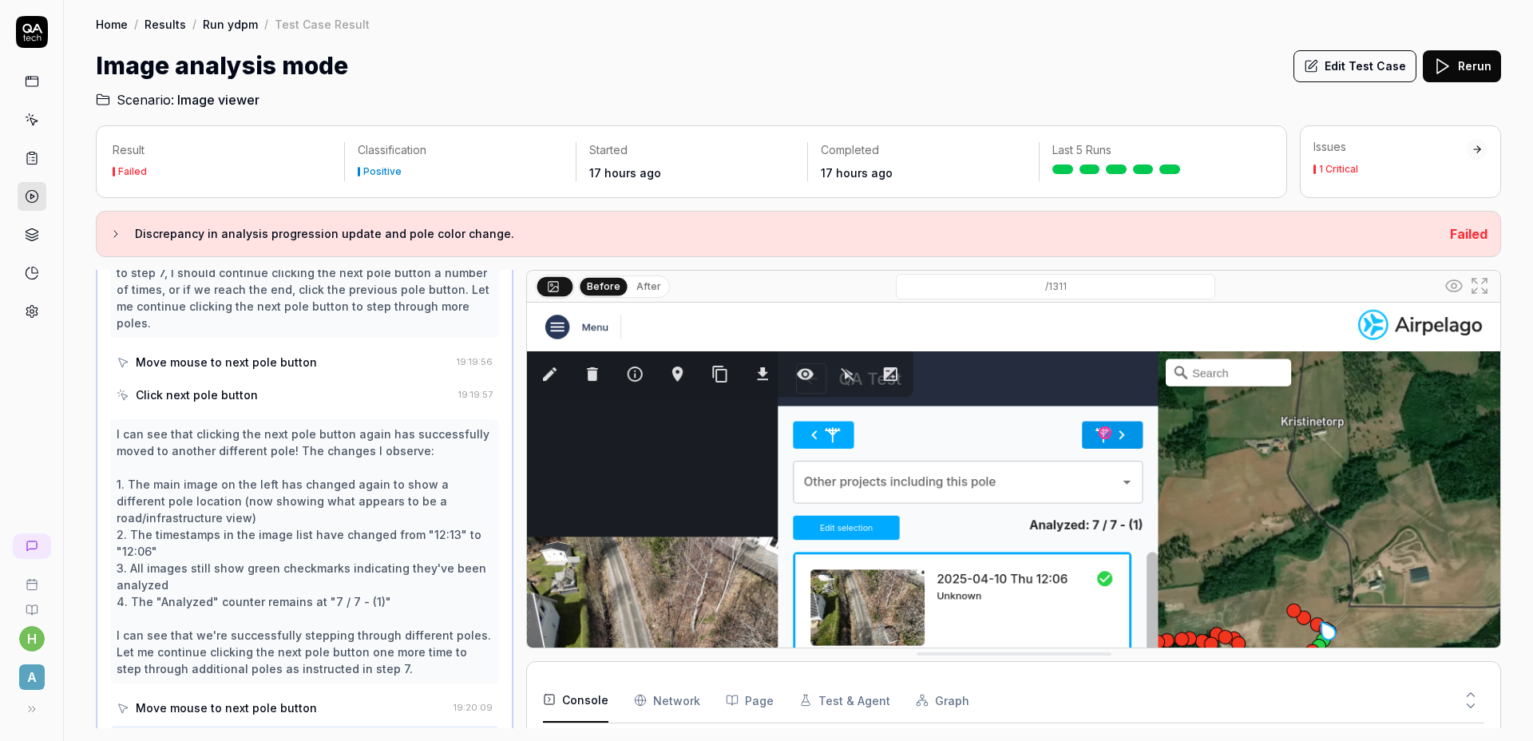
click at [212, 397] on div "Click next pole button" at bounding box center [197, 394] width 122 height 17
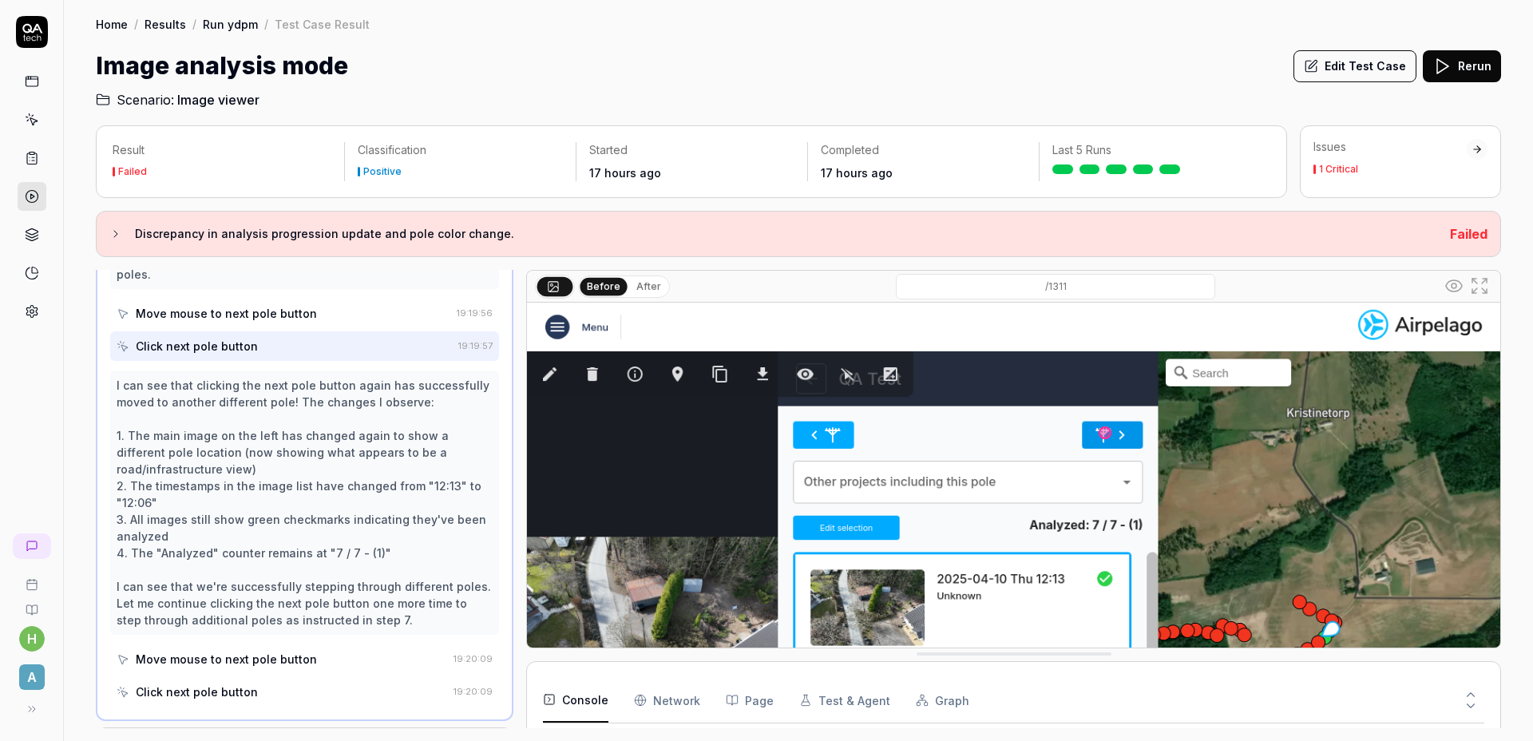
scroll to position [1256, 0]
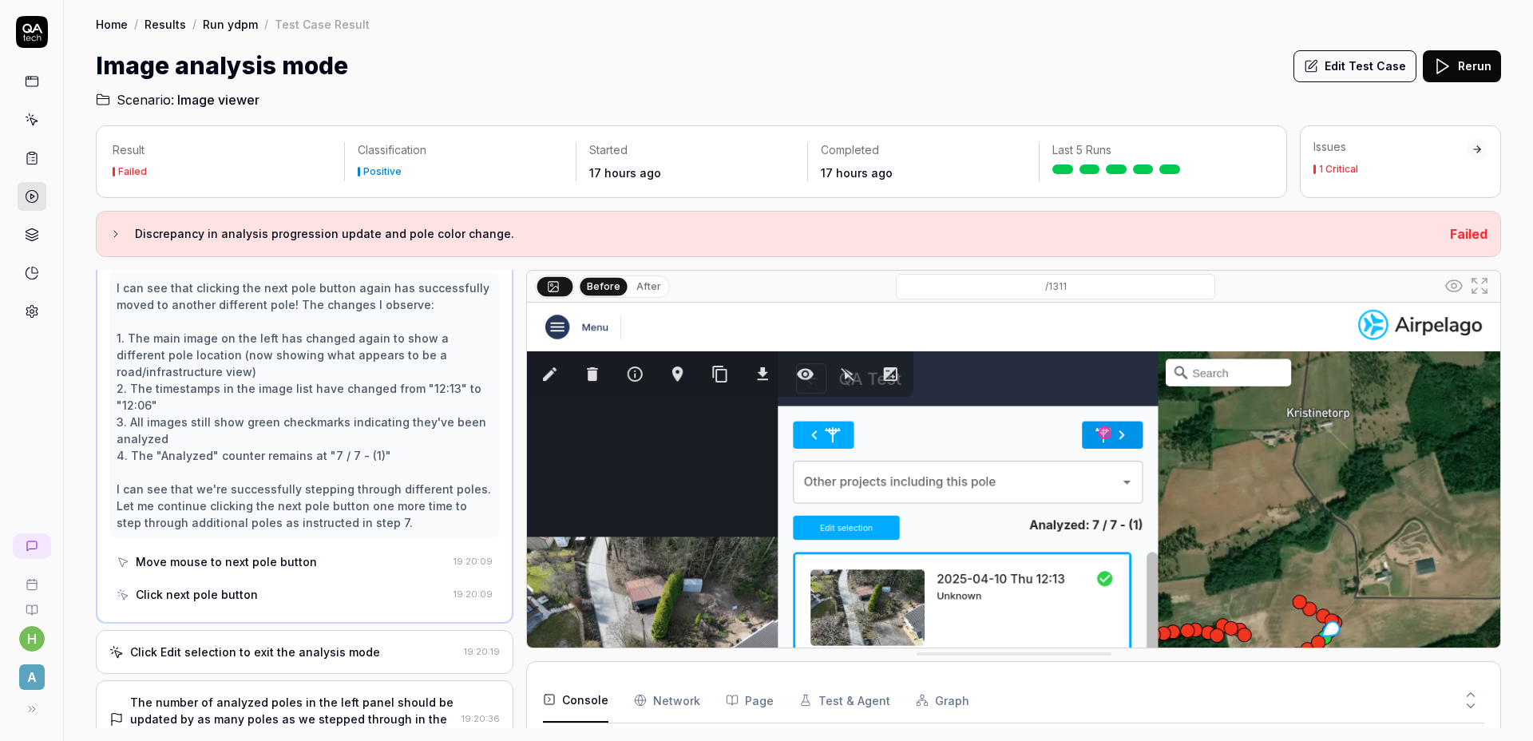
click at [219, 588] on div "Click next pole button" at bounding box center [197, 594] width 122 height 17
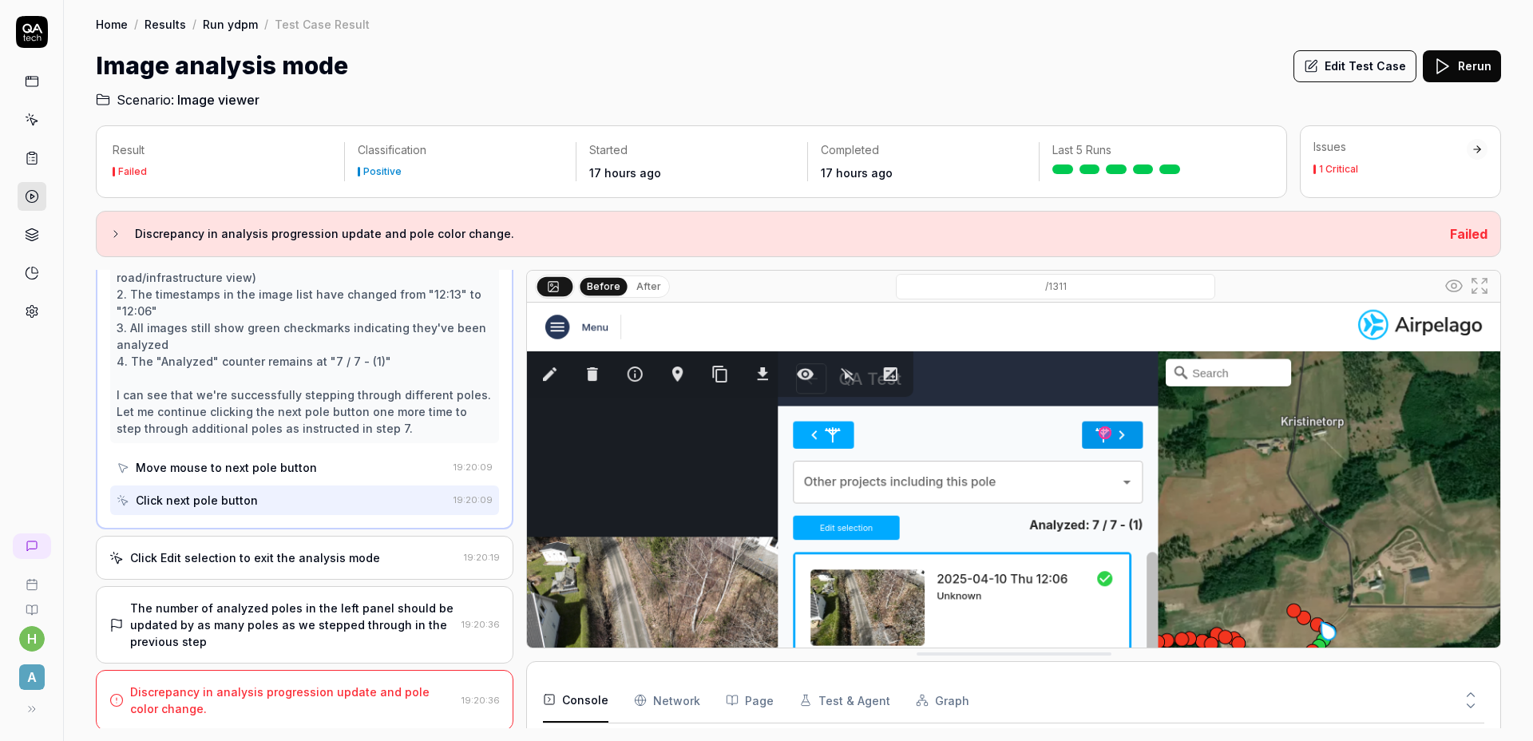
click at [300, 539] on div "Click Edit selection to exit the analysis mode 19:20:19" at bounding box center [305, 558] width 418 height 44
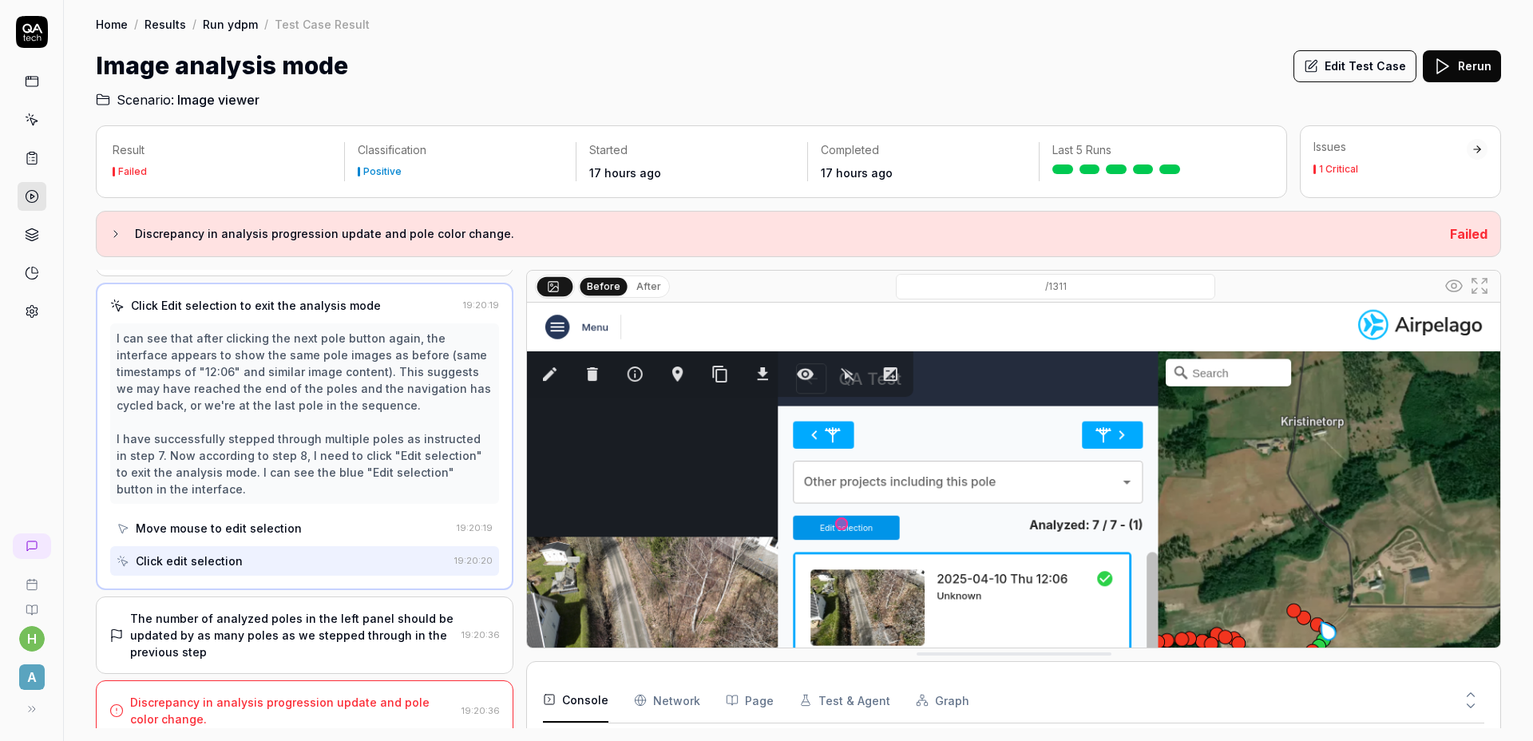
scroll to position [474, 0]
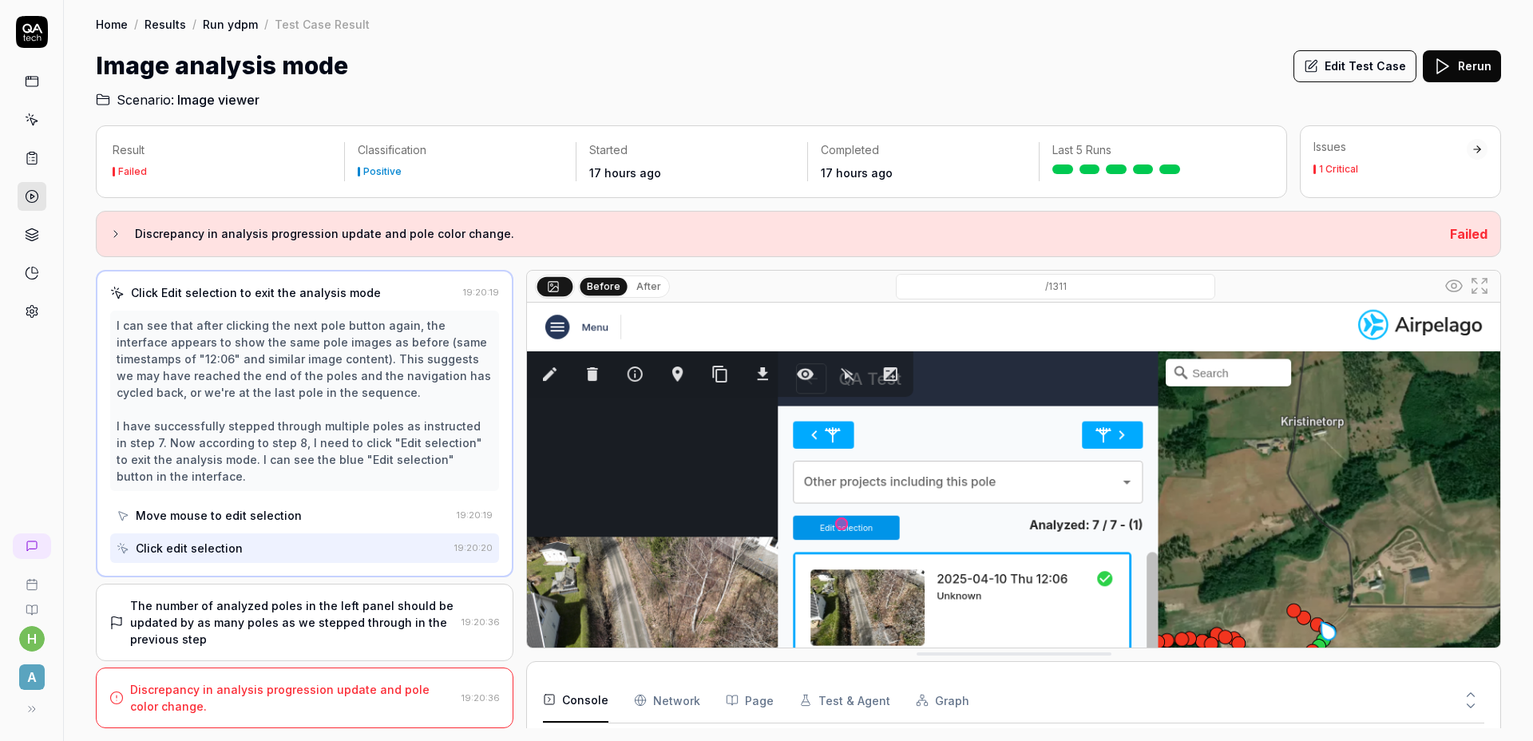
click at [337, 619] on div "The number of analyzed poles in the left panel should be updated by as many pol…" at bounding box center [292, 622] width 325 height 50
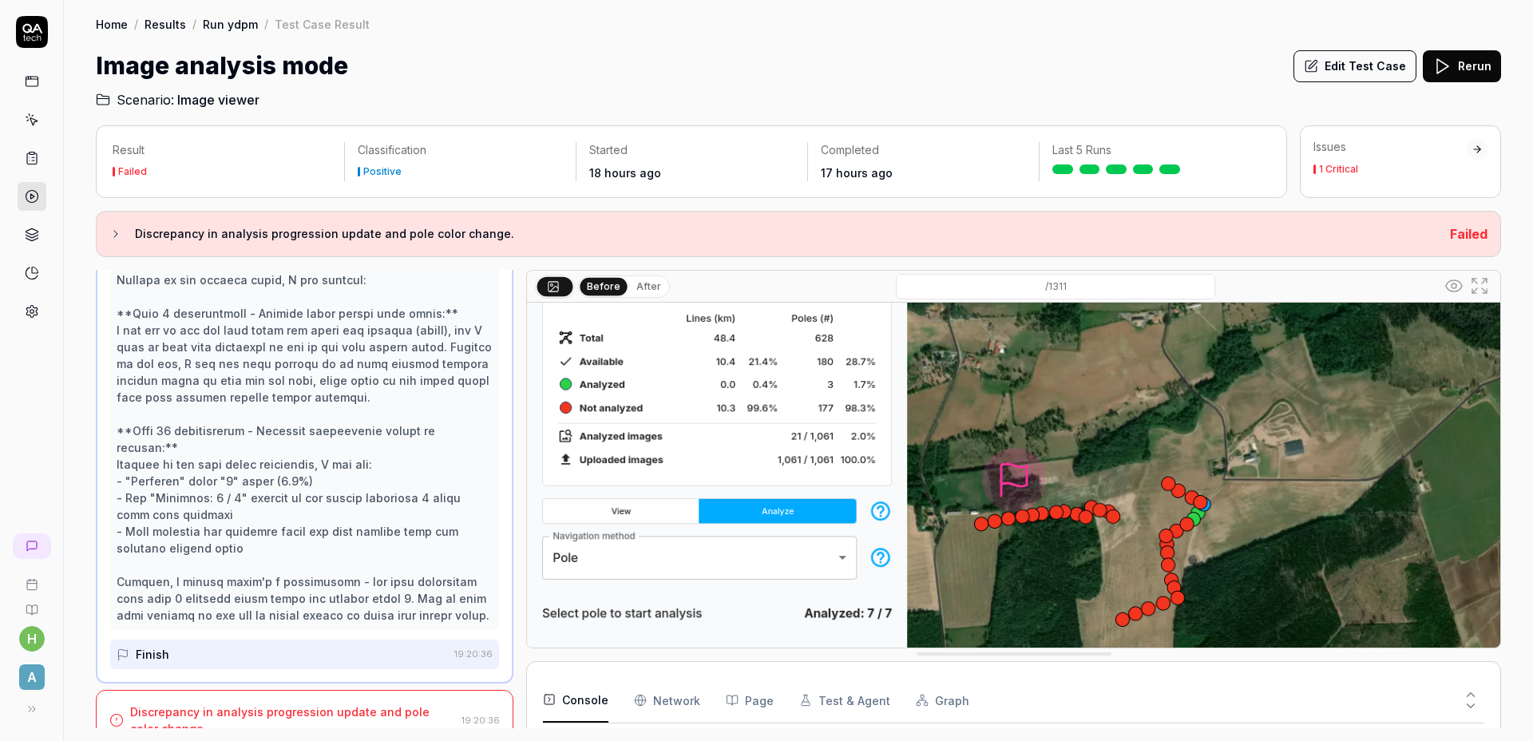
scroll to position [676, 0]
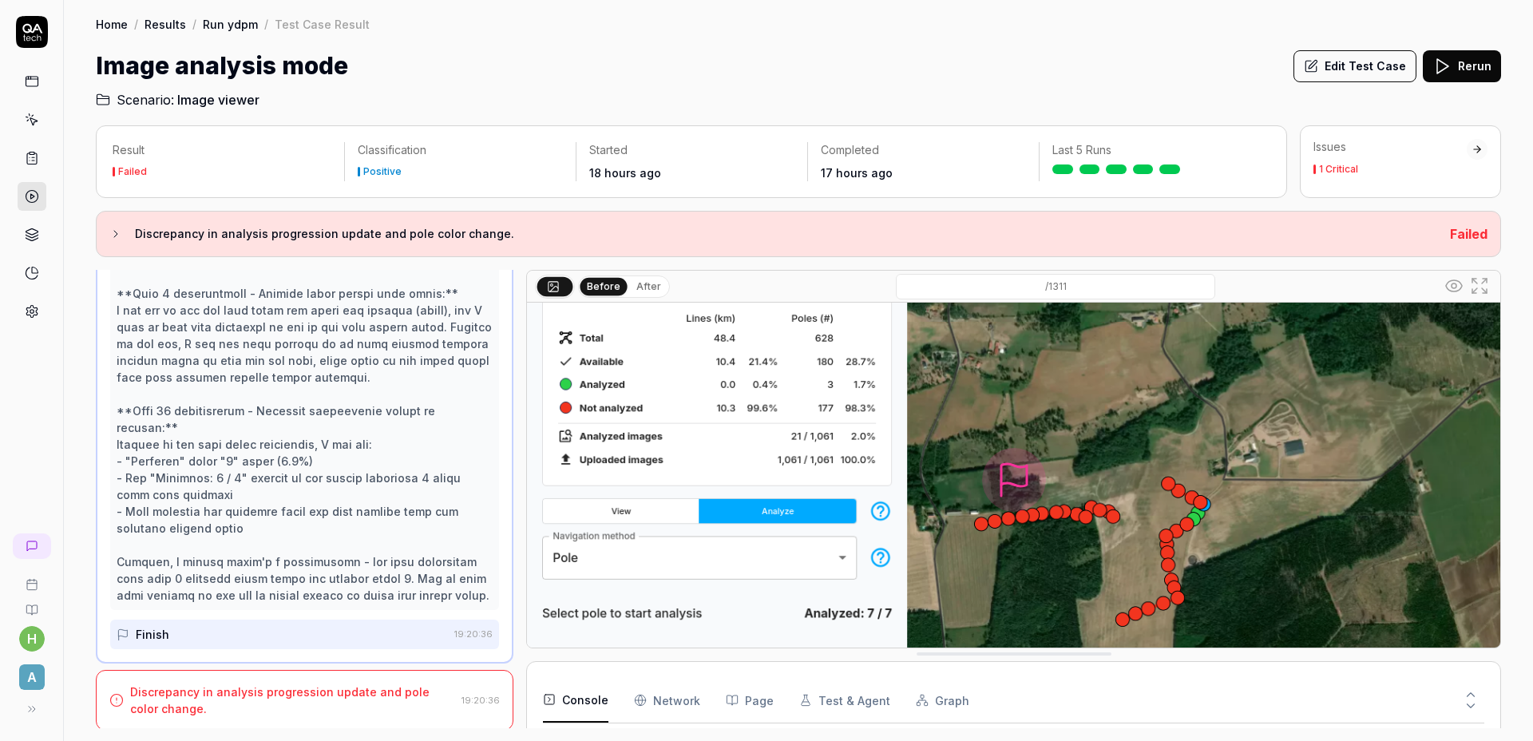
click at [346, 552] on div at bounding box center [305, 393] width 376 height 419
click at [350, 691] on div "Discrepancy in analysis progression update and pole color change." at bounding box center [292, 700] width 325 height 34
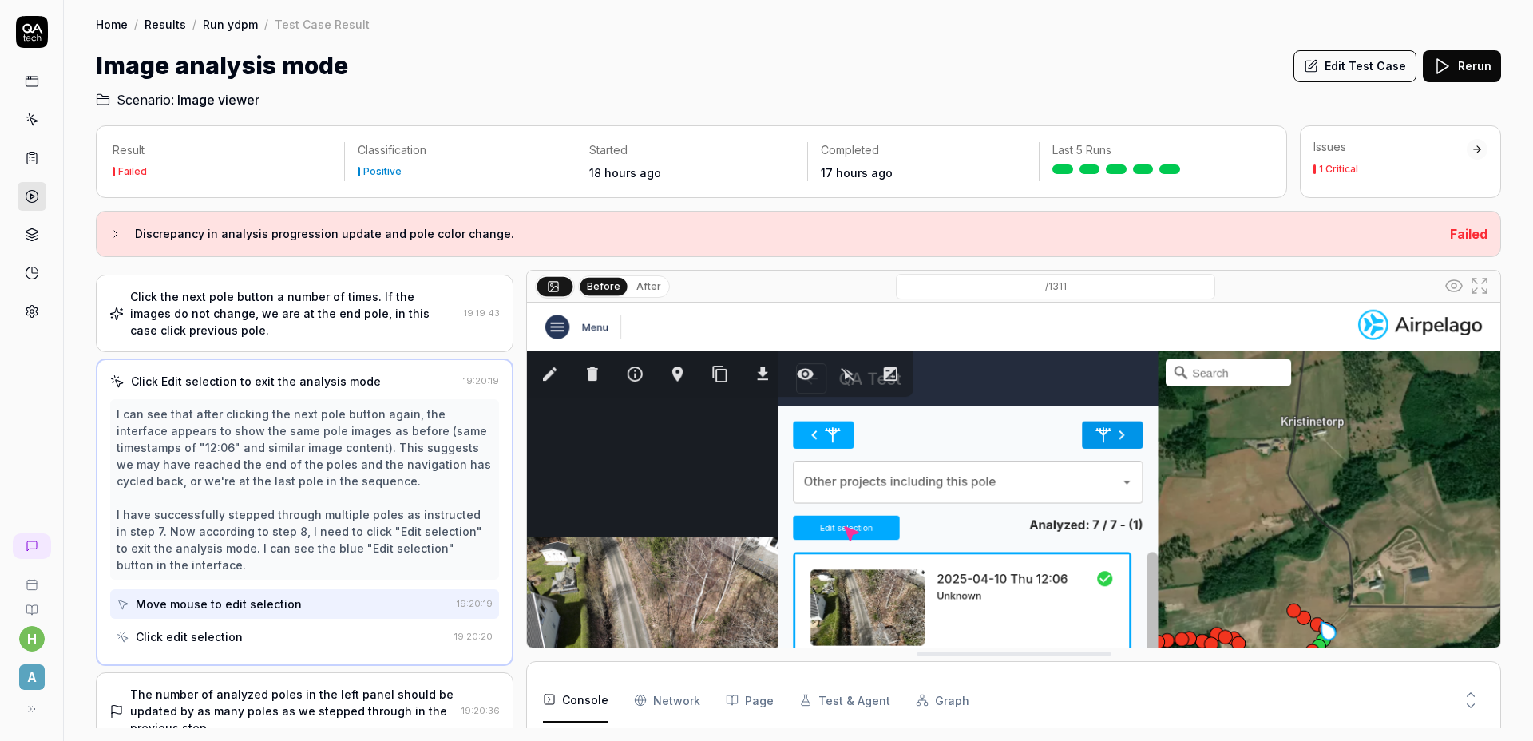
scroll to position [474, 0]
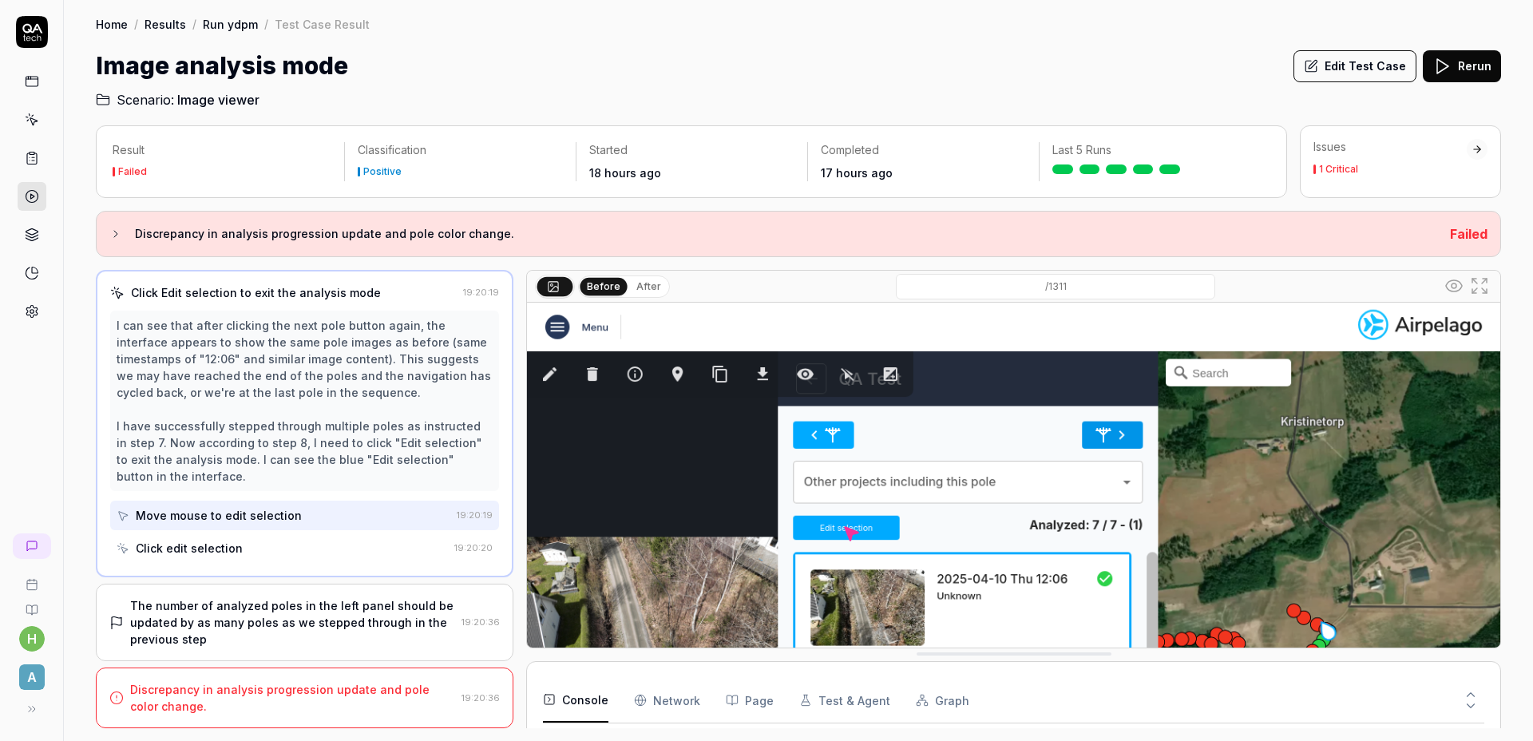
click at [342, 620] on div "The number of analyzed poles in the left panel should be updated by as many pol…" at bounding box center [292, 622] width 325 height 50
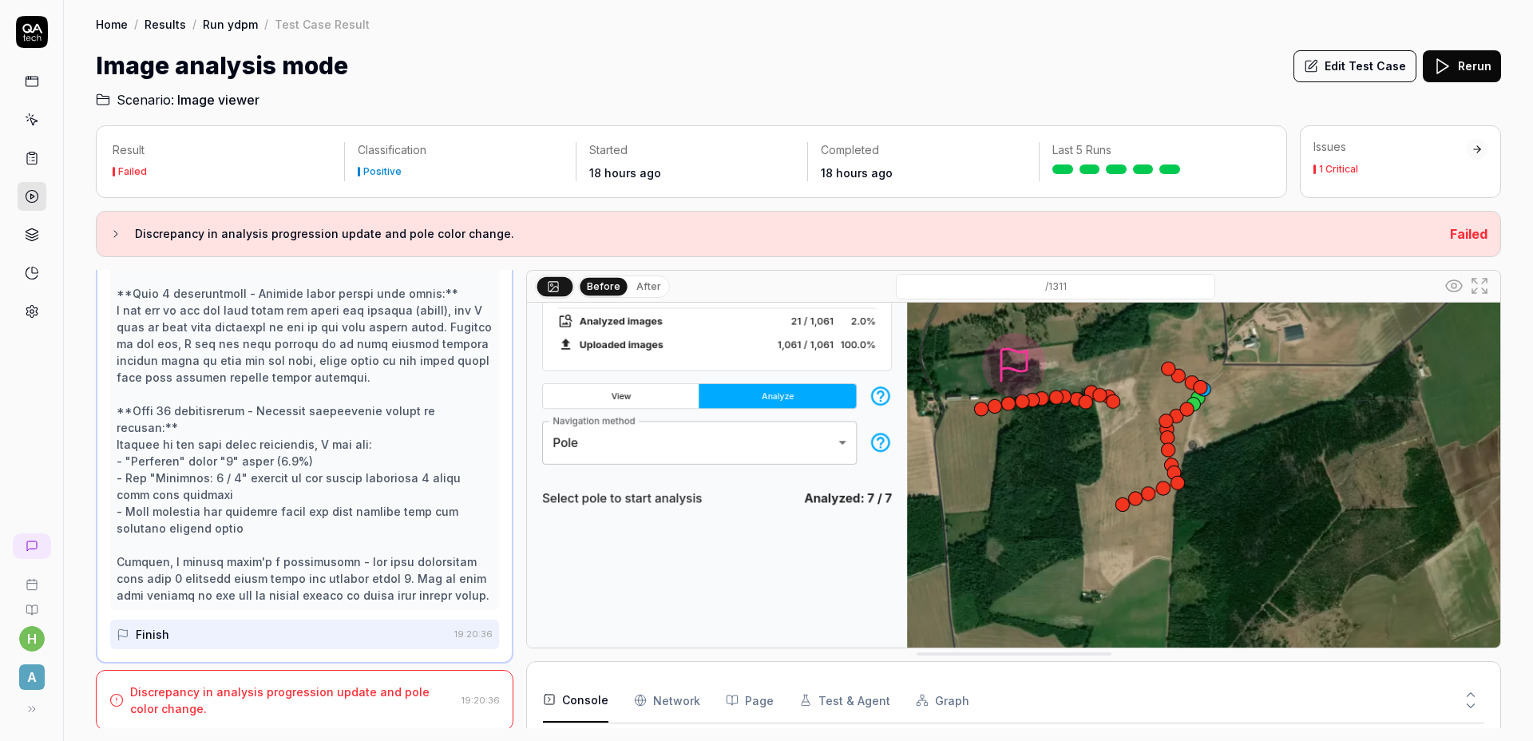
scroll to position [255, 0]
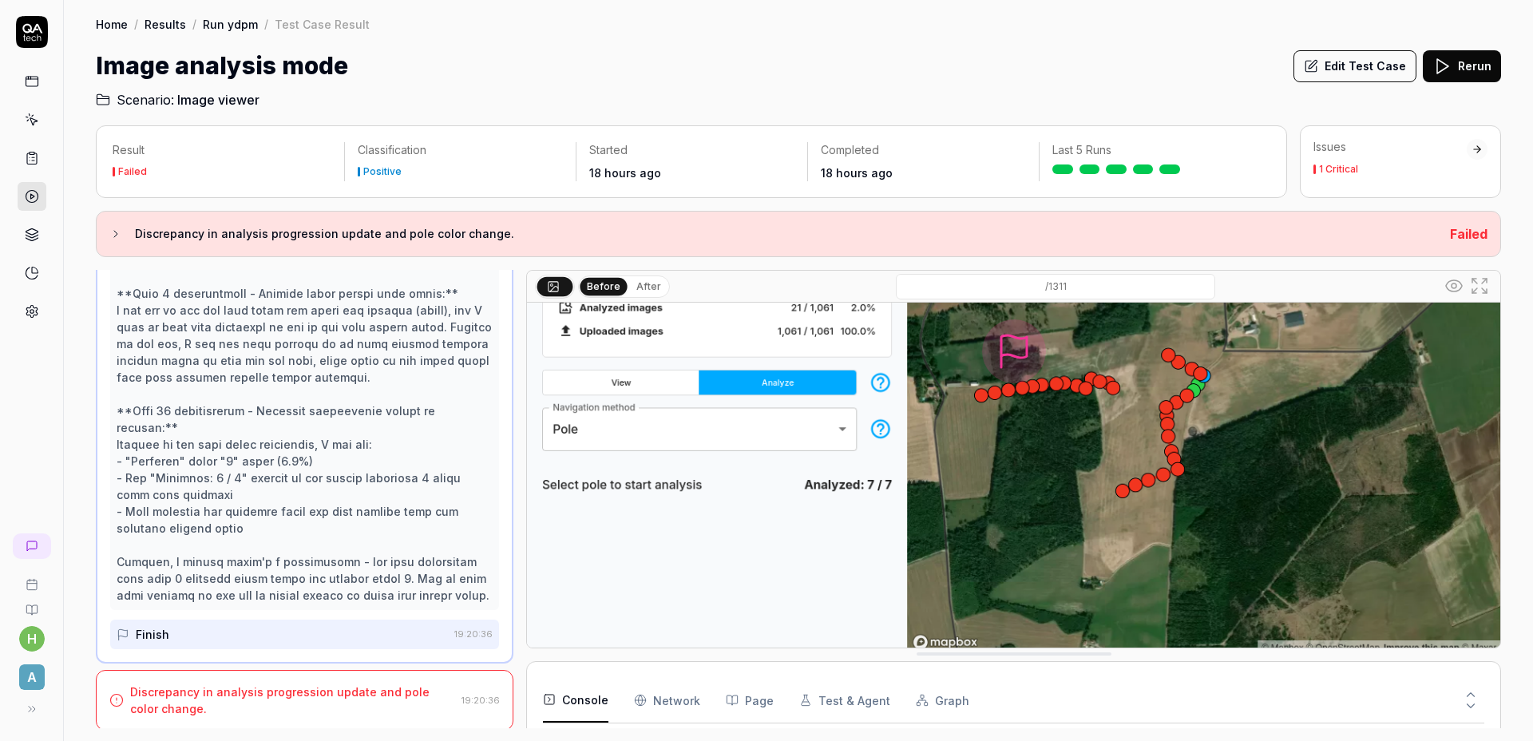
click at [295, 695] on div "Discrepancy in analysis progression update and pole color change." at bounding box center [292, 700] width 325 height 34
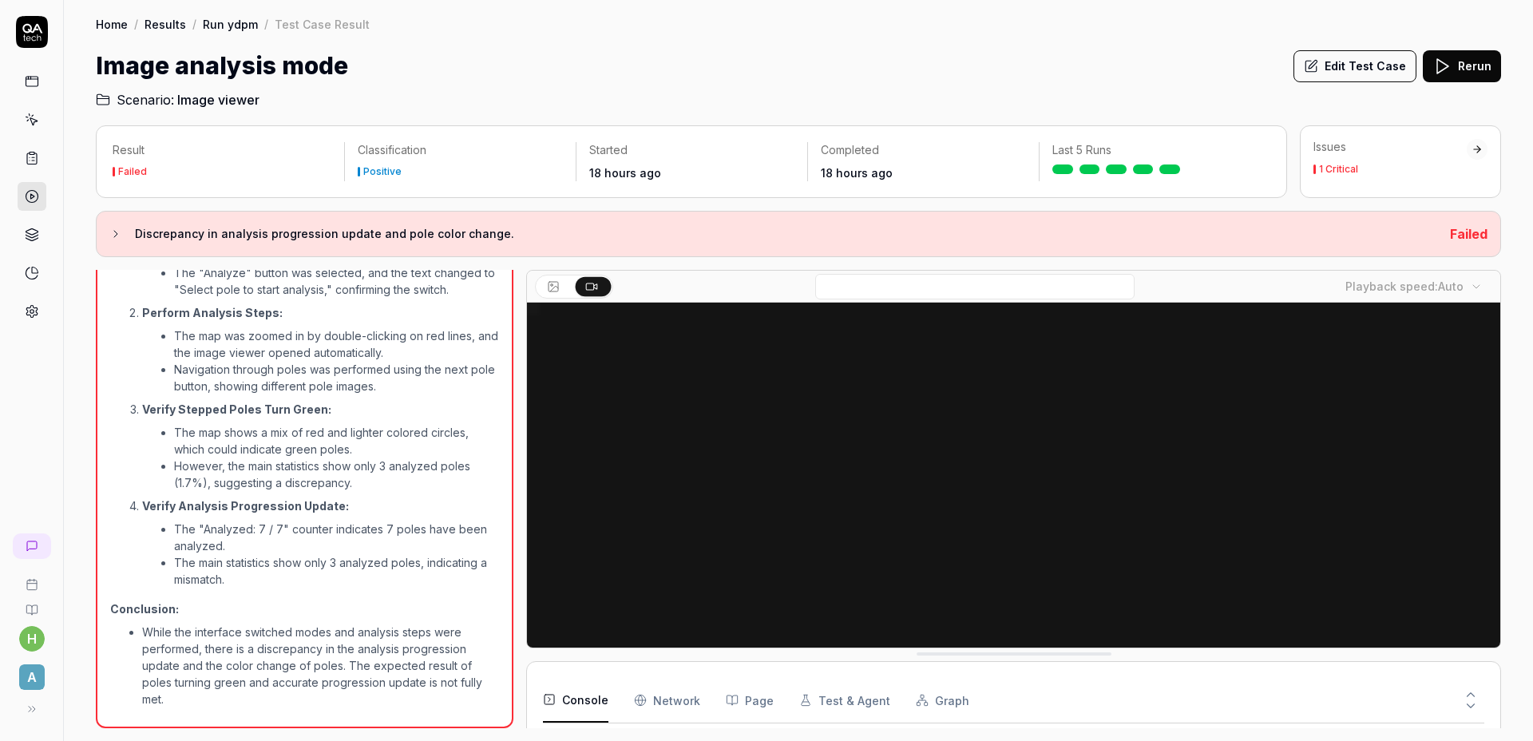
scroll to position [788, 0]
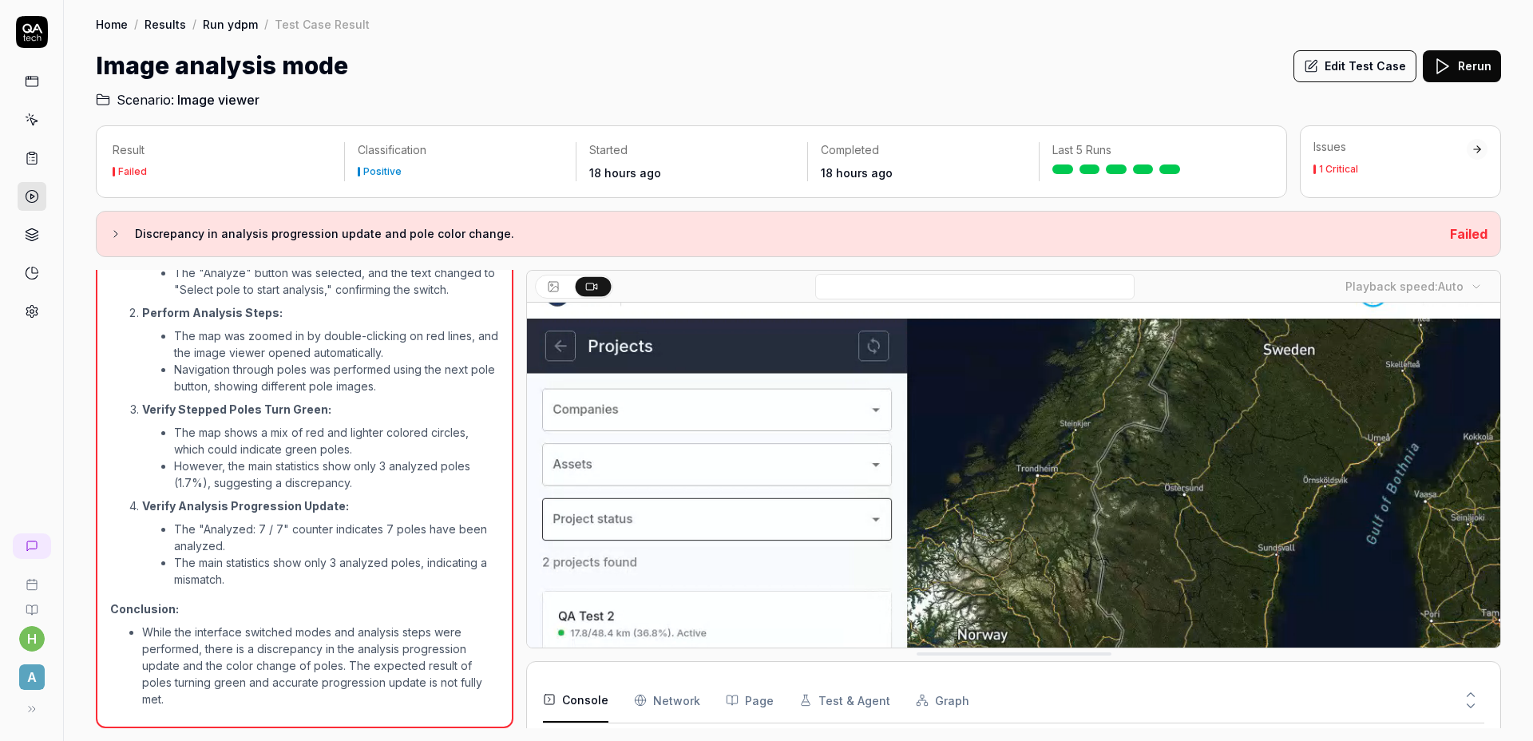
click at [1001, 475] on video at bounding box center [1013, 574] width 973 height 608
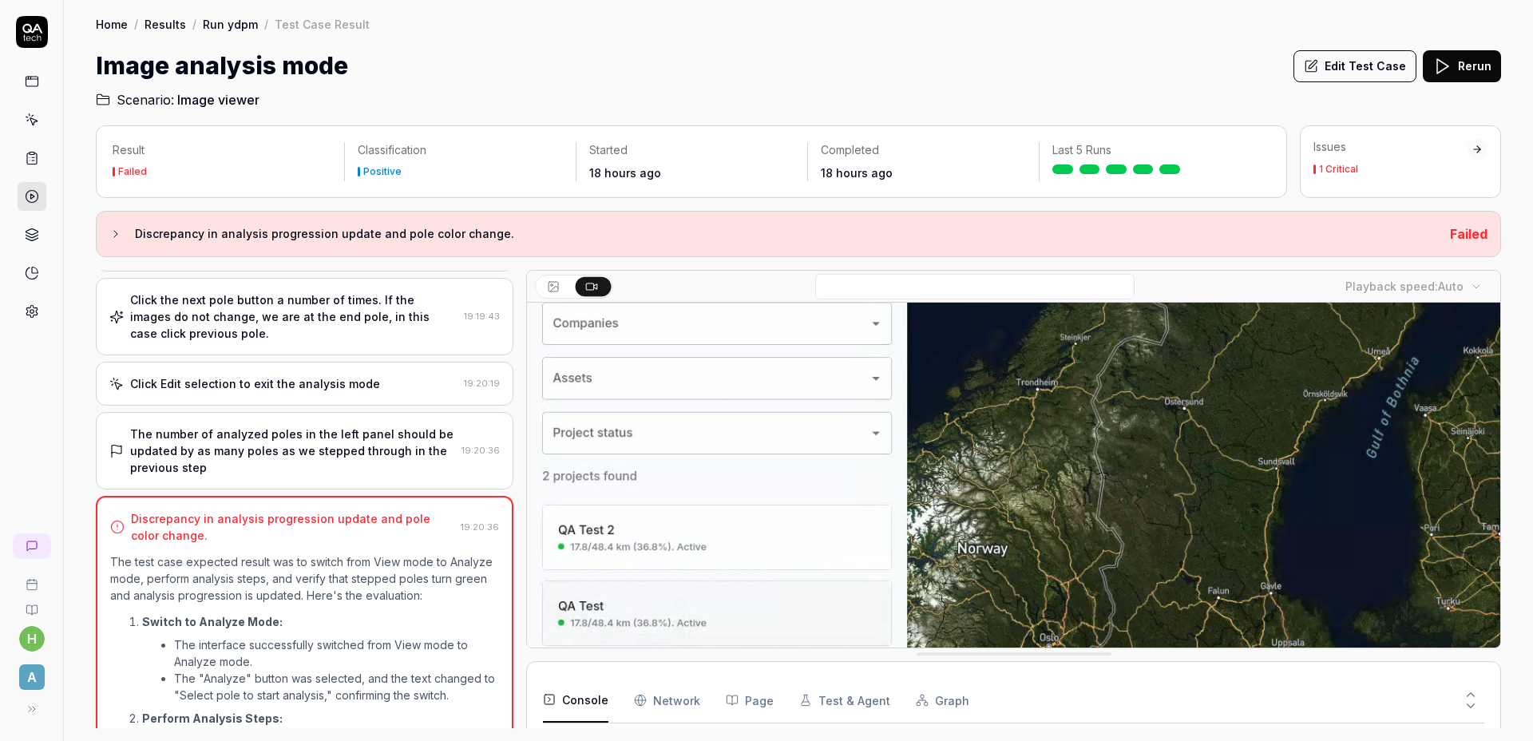
scroll to position [370, 0]
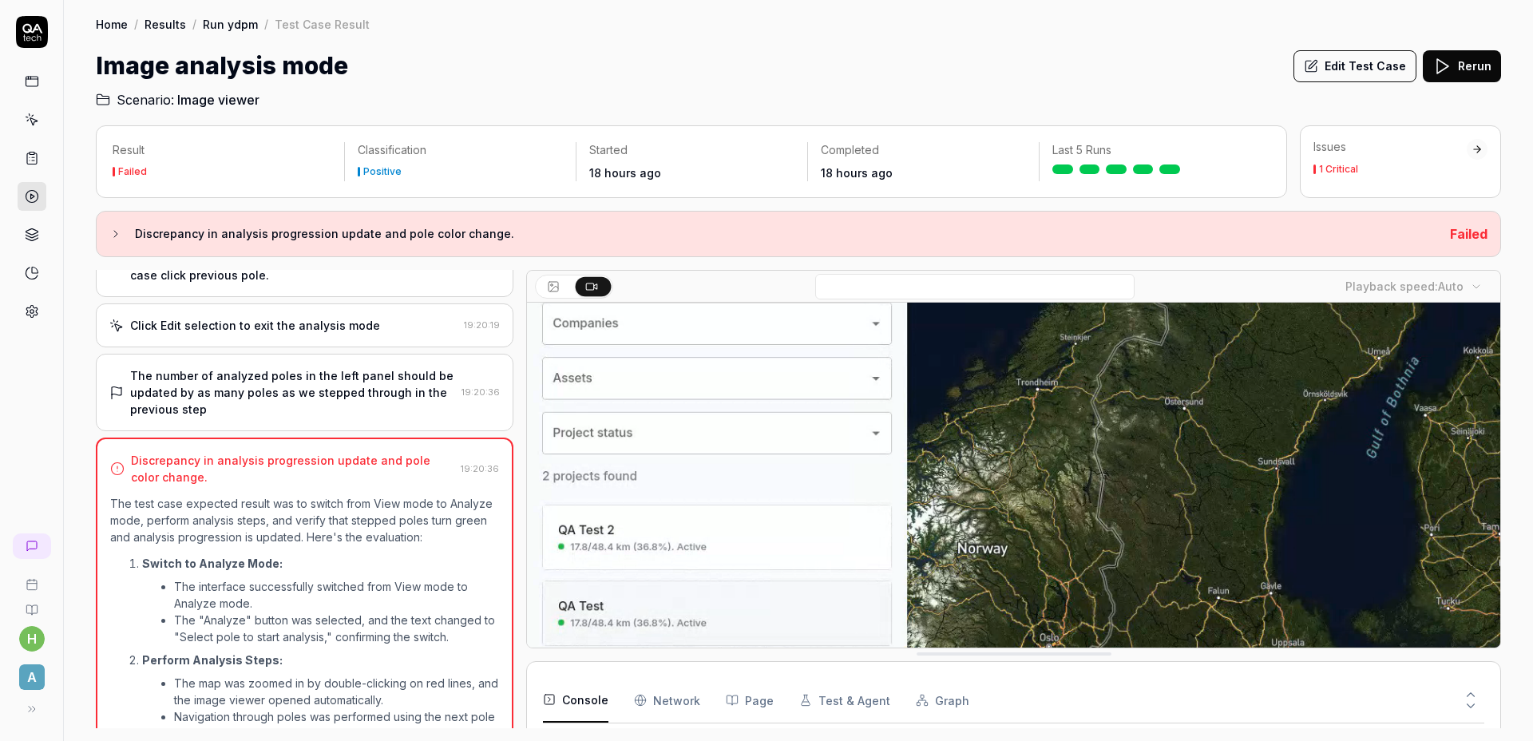
click at [386, 418] on div "The number of analyzed poles in the left panel should be updated by as many pol…" at bounding box center [292, 392] width 325 height 50
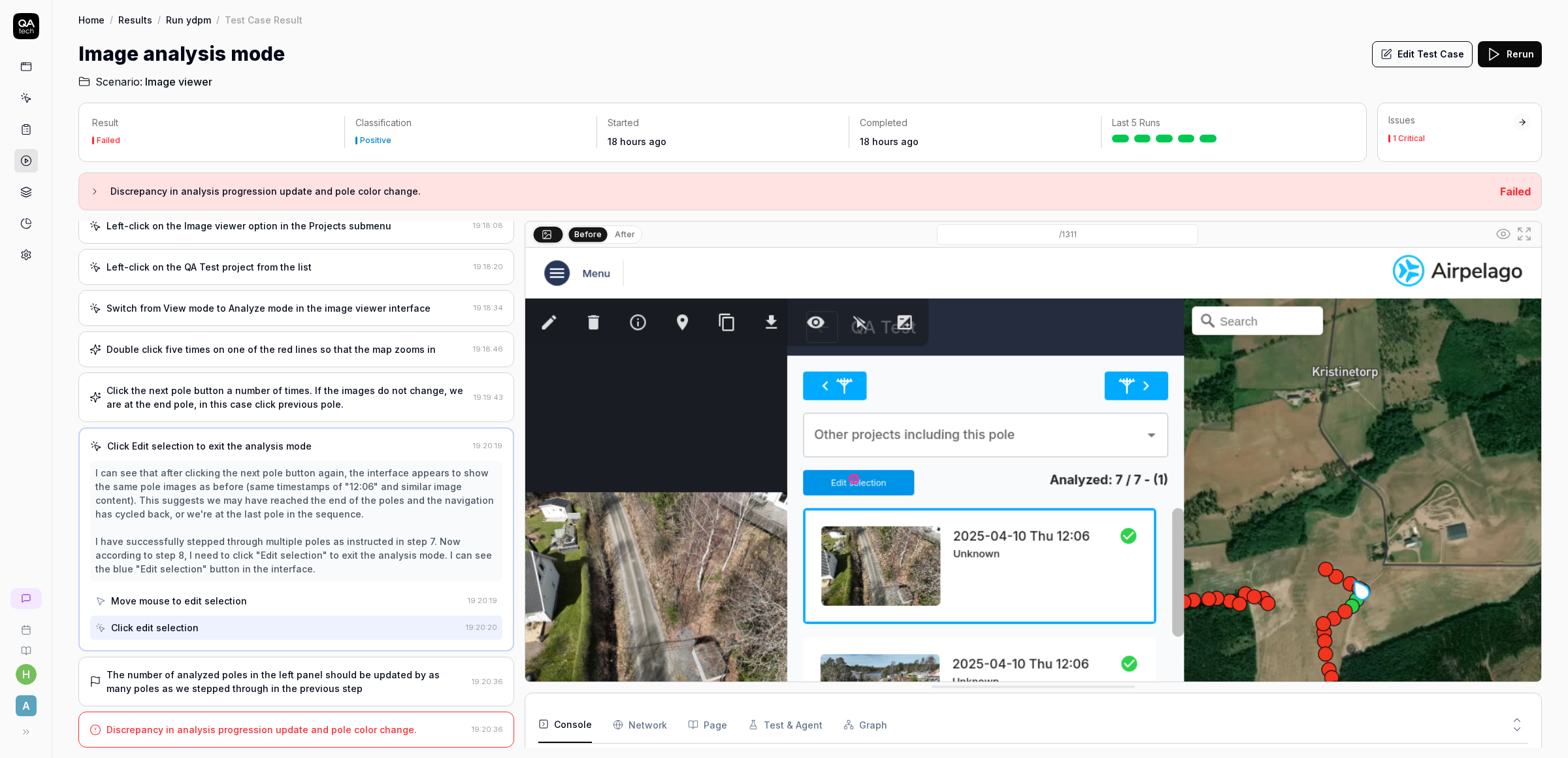
scroll to position [192, 0]
click at [1254, 43] on div "Image analysis mode Edit Test Case Rerun" at bounding box center [810, 54] width 1463 height 29
click at [1254, 50] on div "Image analysis mode Edit Test Case Rerun" at bounding box center [810, 54] width 1463 height 29
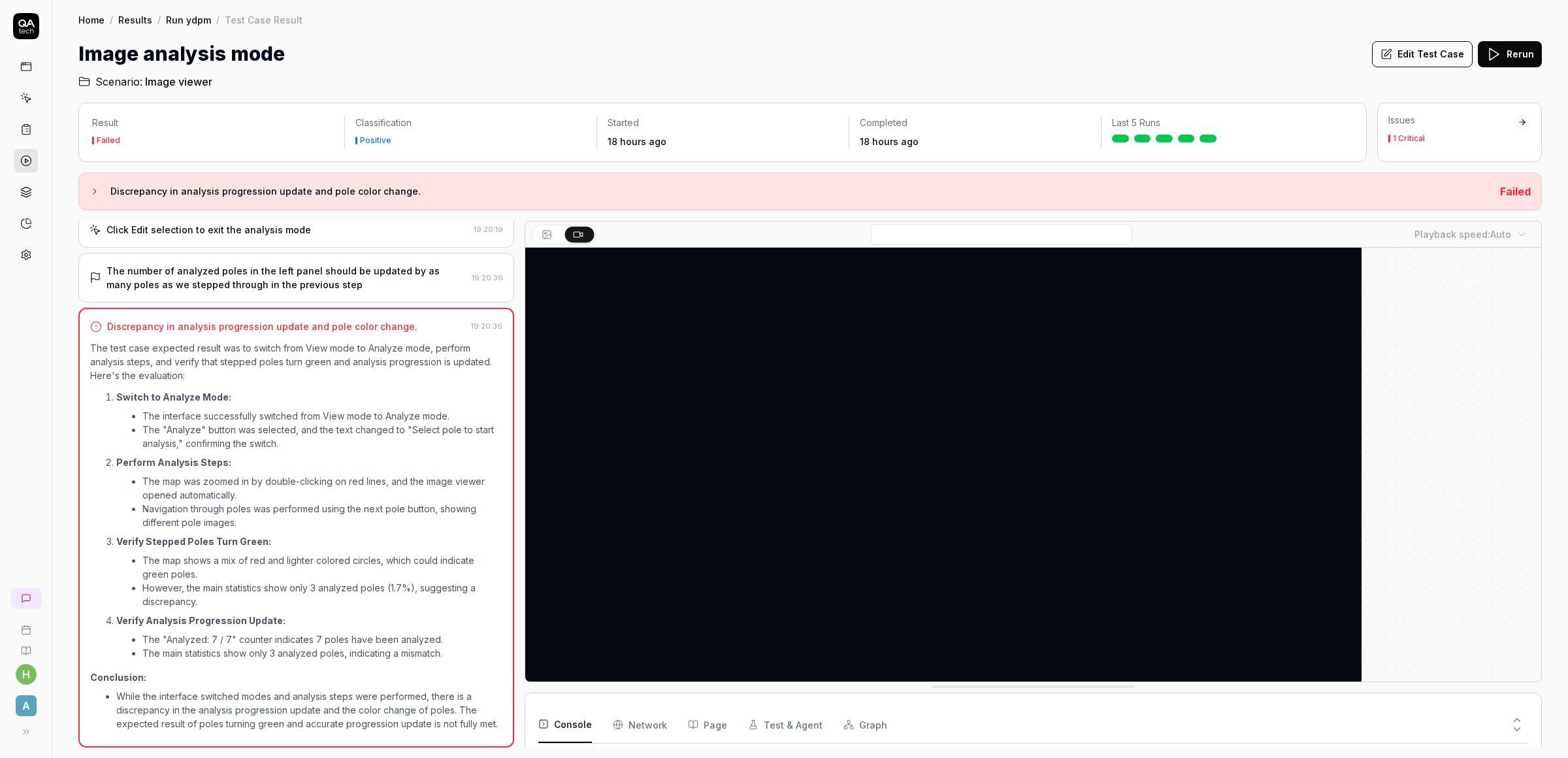
scroll to position [191, 0]
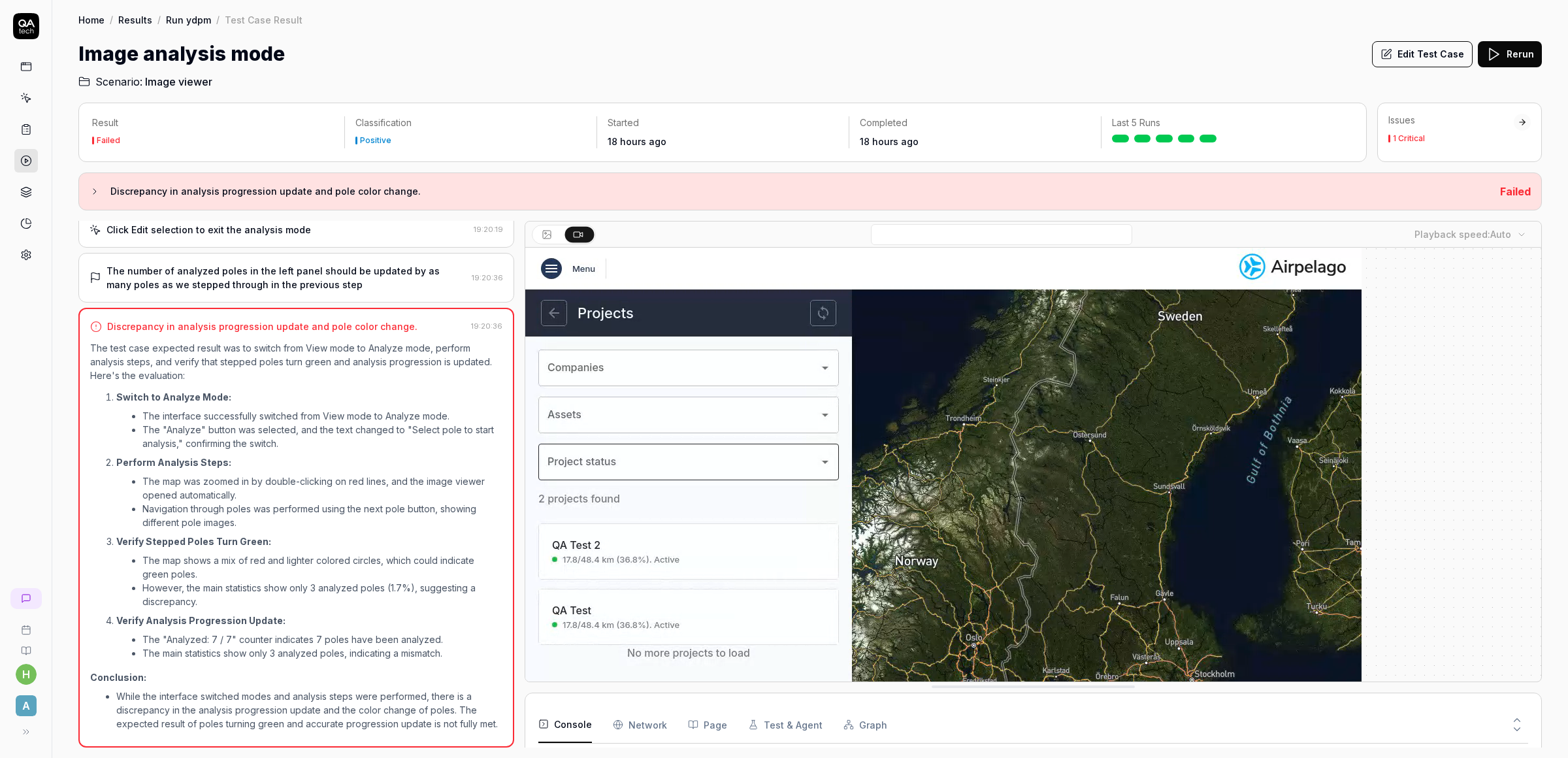
click at [889, 491] on video at bounding box center [944, 509] width 836 height 523
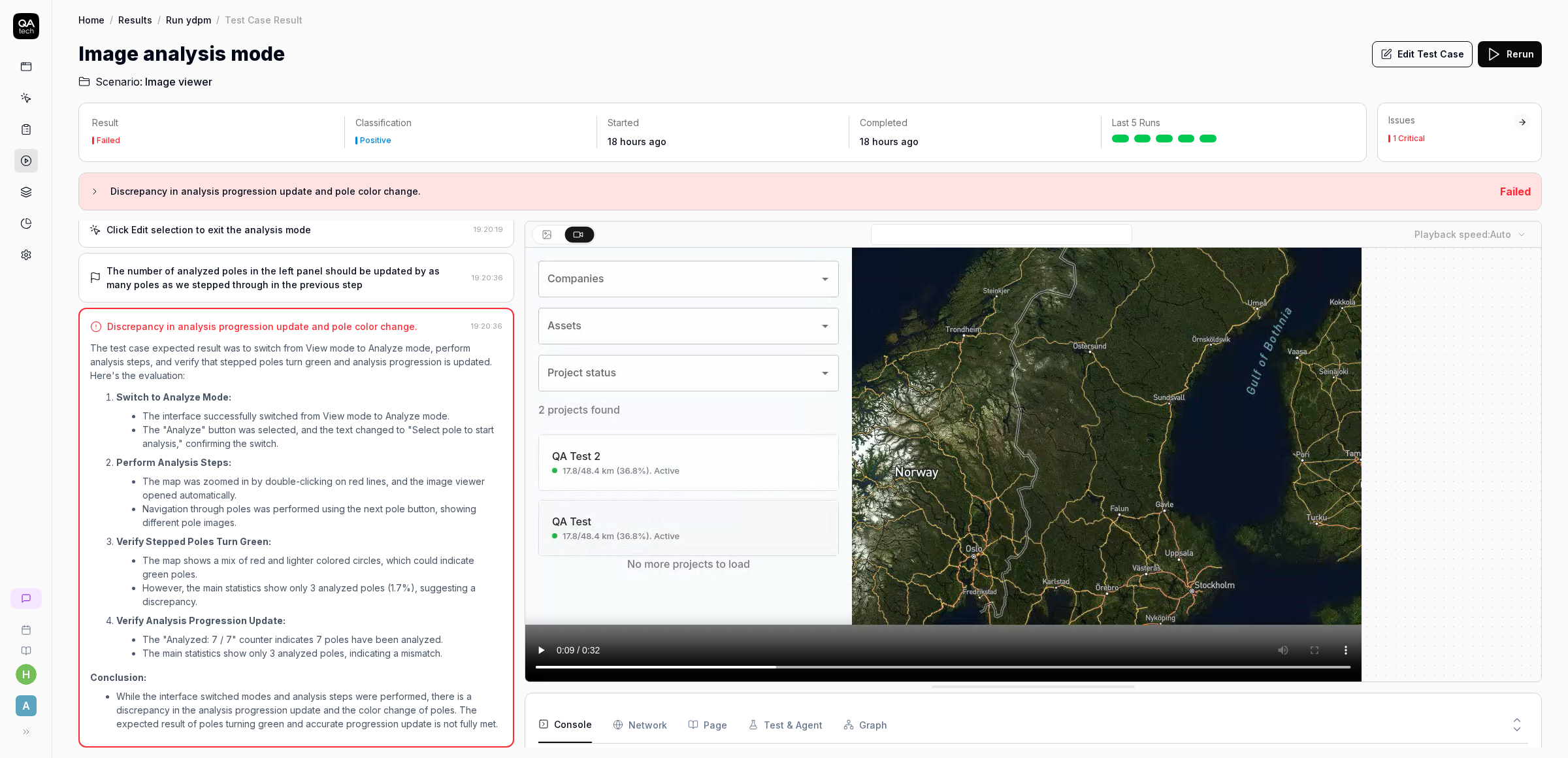
scroll to position [0, 0]
click at [1401, 59] on button "Edit Test Case" at bounding box center [1422, 54] width 101 height 26
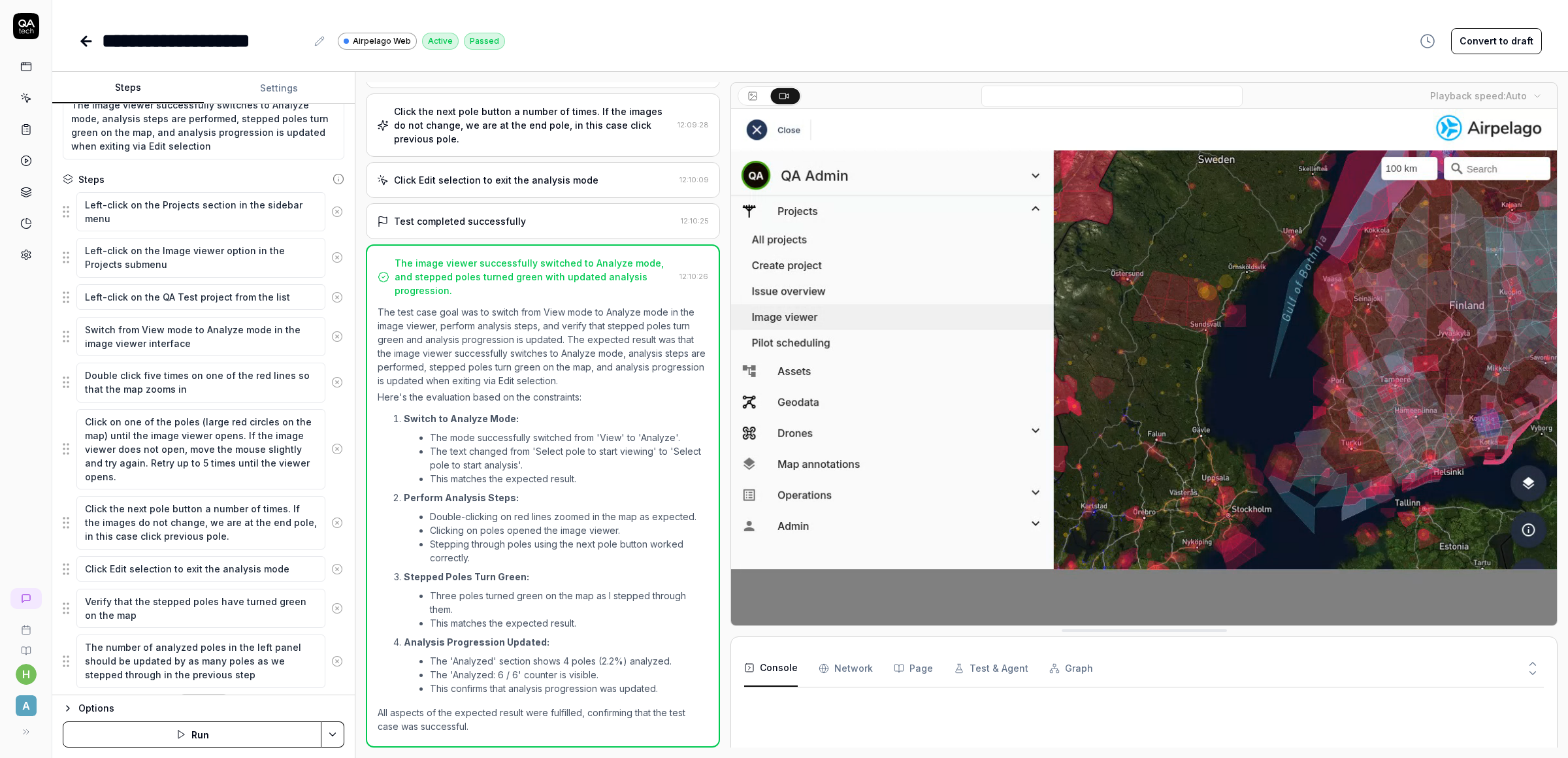
scroll to position [393, 0]
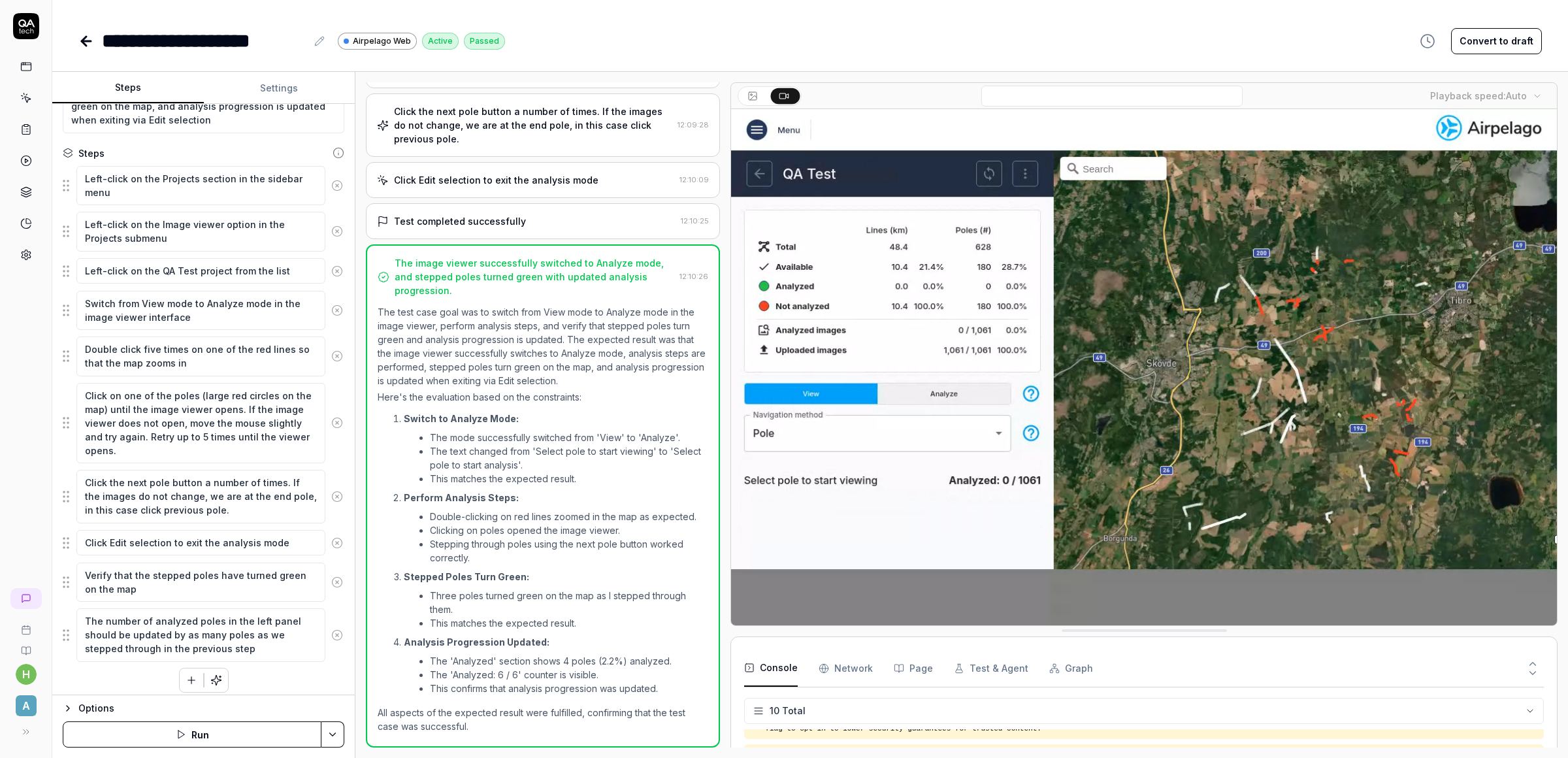
scroll to position [164, 0]
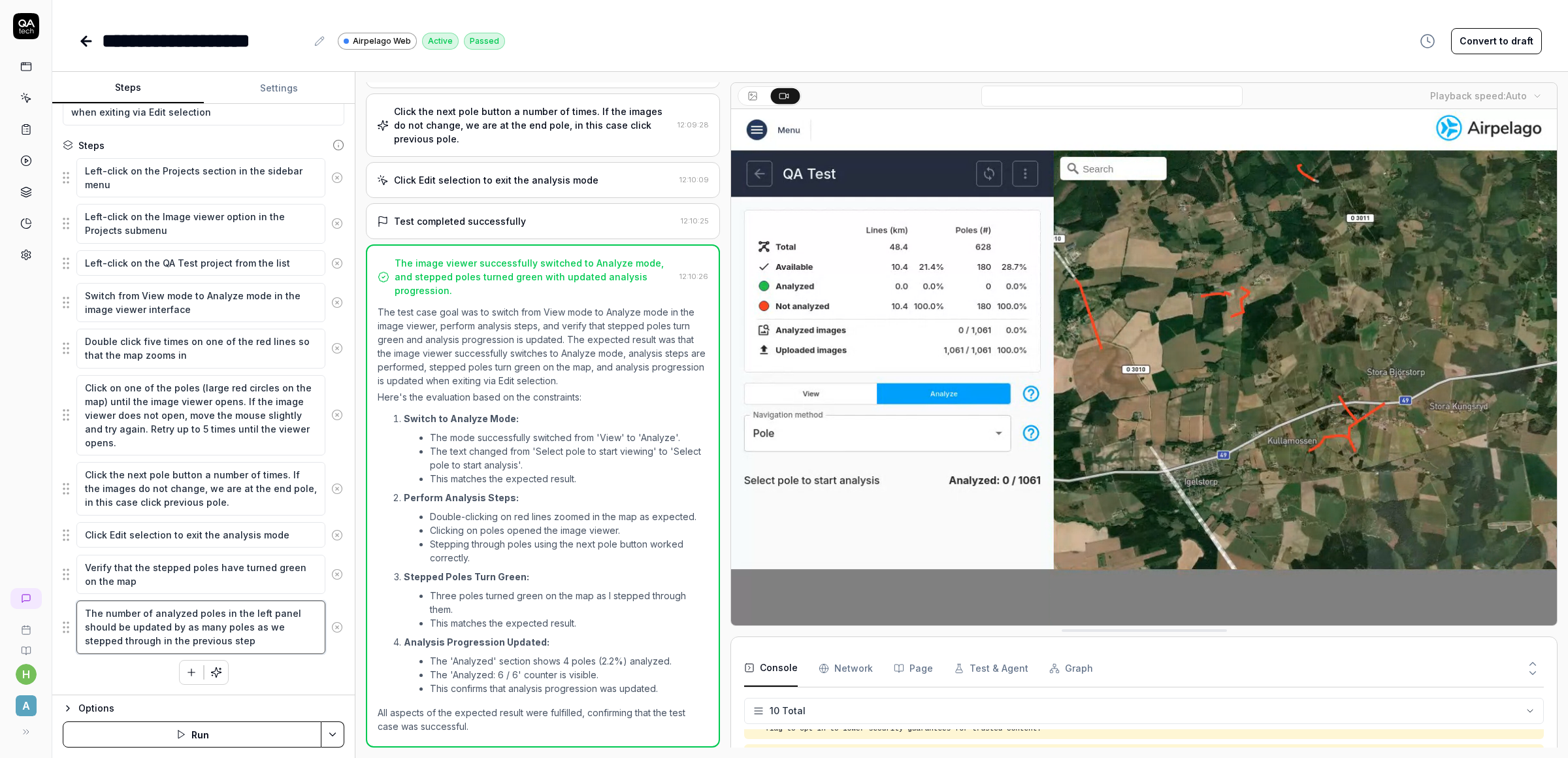
click at [232, 620] on textarea "The number of analyzed poles in the left panel should be updated by as many pol…" at bounding box center [201, 627] width 249 height 53
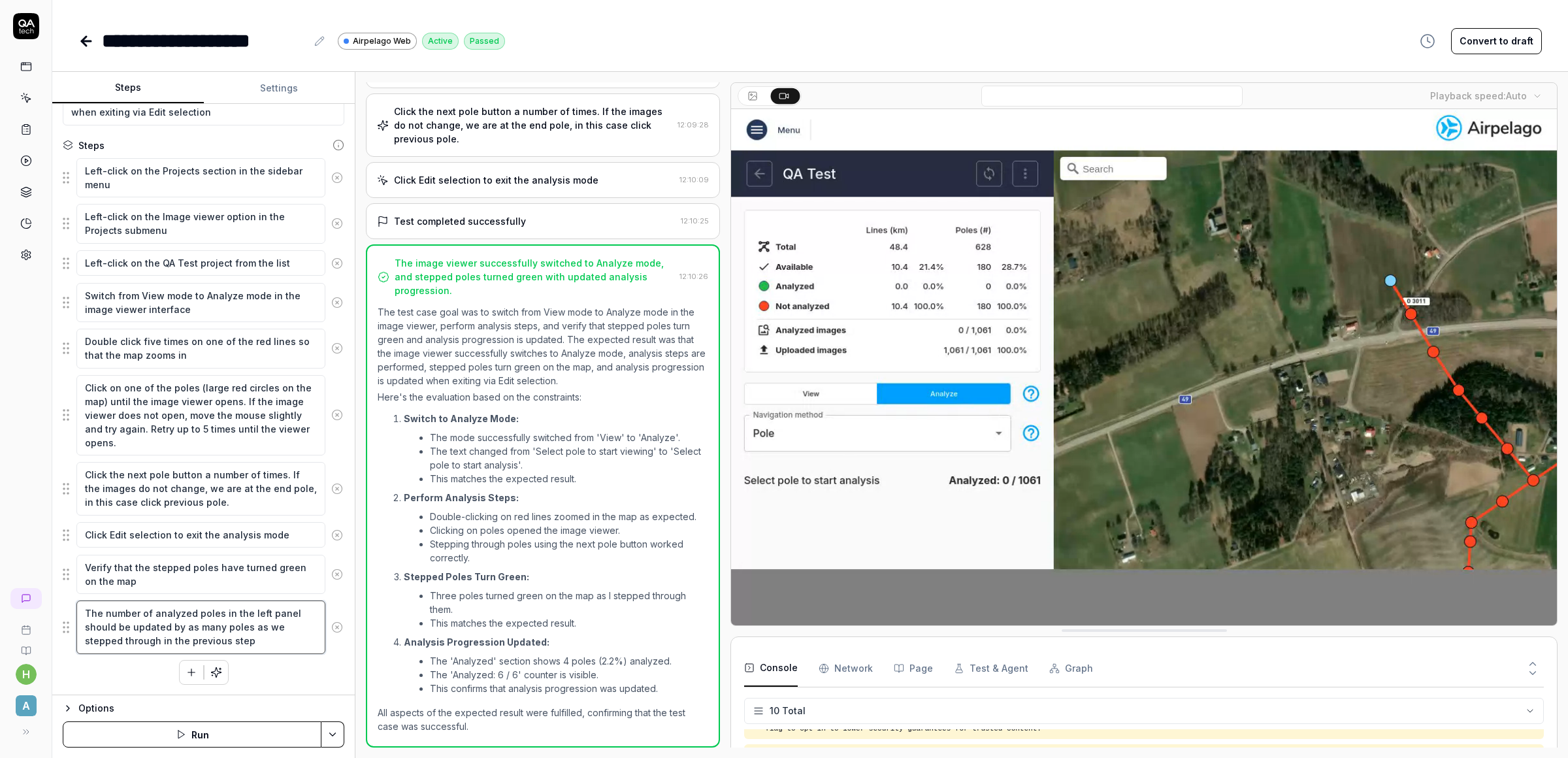
click at [244, 617] on textarea "The number of analyzed poles in the left panel should be updated by as many pol…" at bounding box center [201, 627] width 249 height 53
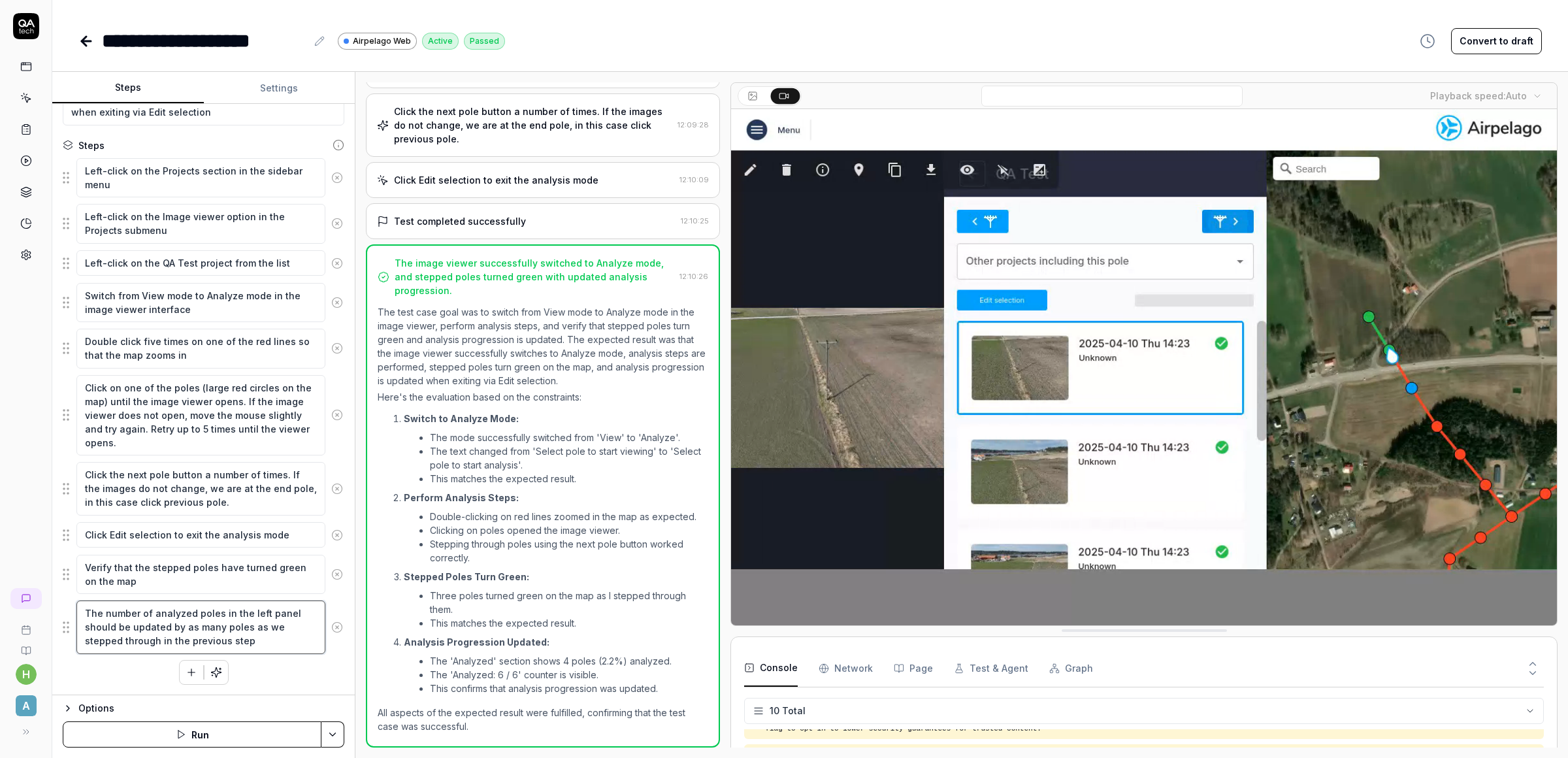
click at [248, 613] on textarea "The number of analyzed poles in the left panel should be updated by as many pol…" at bounding box center [201, 627] width 249 height 53
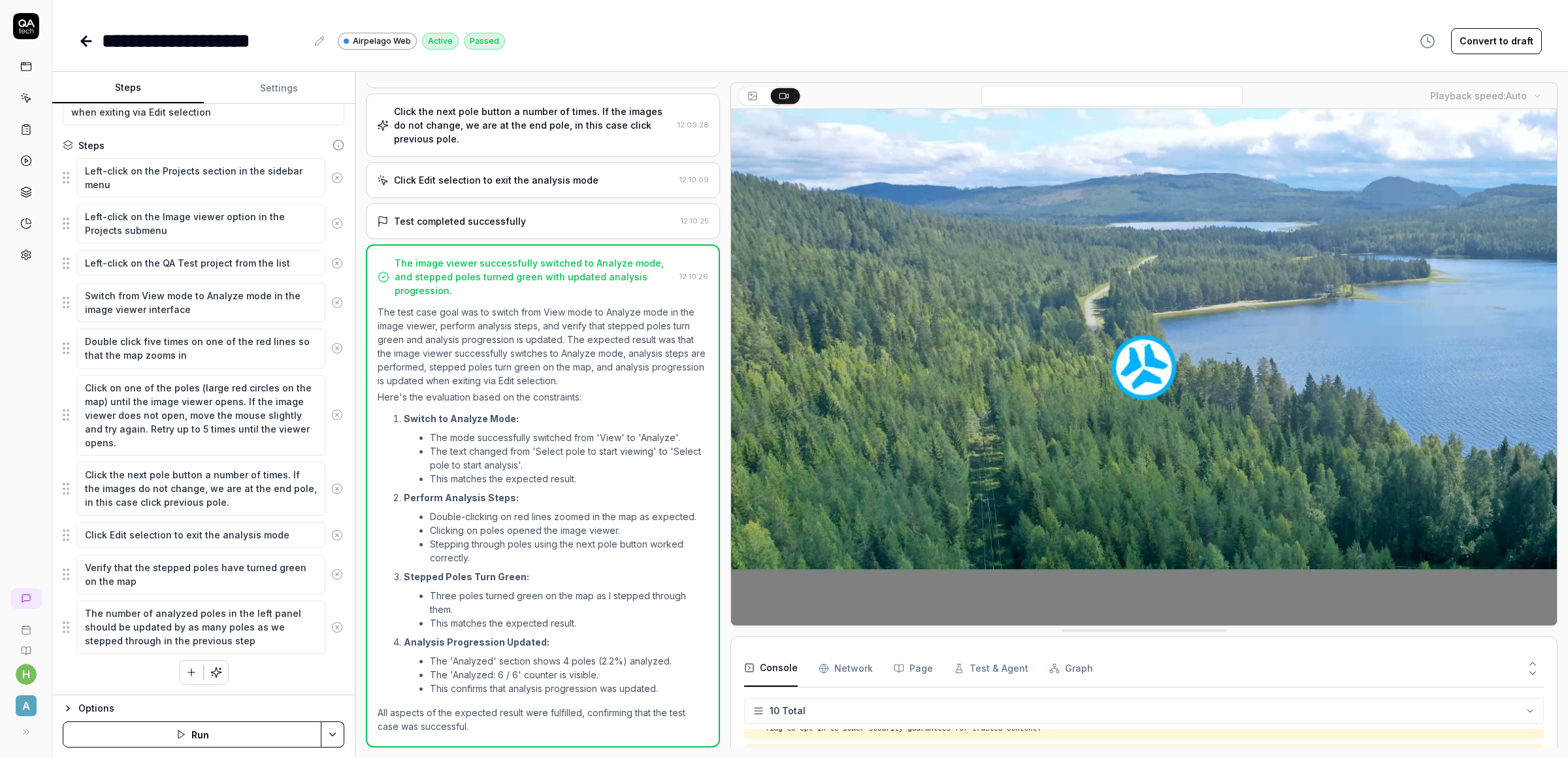
click at [1074, 420] on video at bounding box center [1143, 367] width 826 height 517
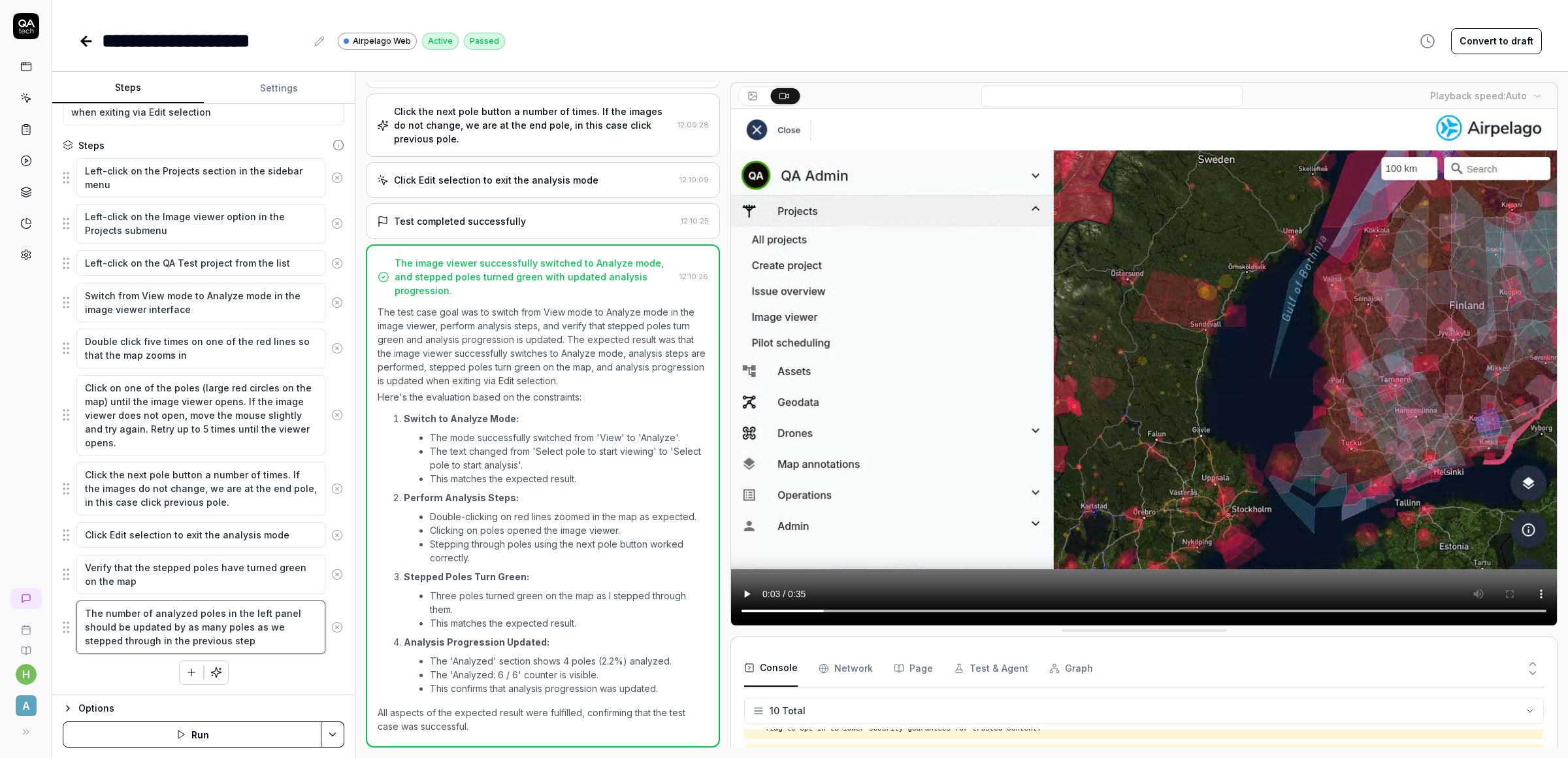
click at [237, 616] on textarea "The number of analyzed poles in the left panel should be updated by as many pol…" at bounding box center [201, 627] width 249 height 53
click at [248, 614] on textarea "The number of analyzed poles in the left panel should be updated by as many pol…" at bounding box center [201, 627] width 249 height 53
type textarea "*"
type textarea "The number of analyzed poles in the tleft panel should be updated by as many po…"
type textarea "*"
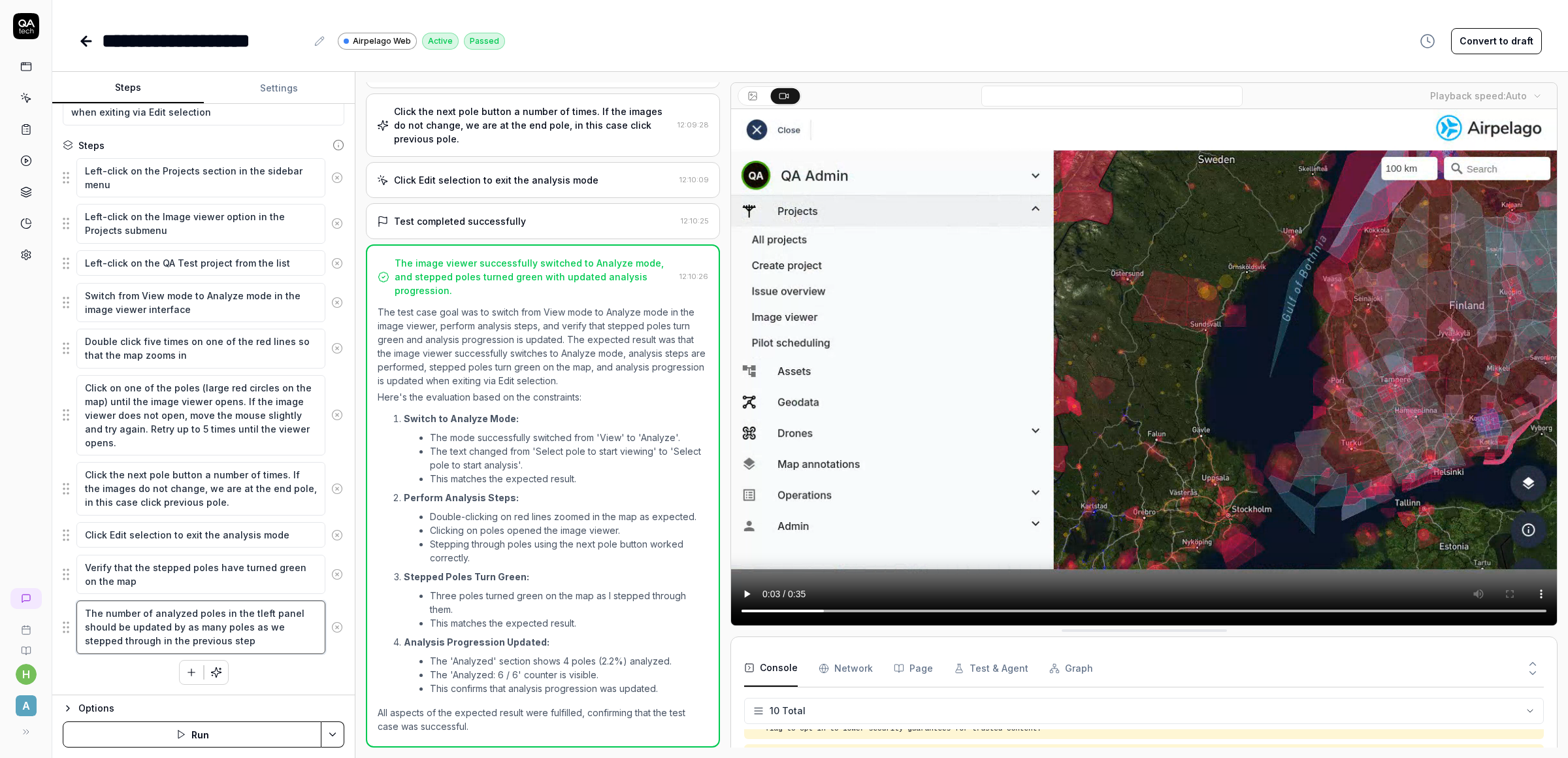
type textarea "The number of analyzed poles in the toleft panel should be updated by as many p…"
type textarea "*"
type textarea "The number of analyzed poles in the topleft panel should be updated by as many …"
type textarea "*"
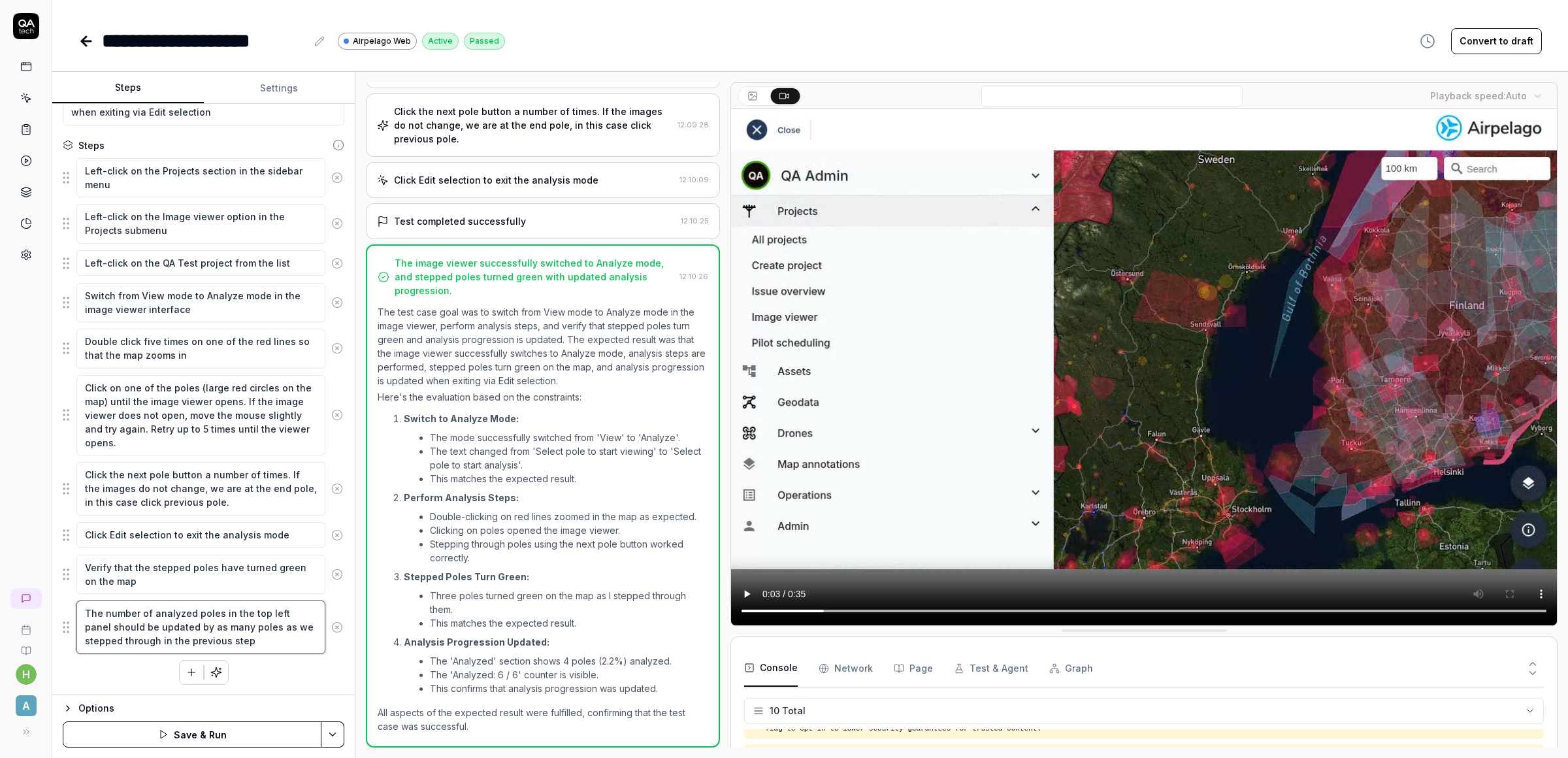
click at [264, 643] on textarea "The number of analyzed poles in the top left panel should be updated by as many…" at bounding box center [201, 627] width 249 height 53
type textarea "The number of analyzed poles in the top left panel should be updated by as many…"
click at [235, 738] on button "Save & Run" at bounding box center [192, 734] width 259 height 26
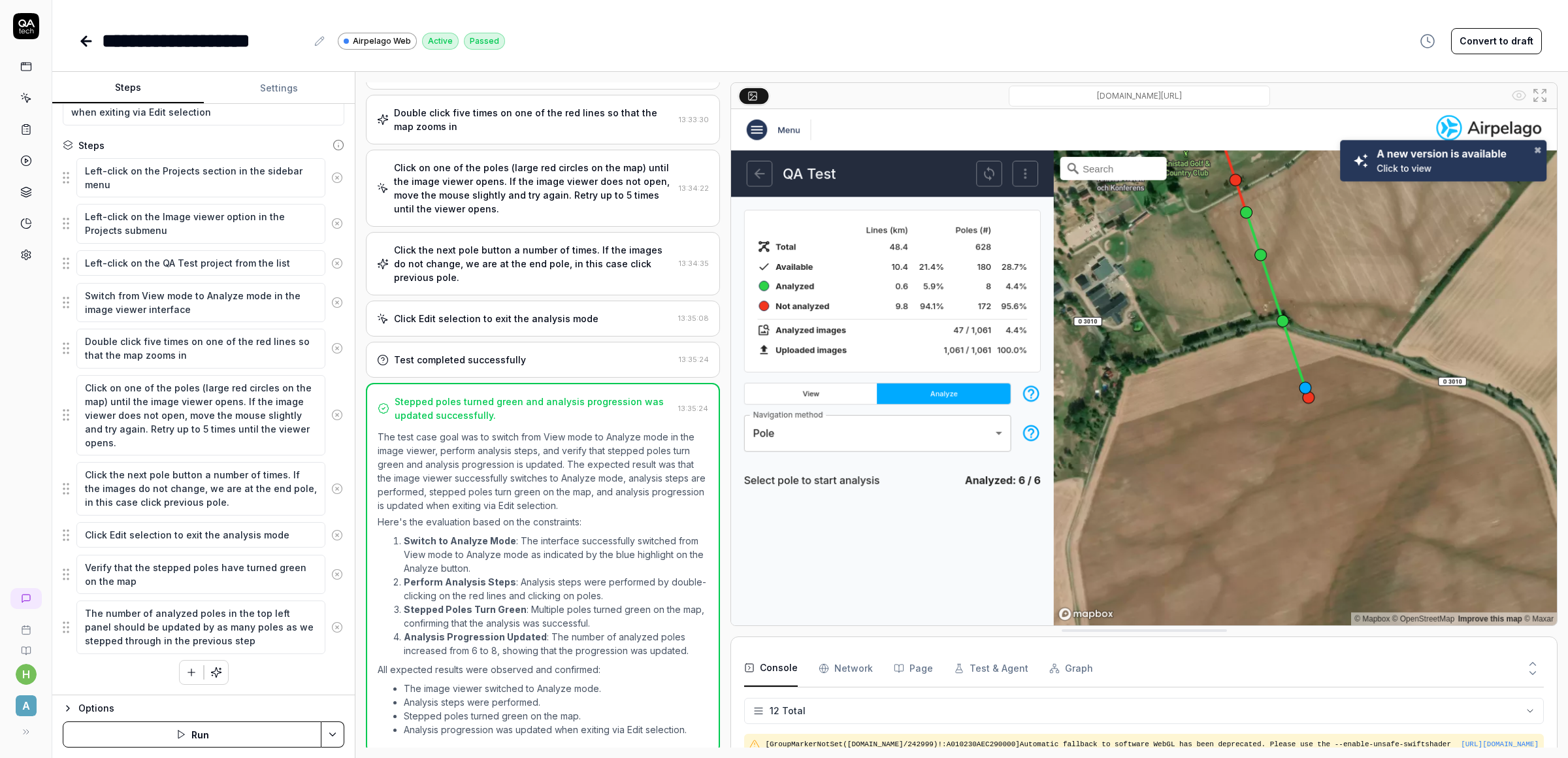
scroll to position [413, 0]
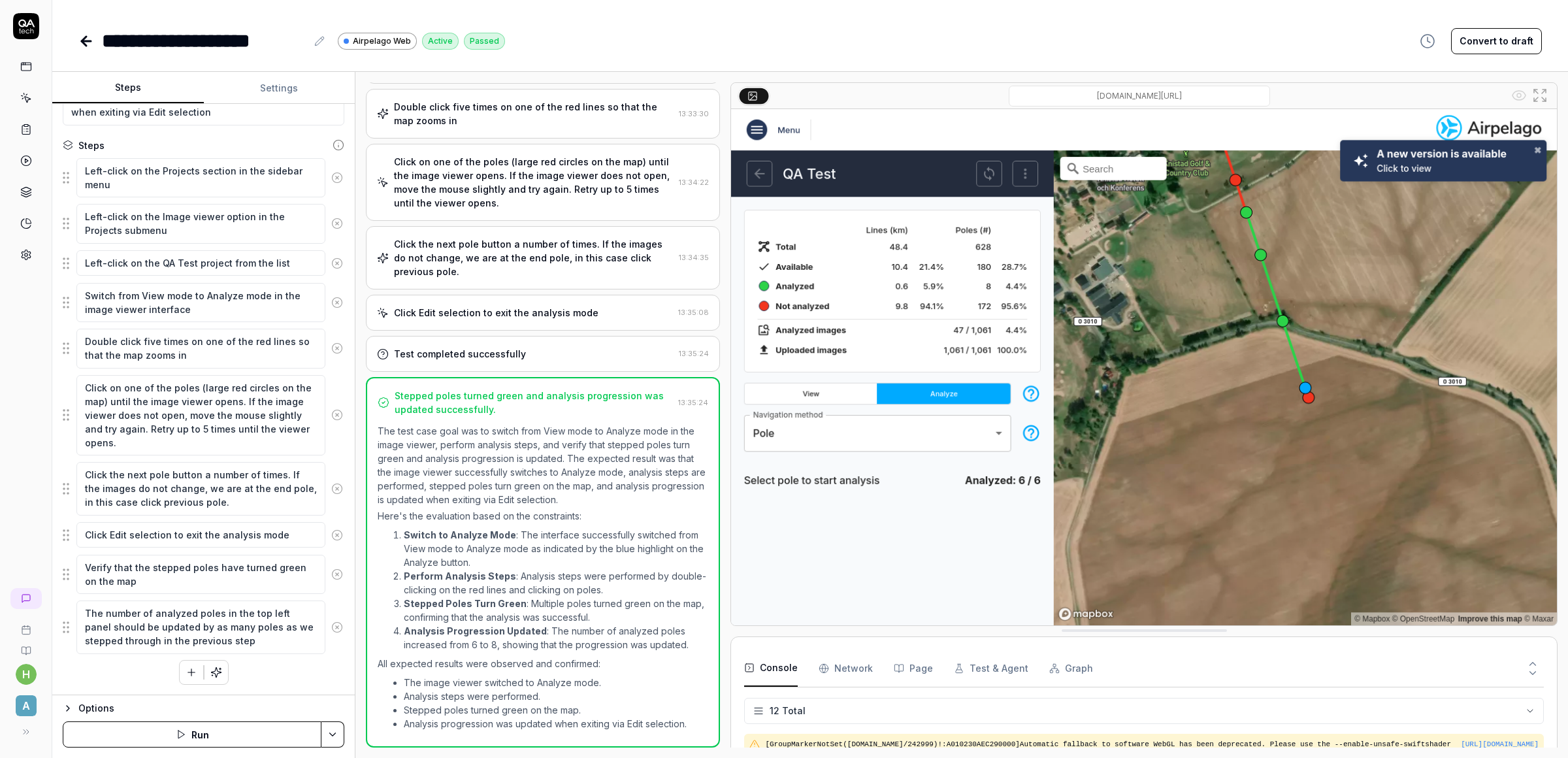
type textarea "*"
click at [1129, 38] on div "**********" at bounding box center [810, 41] width 1463 height 29
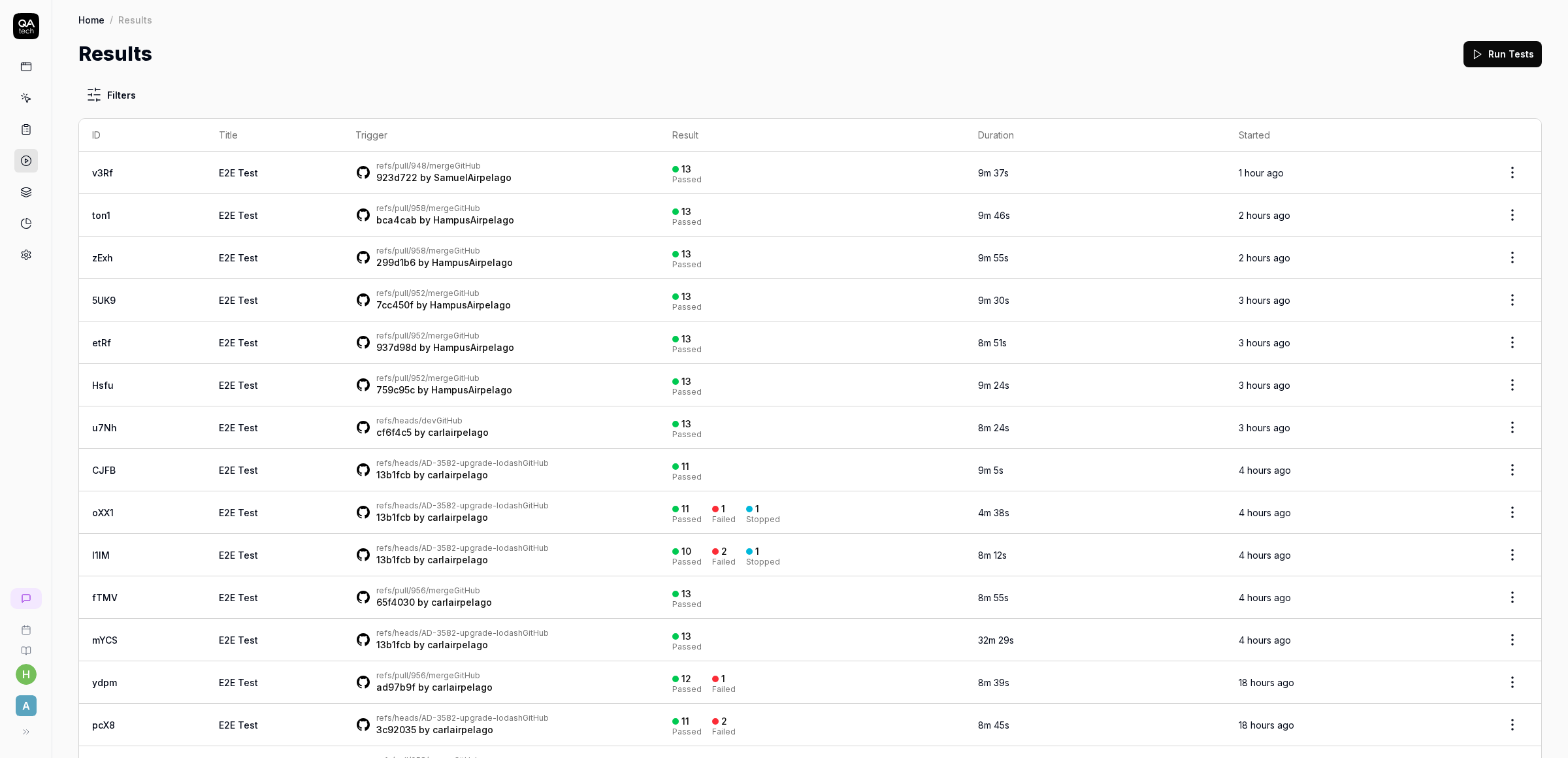
click at [725, 67] on div "Results Run Tests" at bounding box center [810, 54] width 1463 height 29
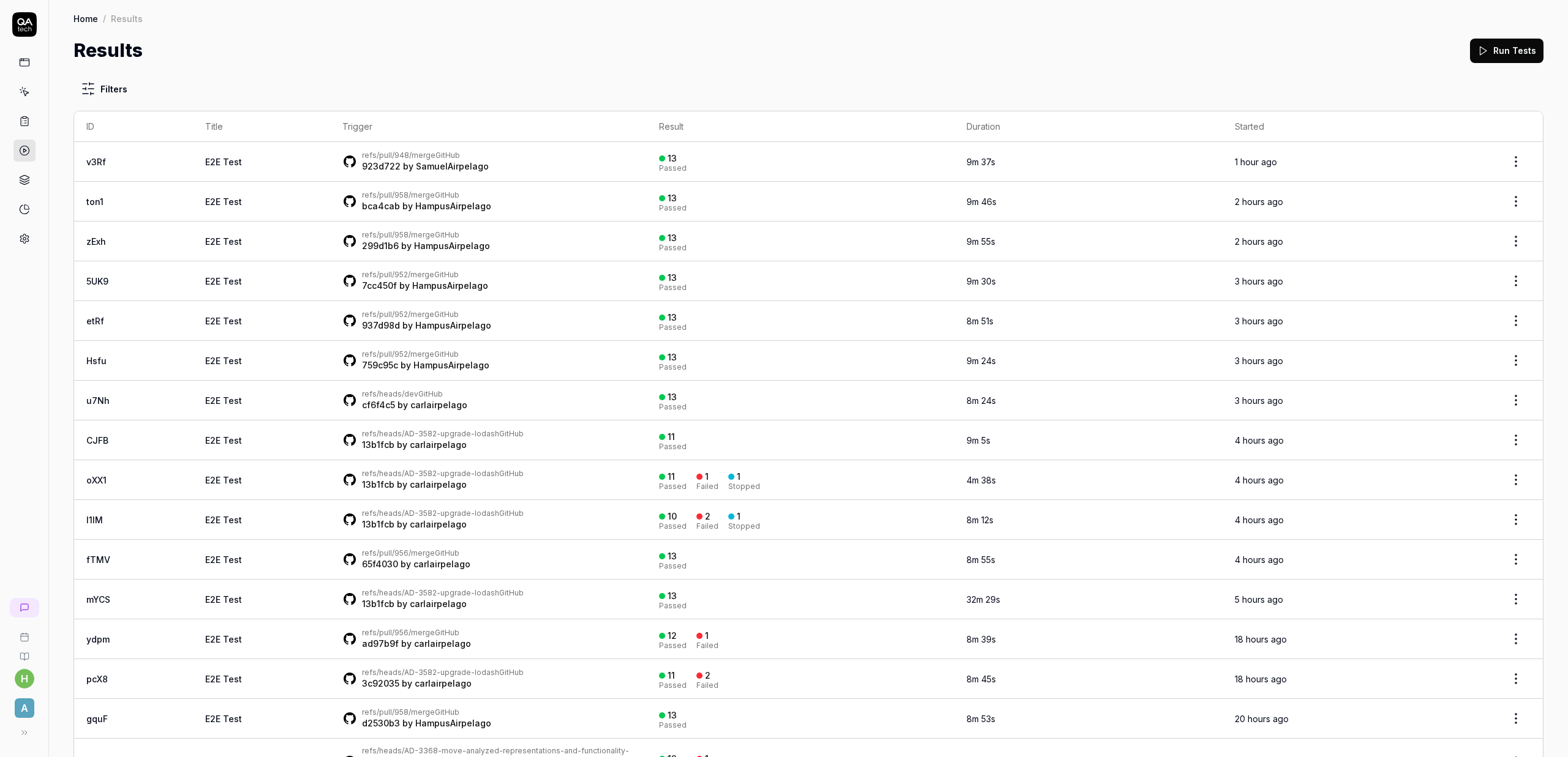
click at [668, 59] on div "Results Run Tests" at bounding box center [809, 51] width 1470 height 28
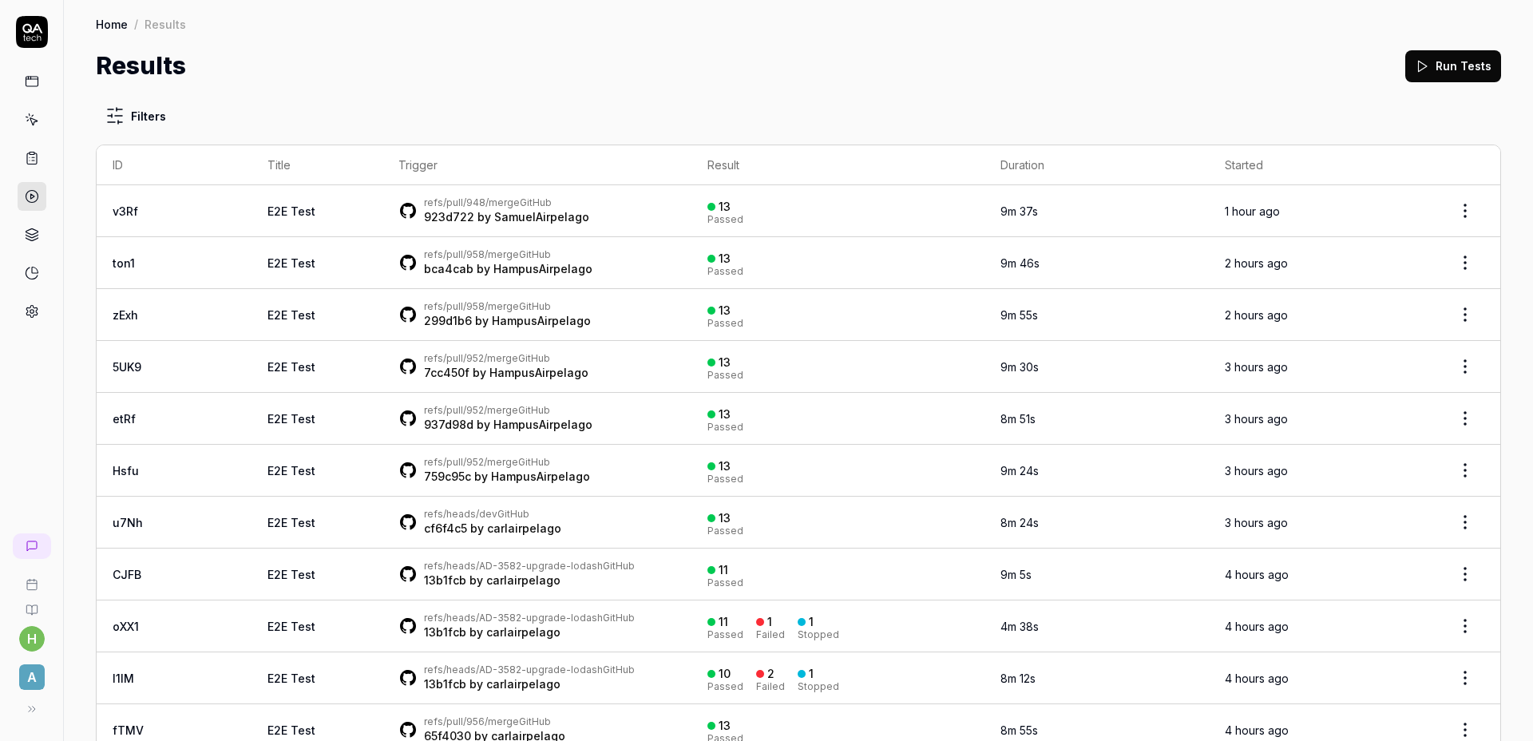
click at [653, 57] on div "Results Run Tests" at bounding box center [798, 66] width 1405 height 36
drag, startPoint x: 1203, startPoint y: 83, endPoint x: 1245, endPoint y: 2, distance: 91.8
click at [733, 65] on div "Results Run Tests" at bounding box center [798, 66] width 1405 height 36
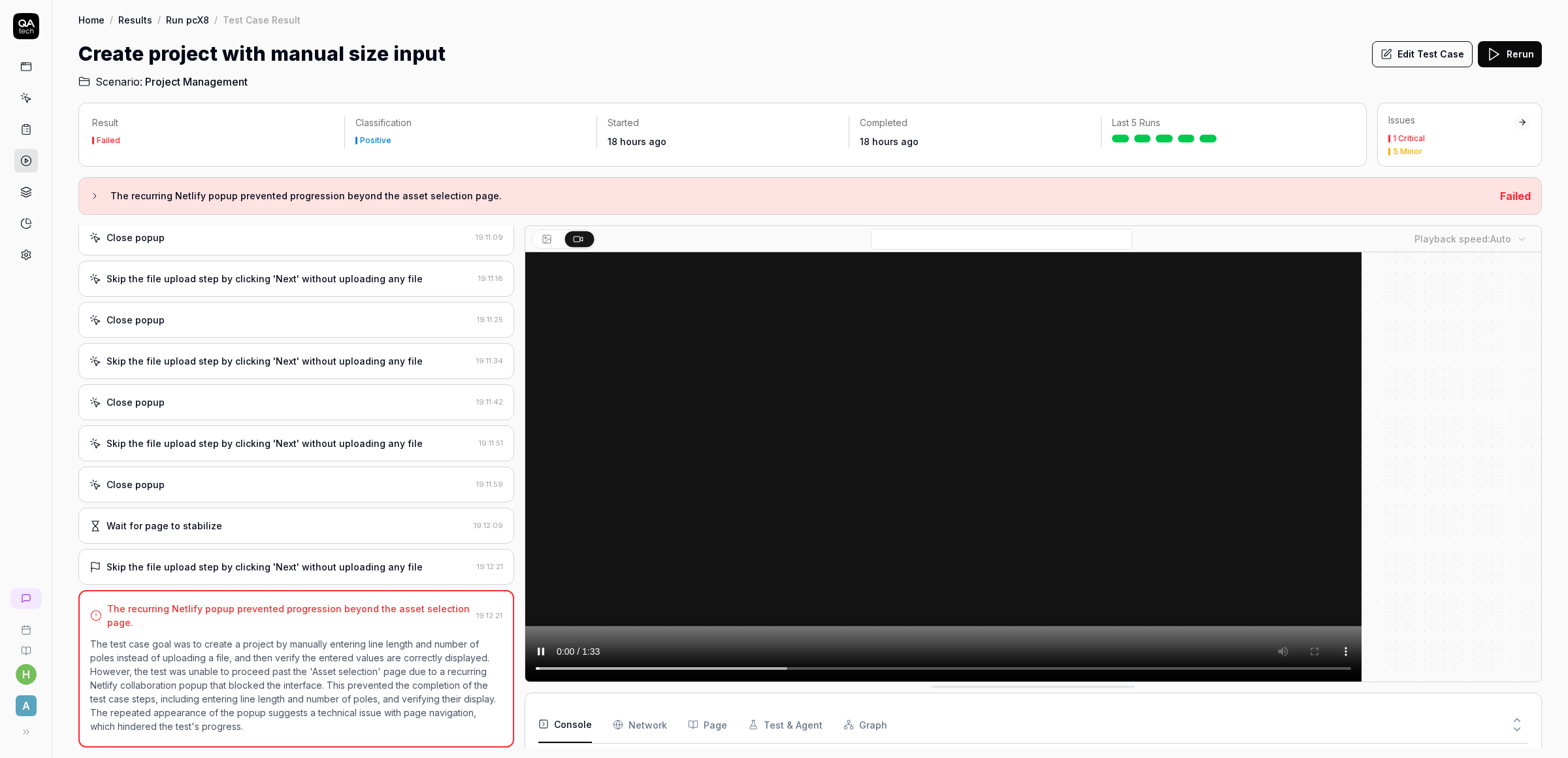
scroll to position [95, 0]
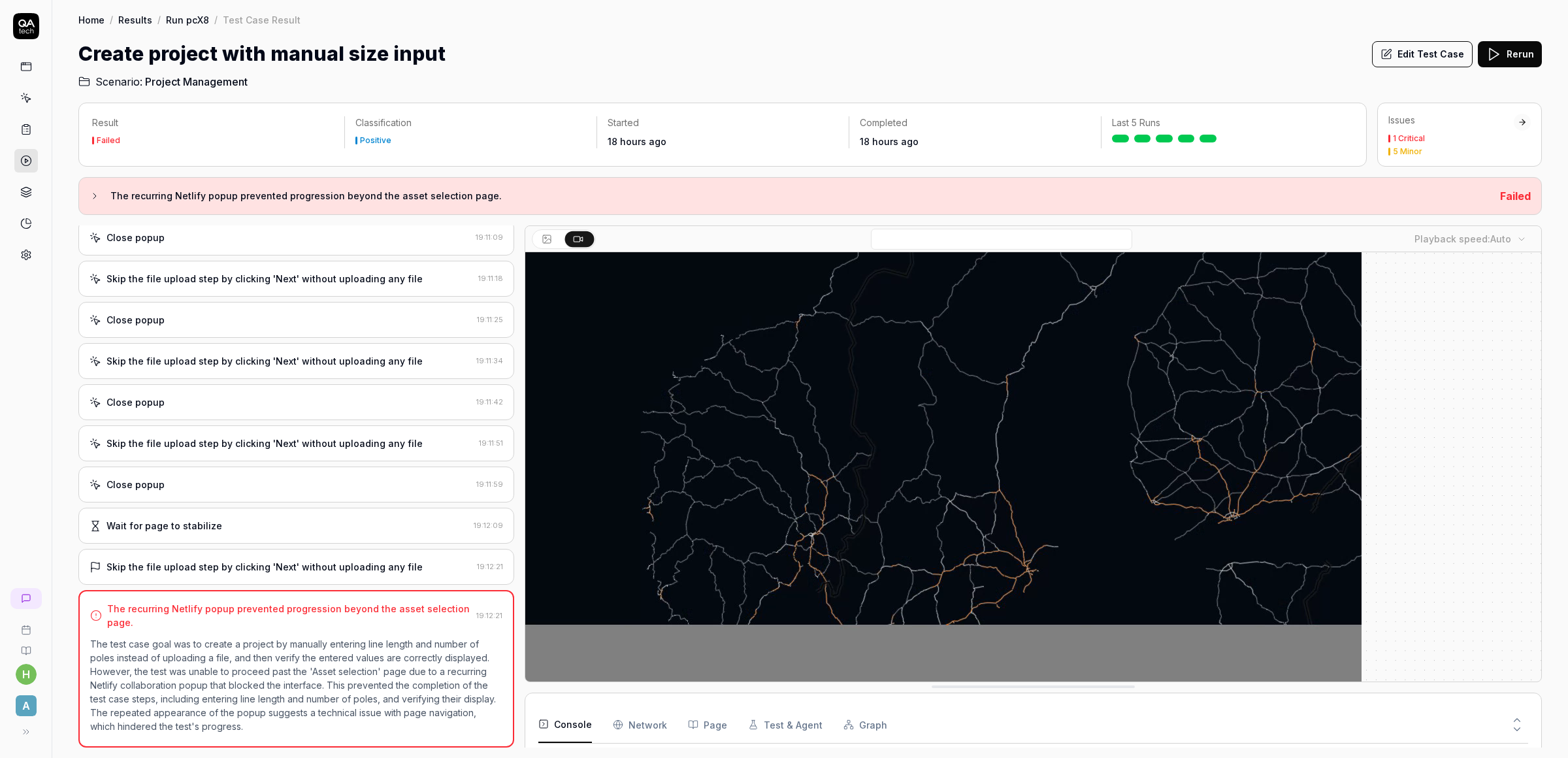
click at [999, 462] on video at bounding box center [944, 420] width 836 height 523
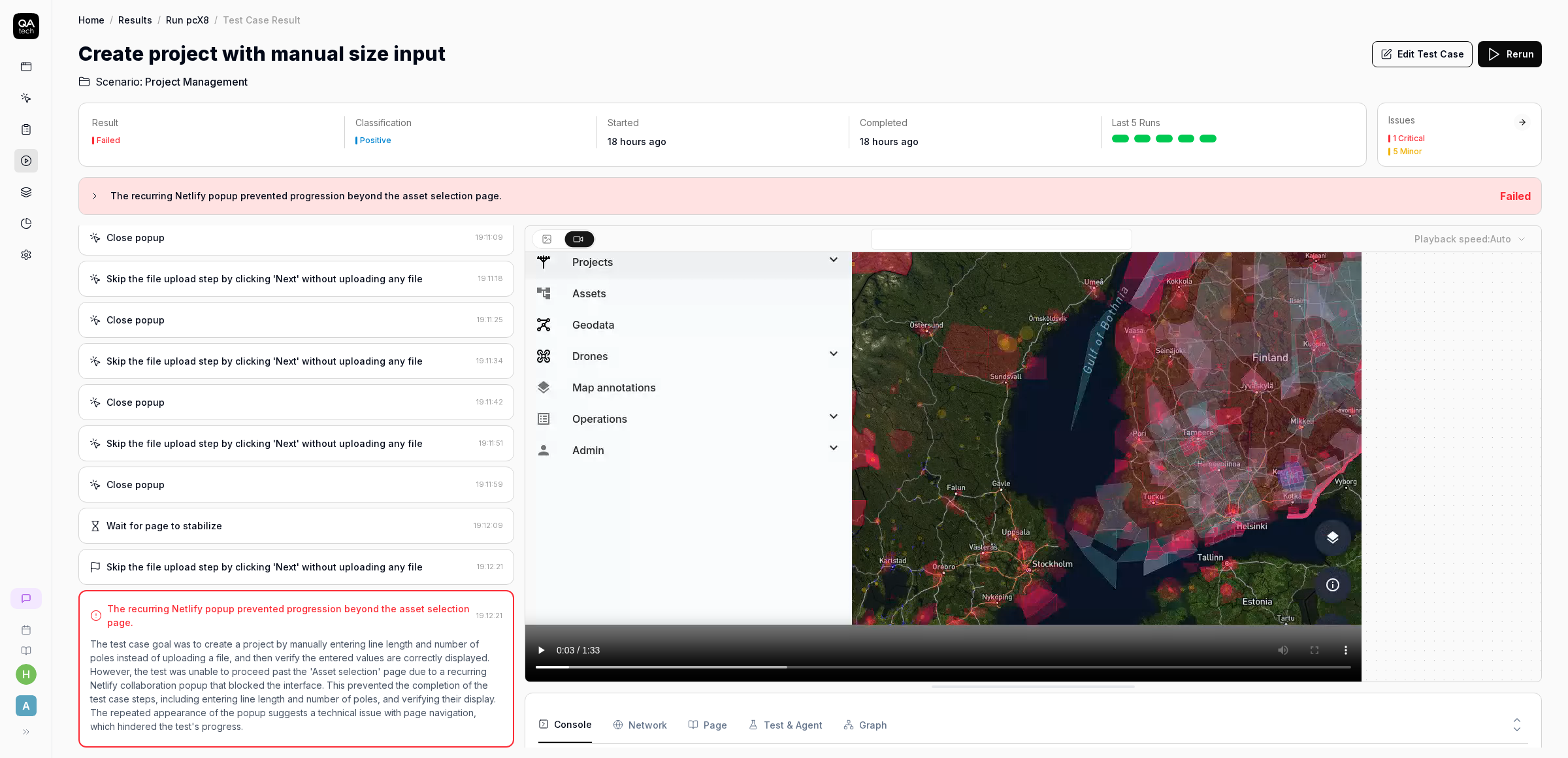
click at [359, 486] on div "Close popup" at bounding box center [280, 485] width 381 height 14
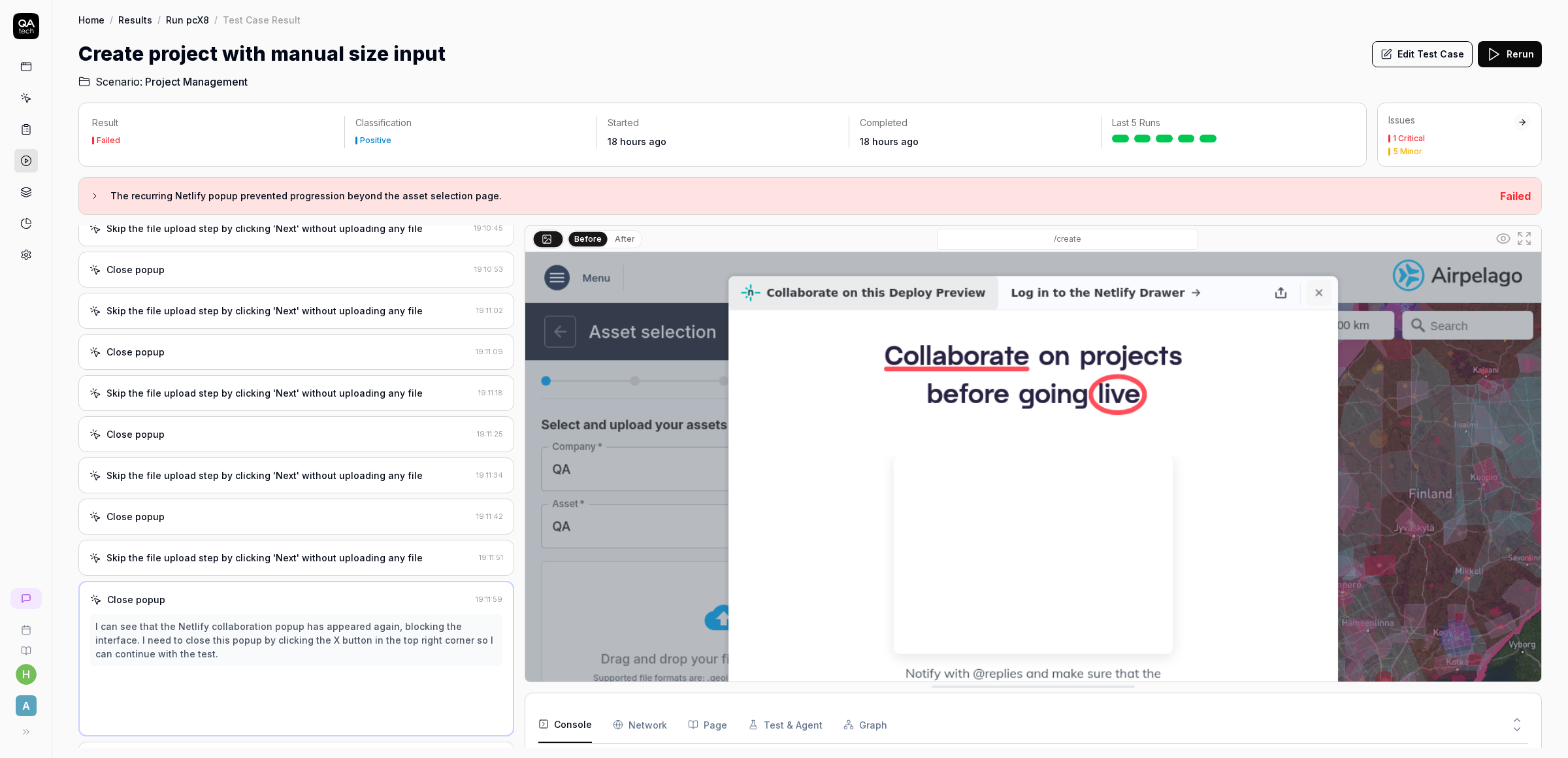
scroll to position [896, 0]
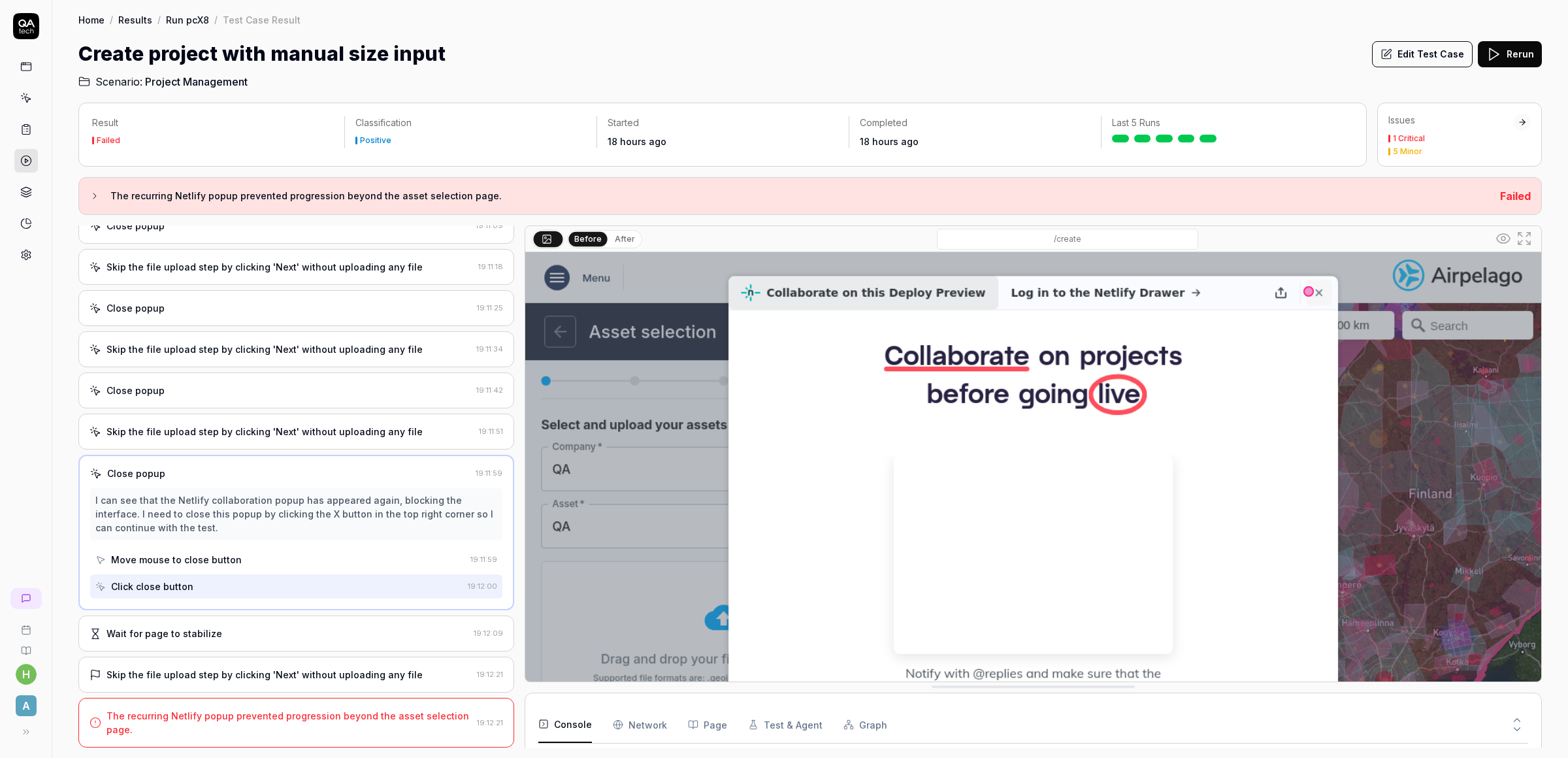
click at [277, 628] on div "Wait for page to stabilize" at bounding box center [278, 634] width 379 height 14
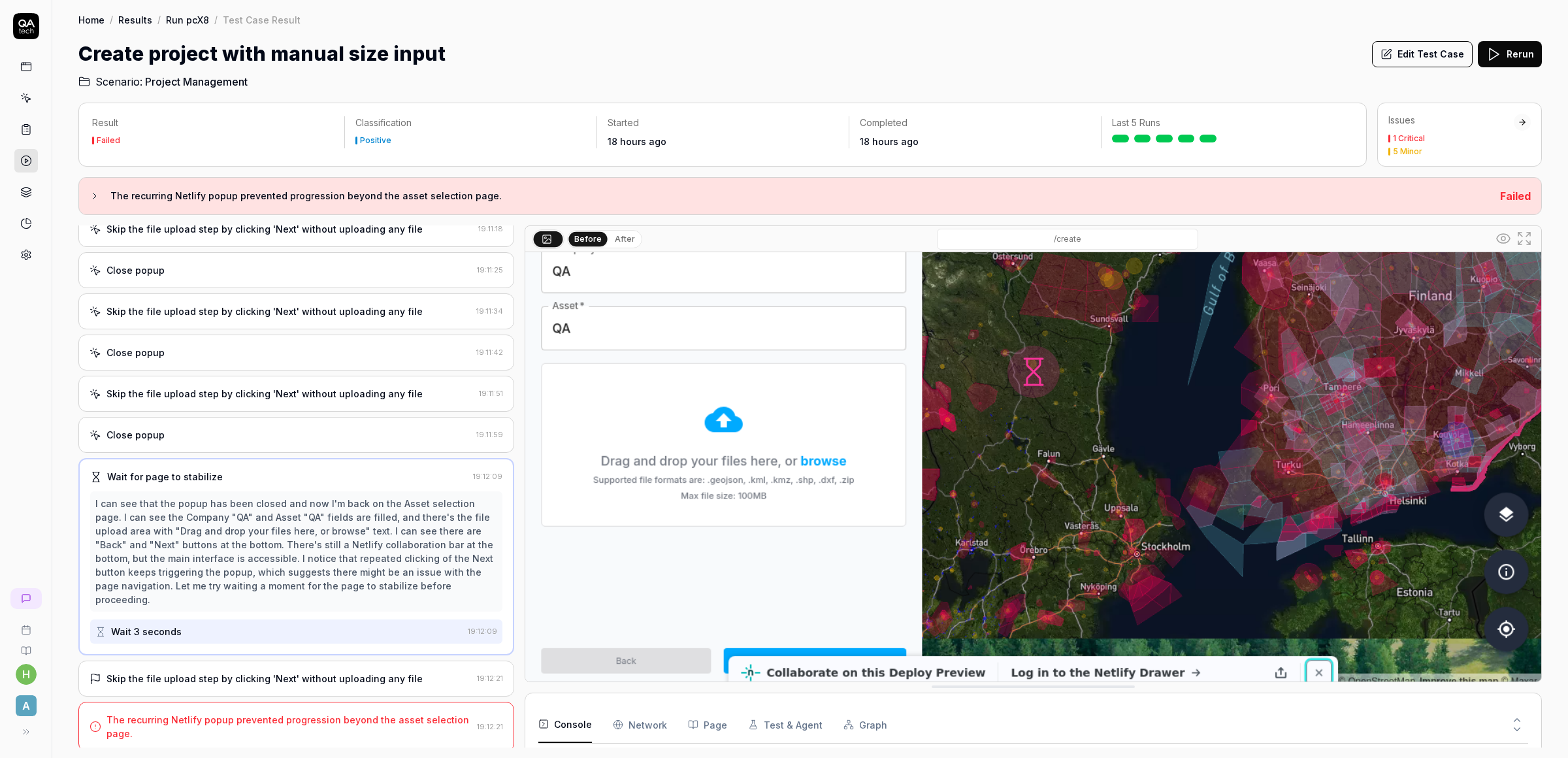
scroll to position [199, 0]
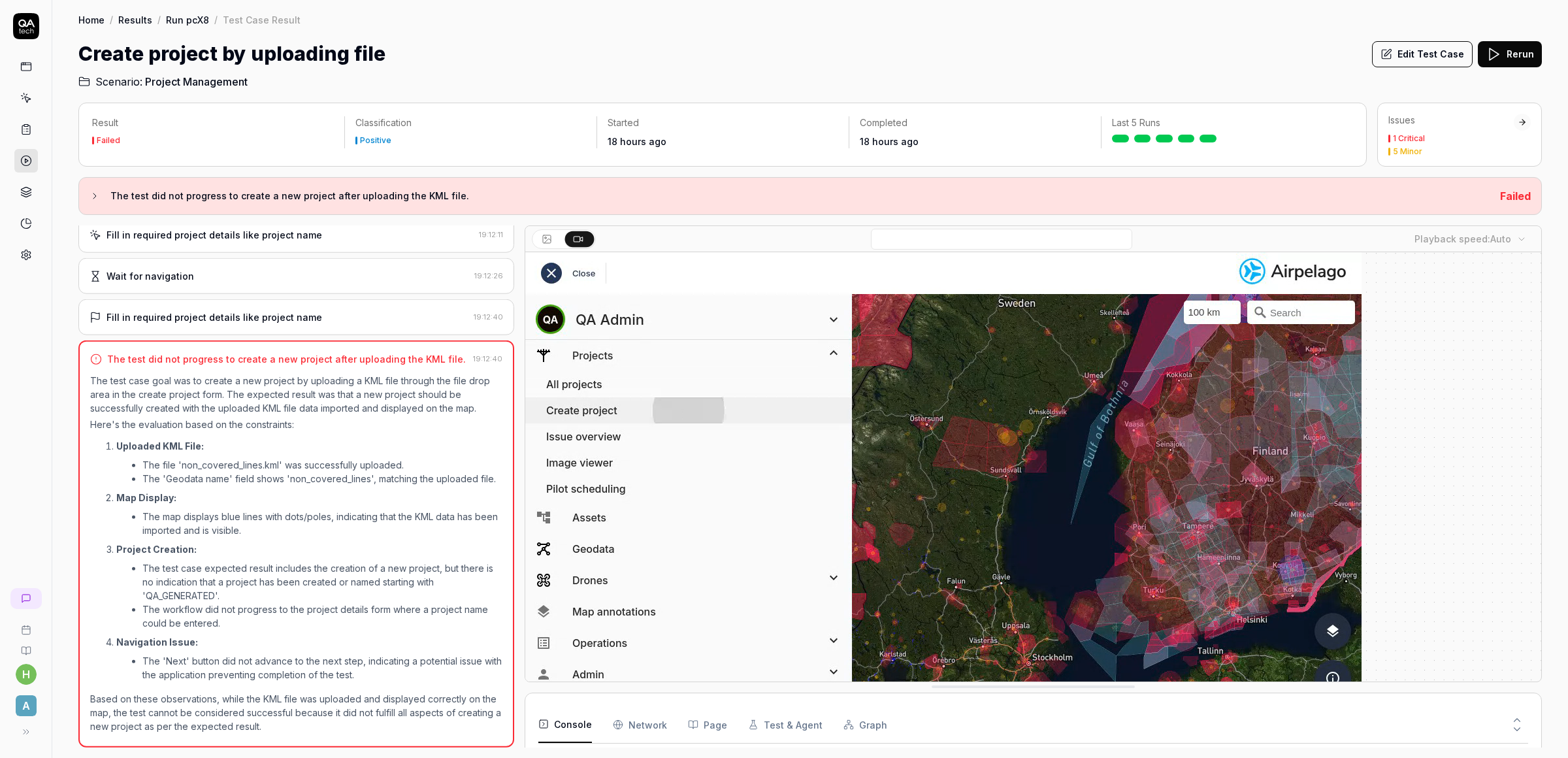
scroll to position [733, 0]
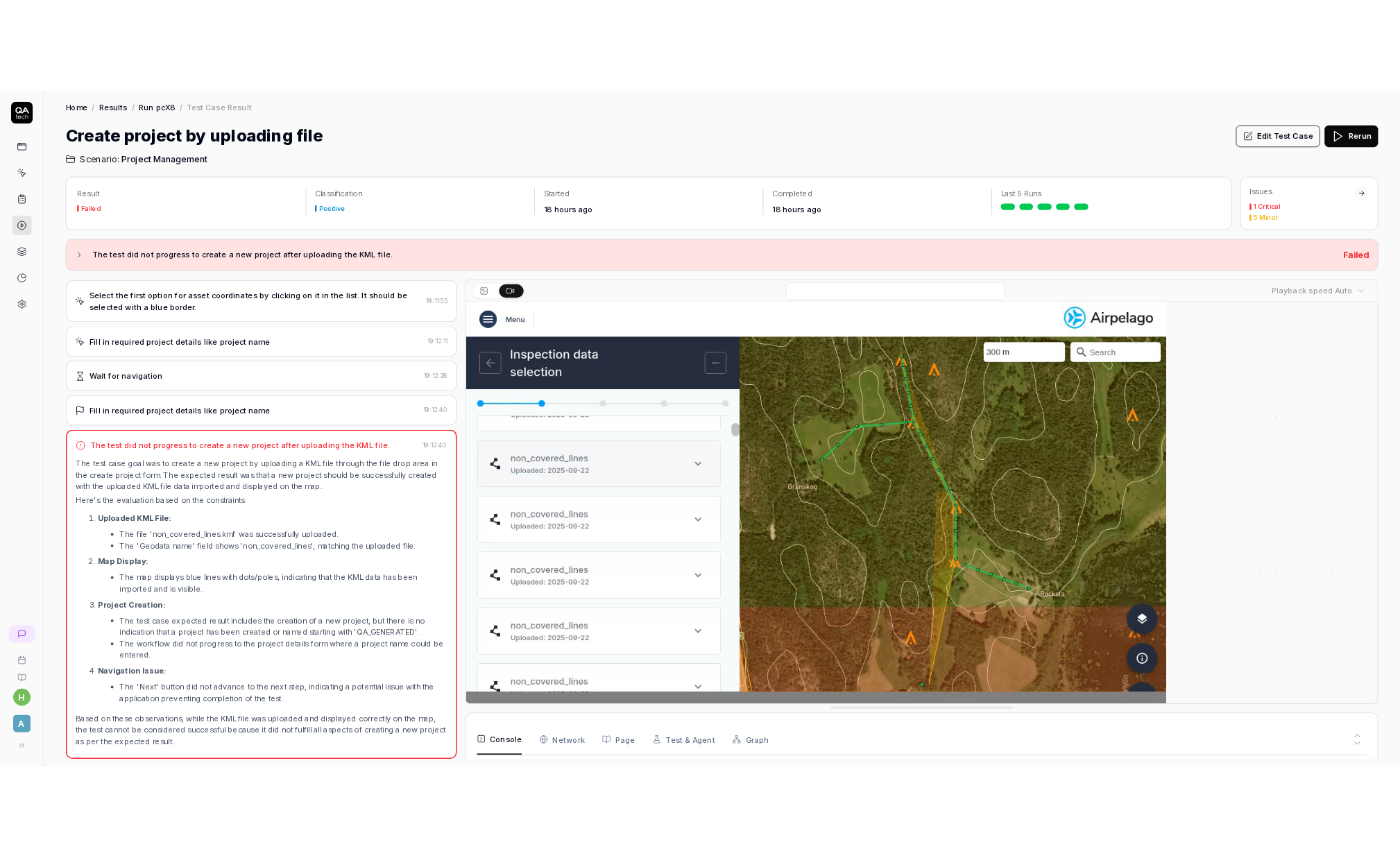
scroll to position [700, 0]
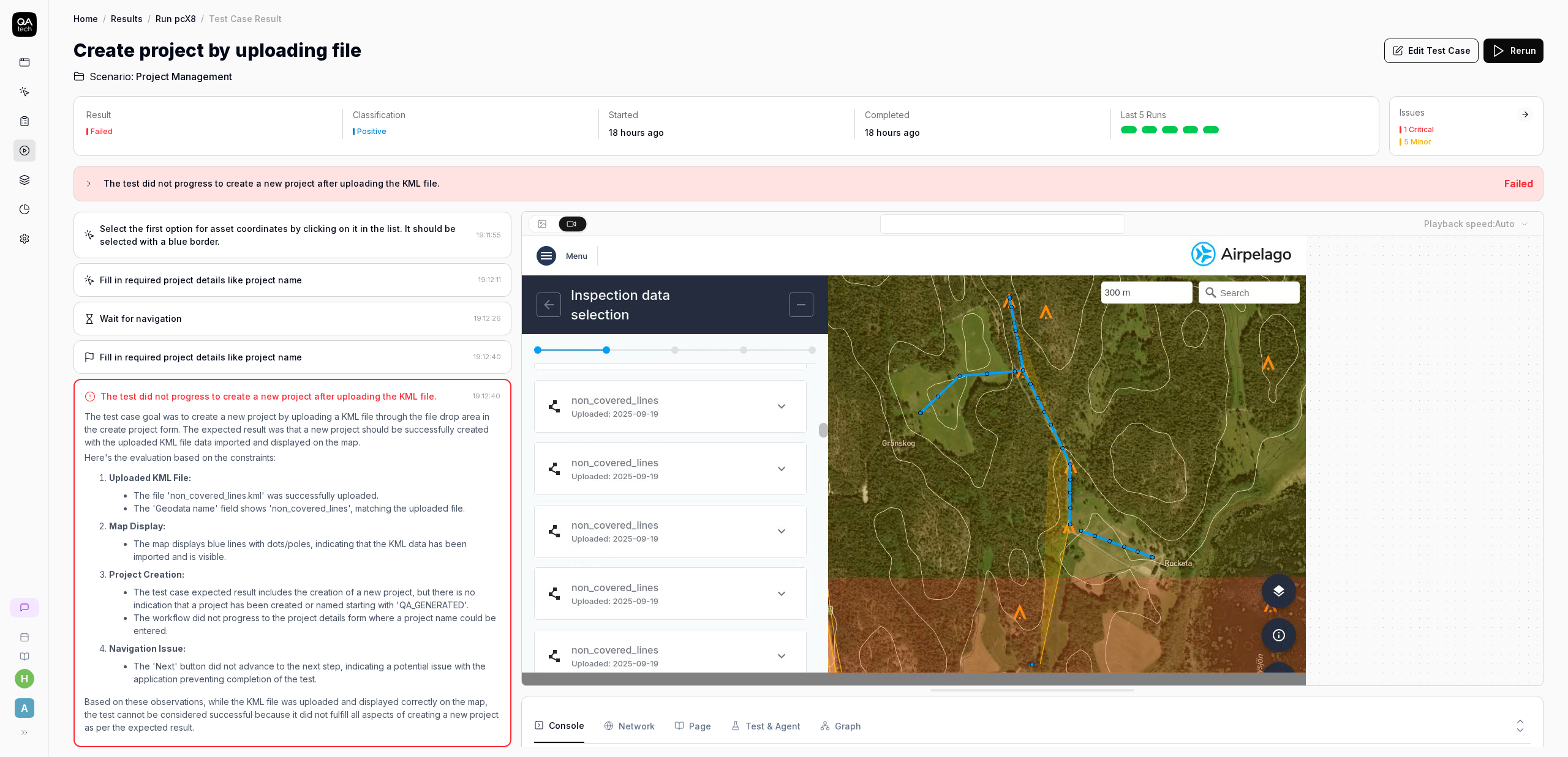
click at [1404, 410] on div at bounding box center [1032, 481] width 1021 height 490
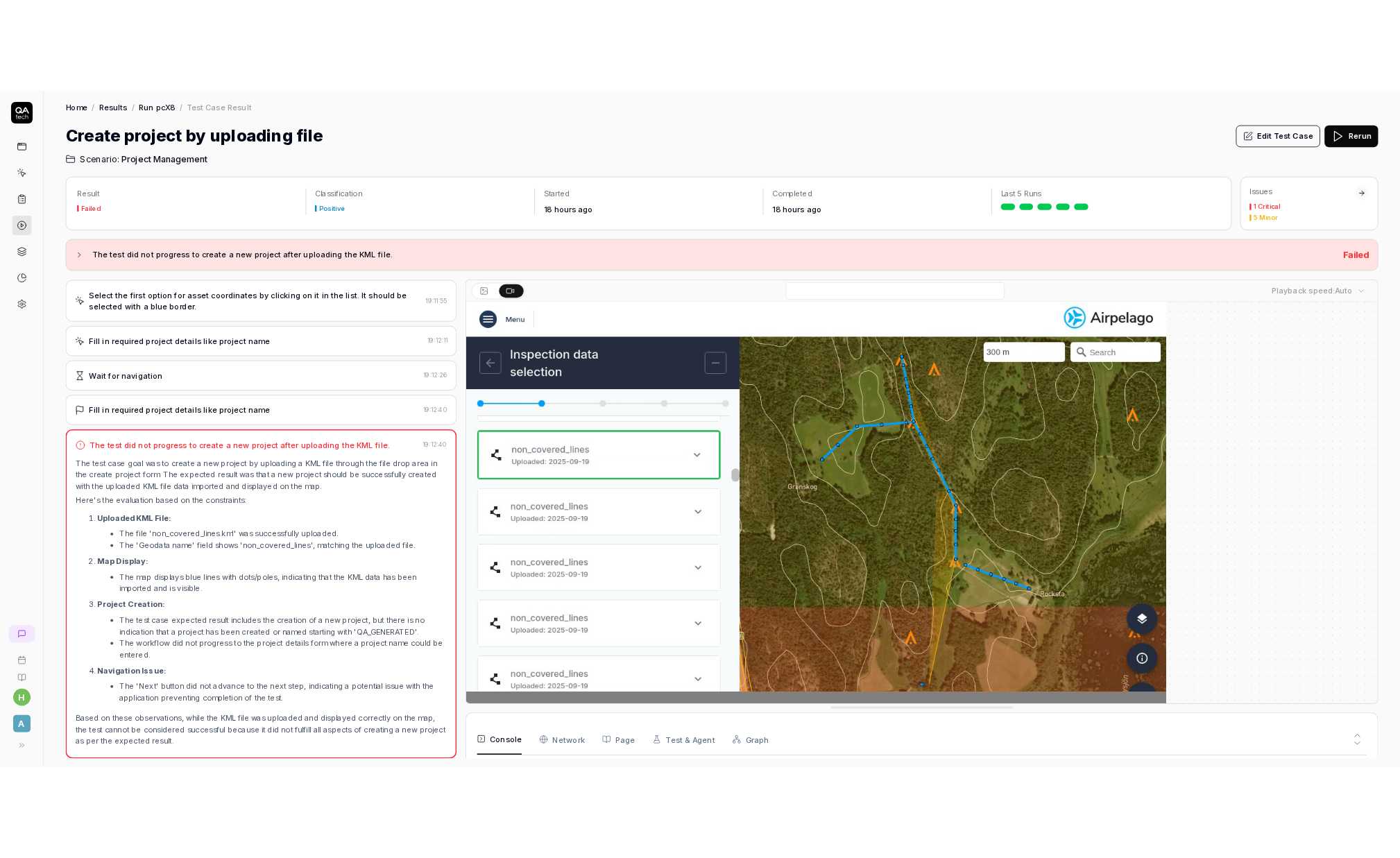
scroll to position [711, 0]
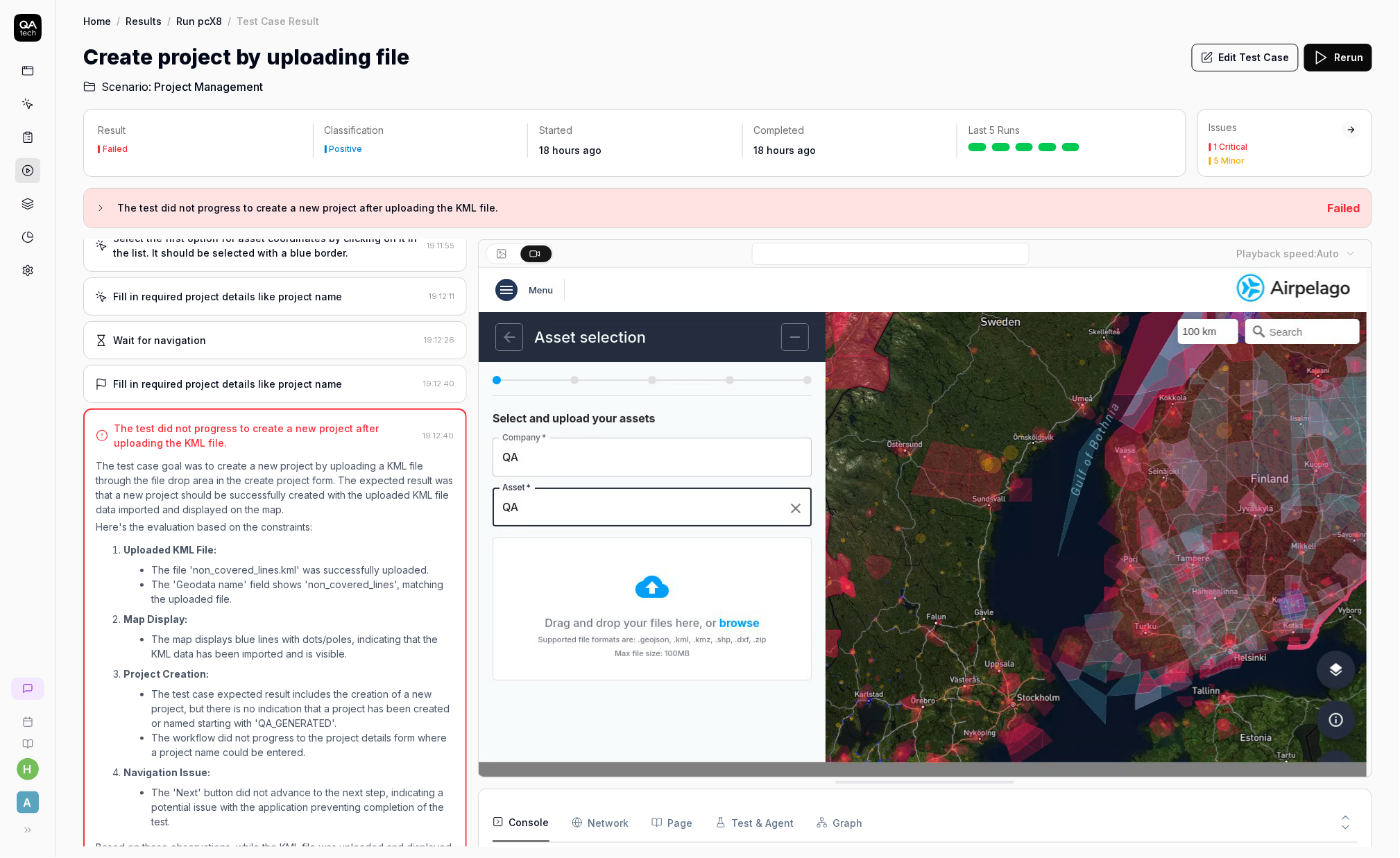
click at [933, 81] on h2 "Scenario: Project Management" at bounding box center [727, 84] width 1289 height 23
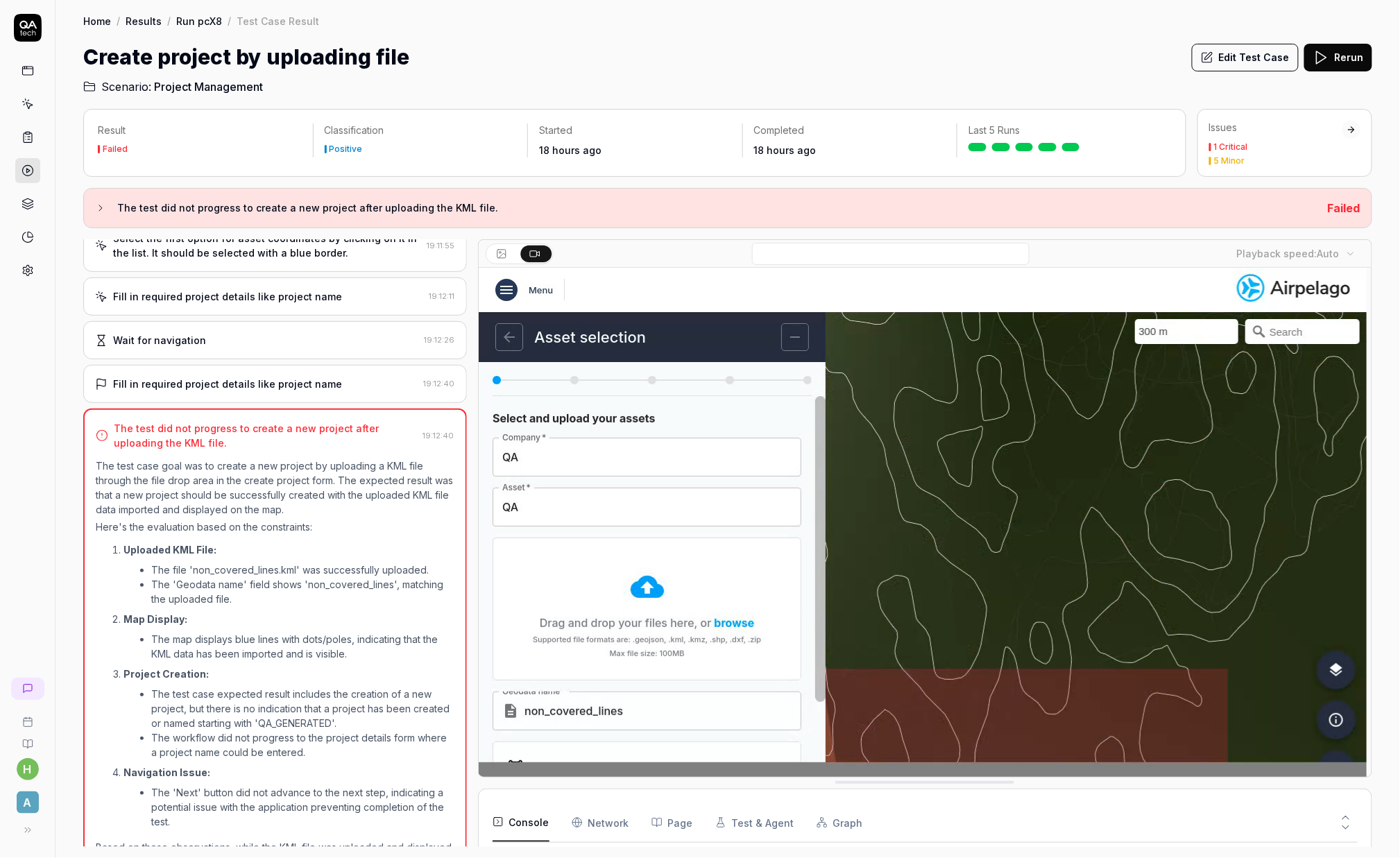
scroll to position [159, 0]
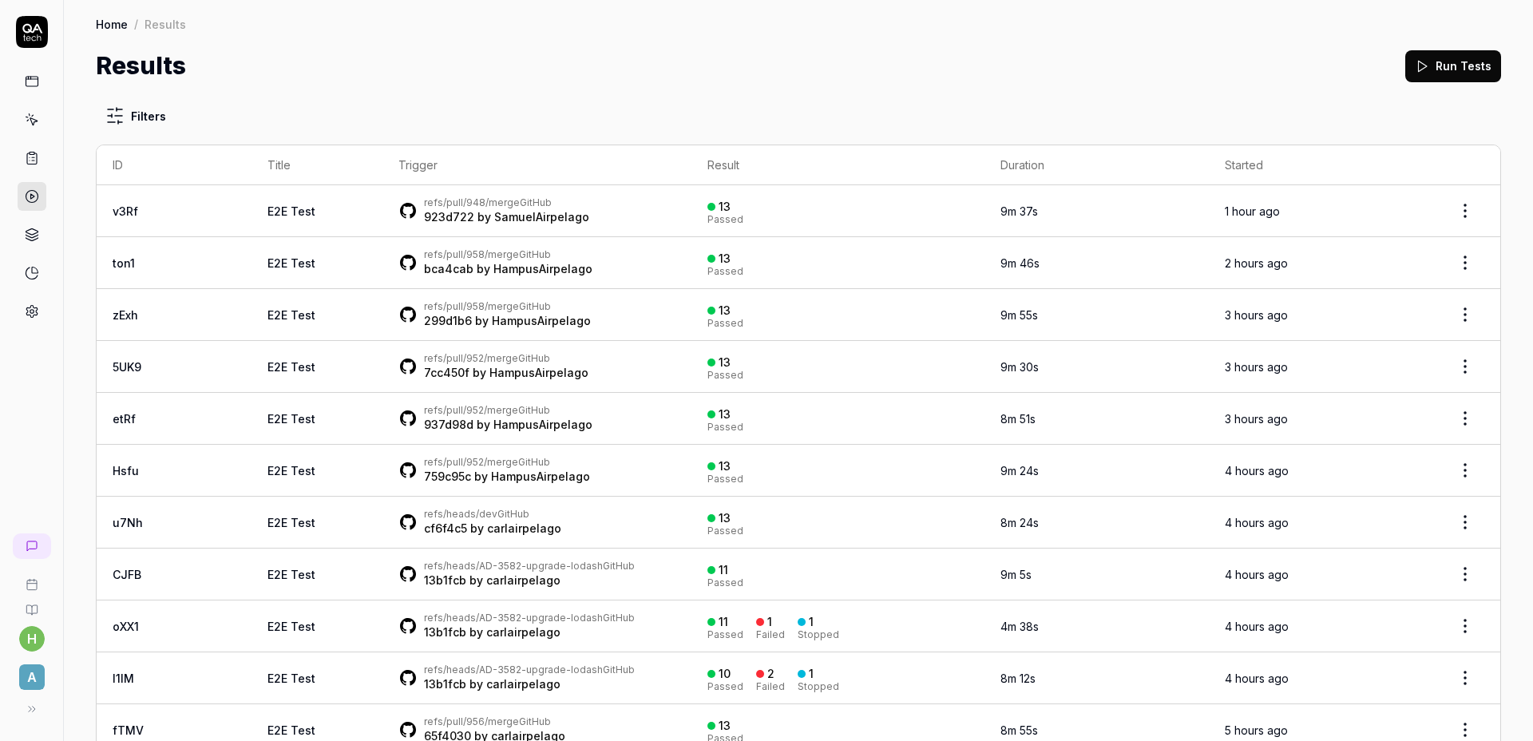
click at [980, 65] on div "Results Run Tests" at bounding box center [798, 66] width 1405 height 36
